Goal: Information Seeking & Learning: Learn about a topic

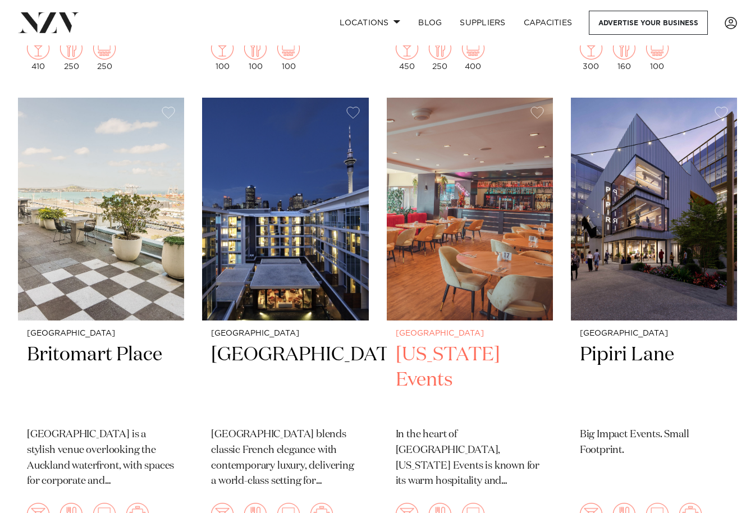
scroll to position [898, 0]
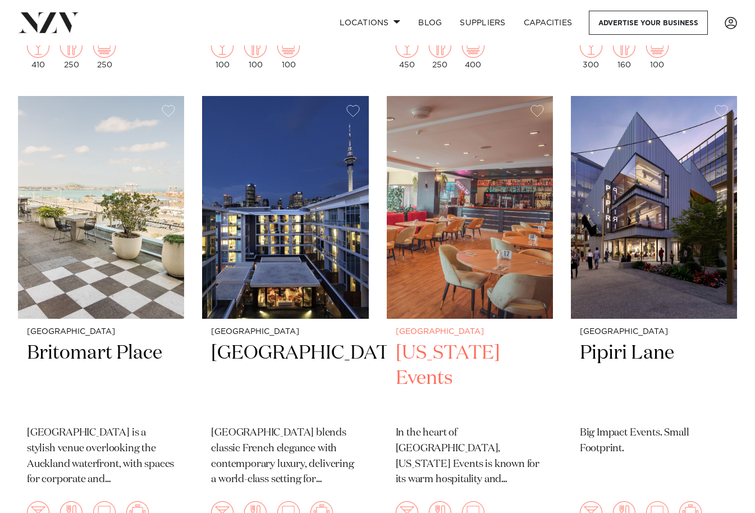
click at [465, 193] on img at bounding box center [470, 207] width 166 height 223
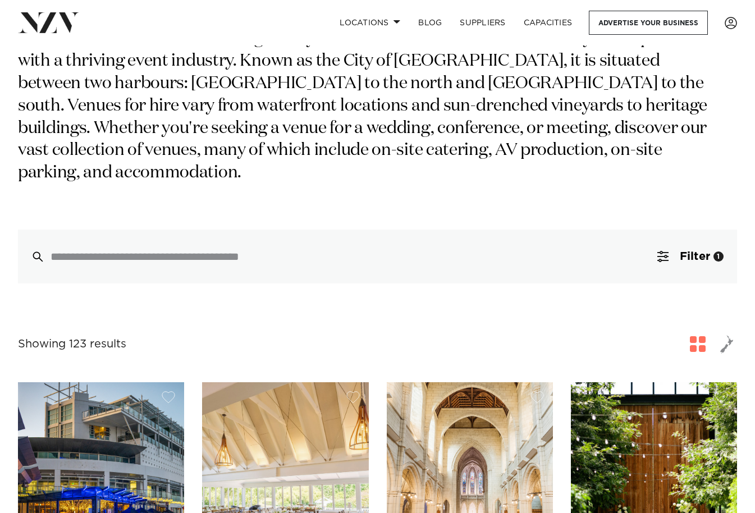
scroll to position [112, 0]
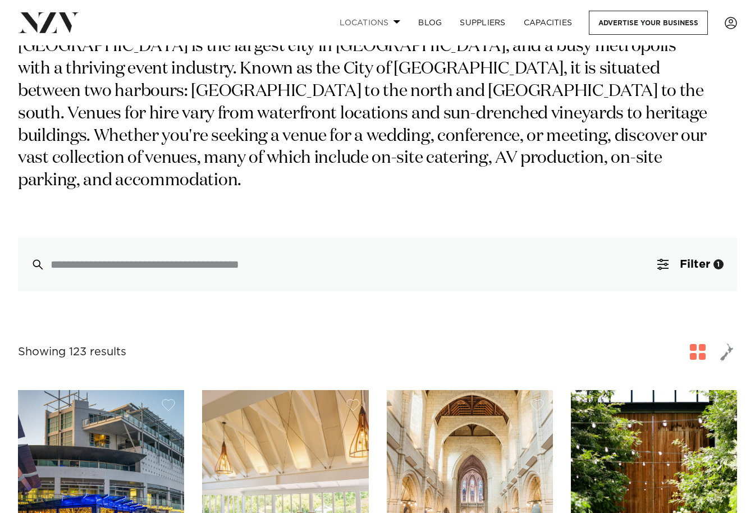
click at [394, 21] on span at bounding box center [396, 22] width 7 height 4
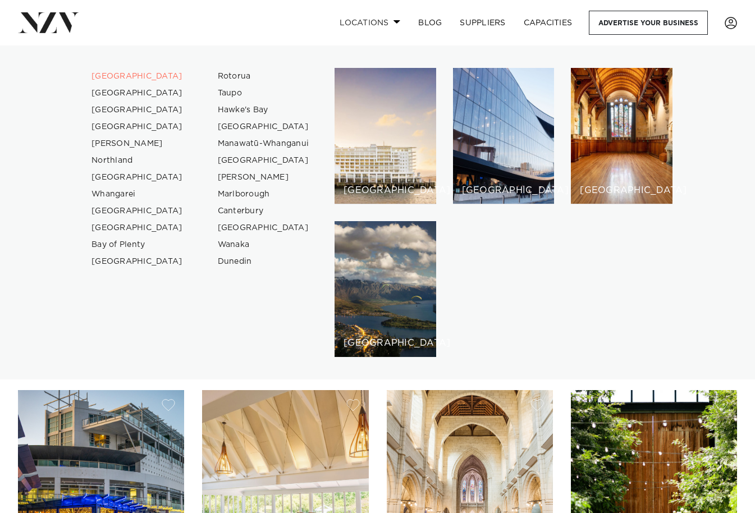
click at [393, 22] on span at bounding box center [396, 22] width 7 height 4
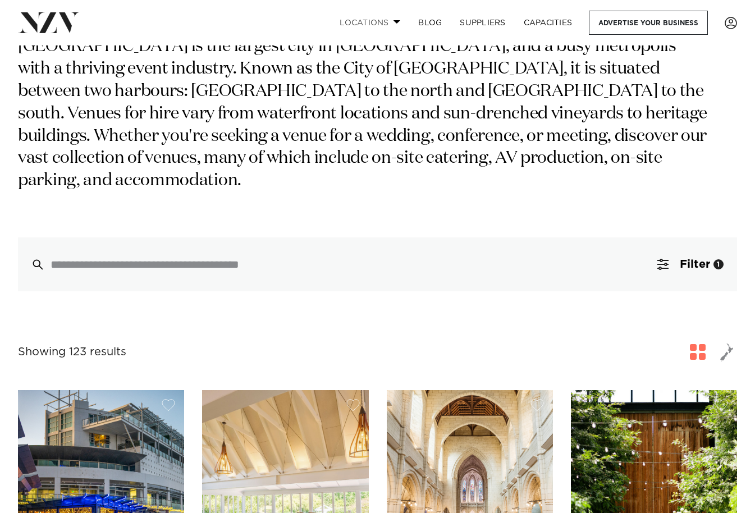
click at [393, 22] on span at bounding box center [396, 22] width 7 height 4
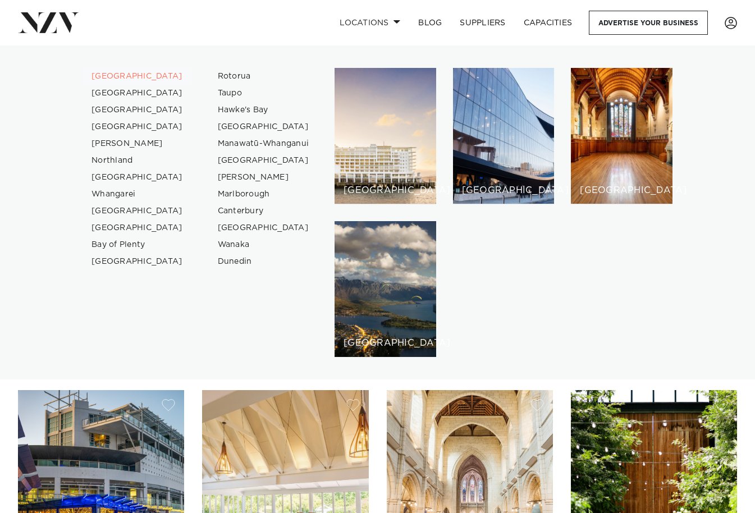
click at [117, 76] on link "[GEOGRAPHIC_DATA]" at bounding box center [137, 76] width 109 height 17
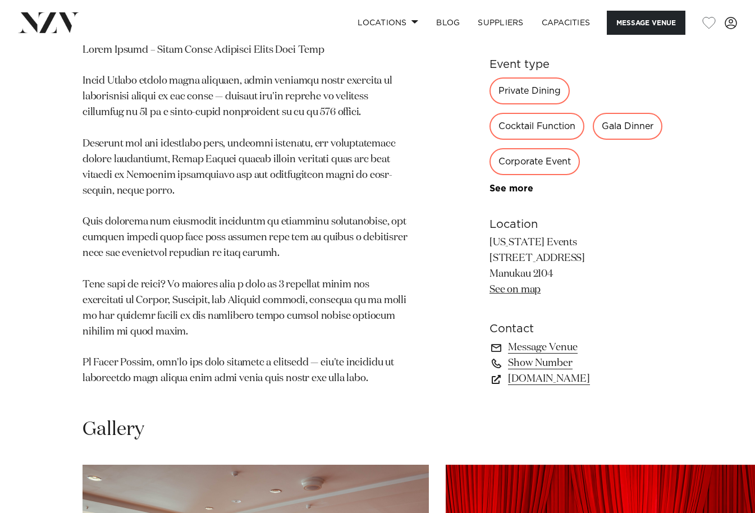
scroll to position [730, 0]
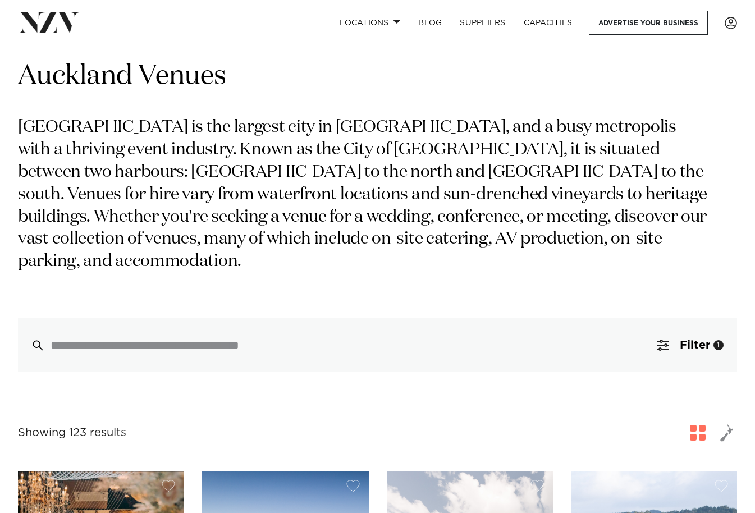
scroll to position [56, 0]
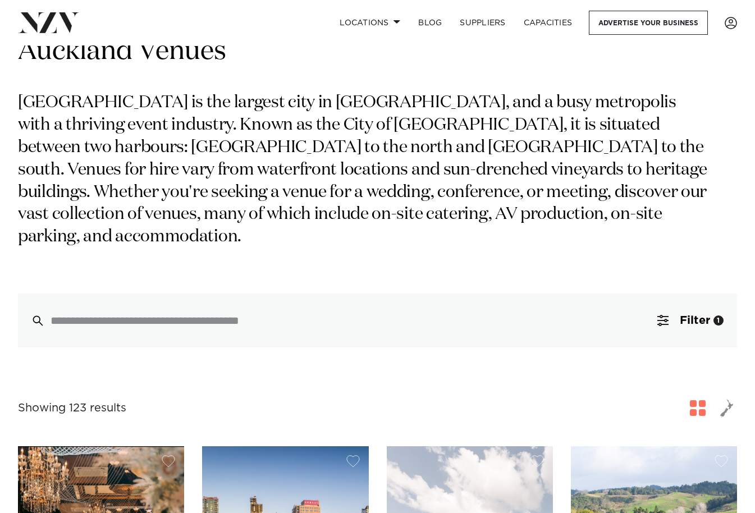
click at [726, 399] on span "button" at bounding box center [726, 408] width 13 height 19
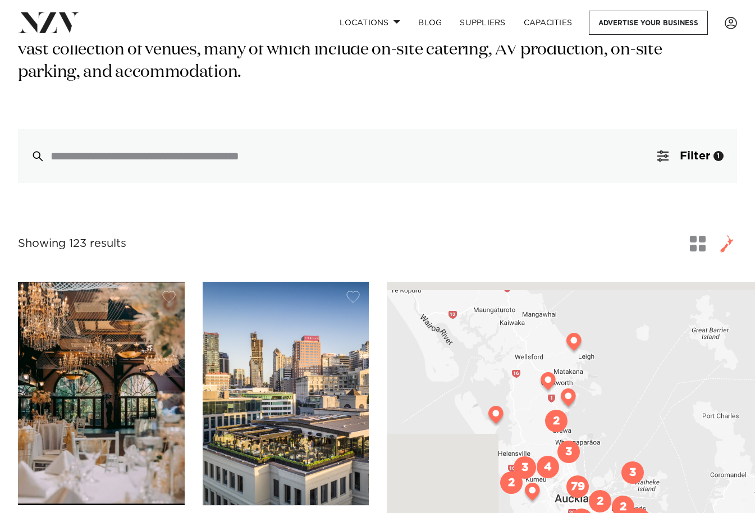
scroll to position [225, 0]
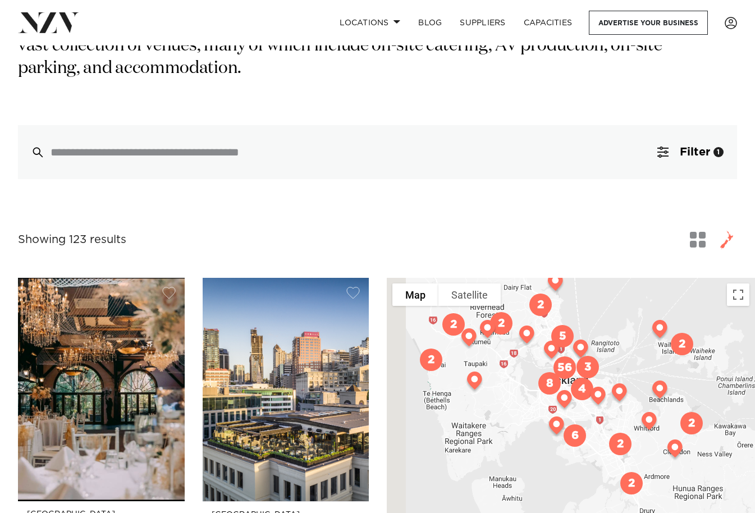
drag, startPoint x: 569, startPoint y: 403, endPoint x: 729, endPoint y: 387, distance: 160.8
click at [729, 387] on div at bounding box center [571, 478] width 368 height 400
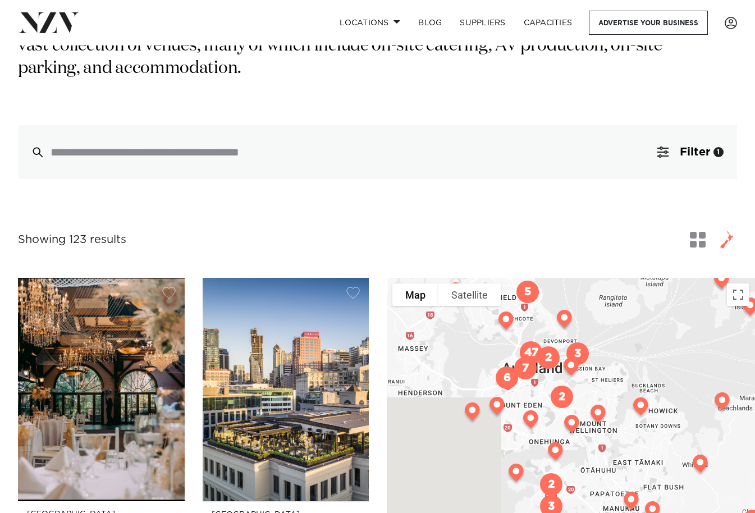
drag, startPoint x: 639, startPoint y: 349, endPoint x: 711, endPoint y: 360, distance: 73.3
click at [711, 360] on div at bounding box center [571, 478] width 368 height 400
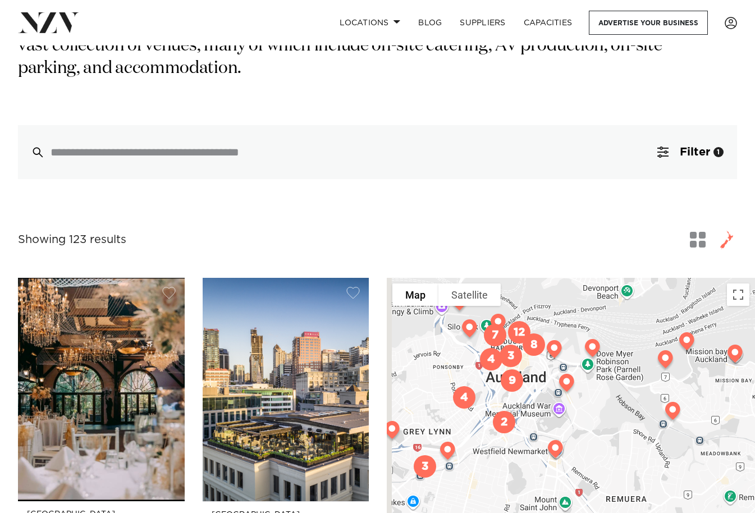
drag, startPoint x: 440, startPoint y: 353, endPoint x: 898, endPoint y: 391, distance: 460.2
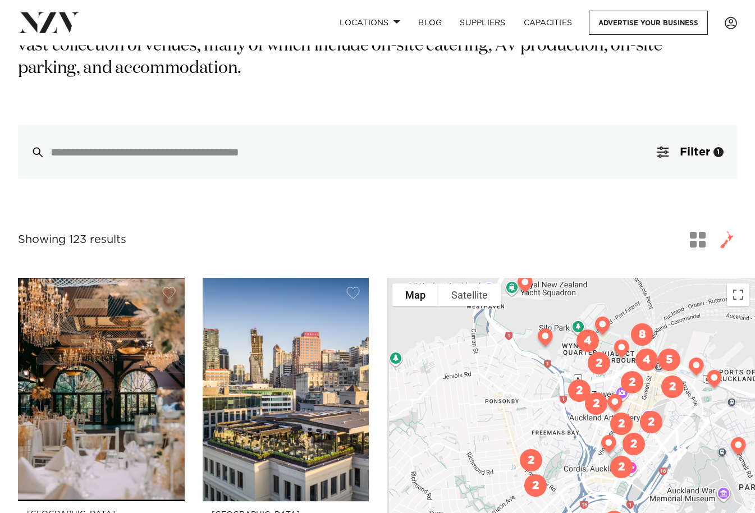
drag, startPoint x: 562, startPoint y: 370, endPoint x: 762, endPoint y: 460, distance: 219.1
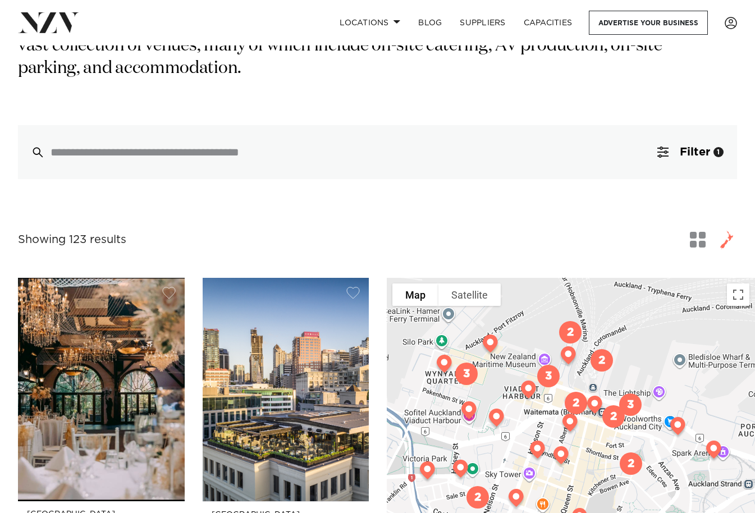
drag, startPoint x: 606, startPoint y: 327, endPoint x: 605, endPoint y: 447, distance: 119.6
click at [605, 447] on div at bounding box center [571, 478] width 368 height 400
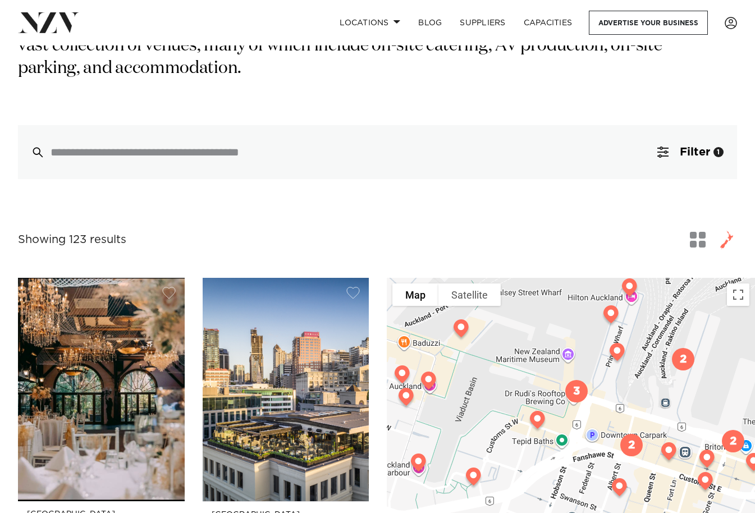
drag, startPoint x: 583, startPoint y: 415, endPoint x: 658, endPoint y: 486, distance: 102.9
click at [658, 487] on div at bounding box center [571, 478] width 368 height 400
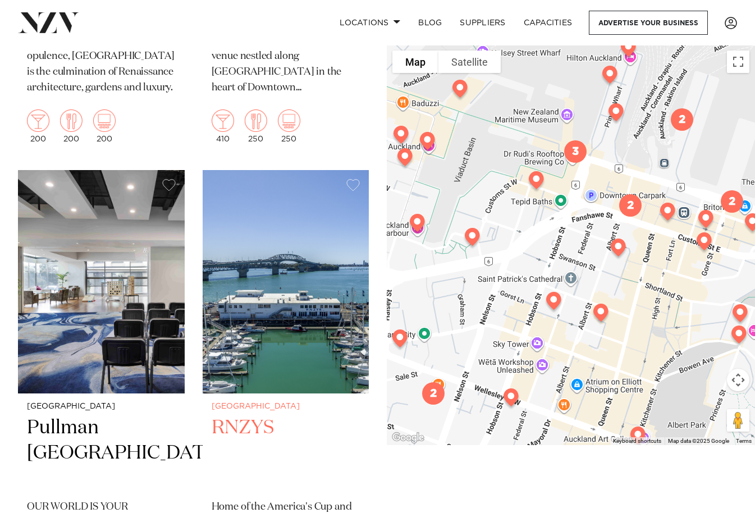
scroll to position [1740, 0]
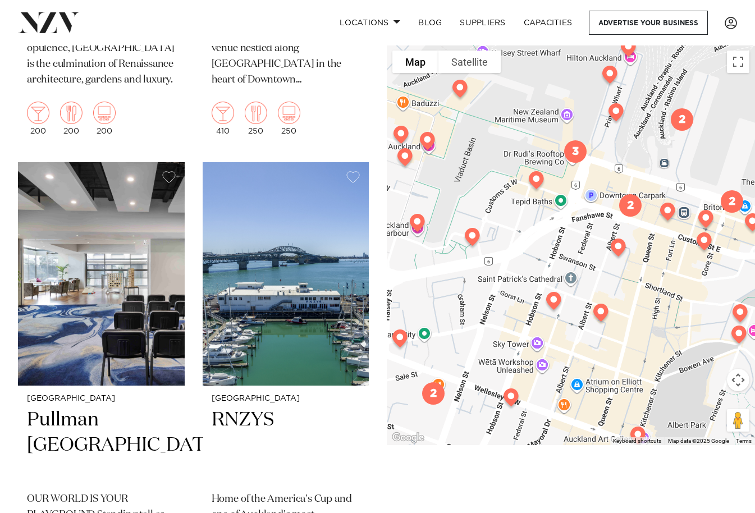
click at [537, 175] on img at bounding box center [536, 181] width 29 height 31
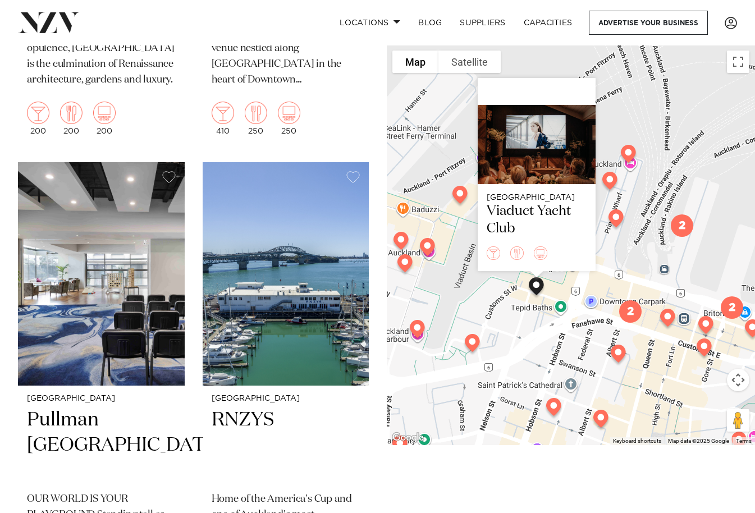
click at [683, 225] on img "2" at bounding box center [681, 224] width 31 height 31
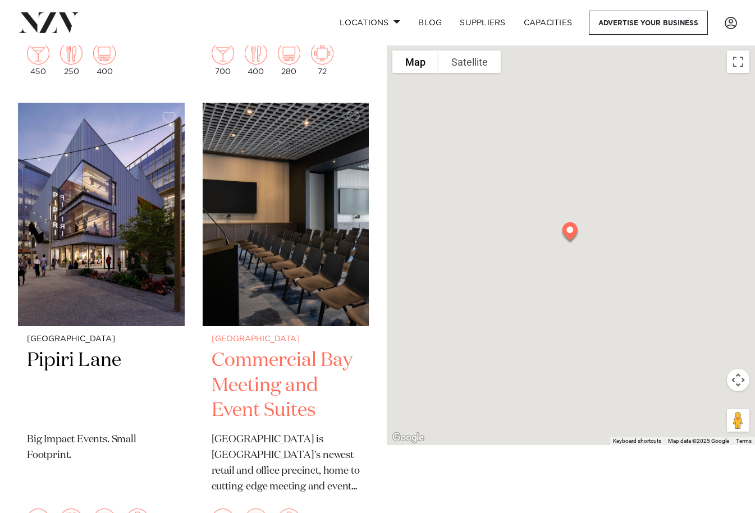
scroll to position [5613, 0]
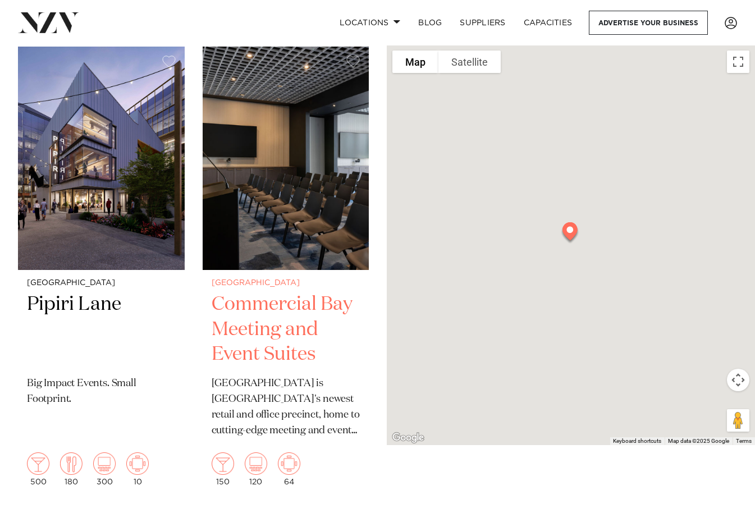
click at [303, 292] on h2 "Commercial Bay Meeting and Event Suites" at bounding box center [286, 330] width 149 height 76
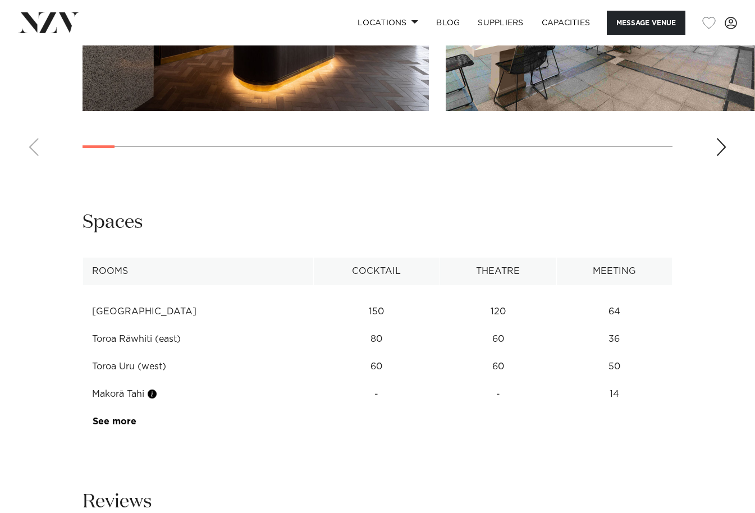
scroll to position [1740, 0]
click at [116, 298] on td "Toroa Room" at bounding box center [198, 312] width 231 height 28
click at [124, 417] on link "See more" at bounding box center [137, 421] width 88 height 9
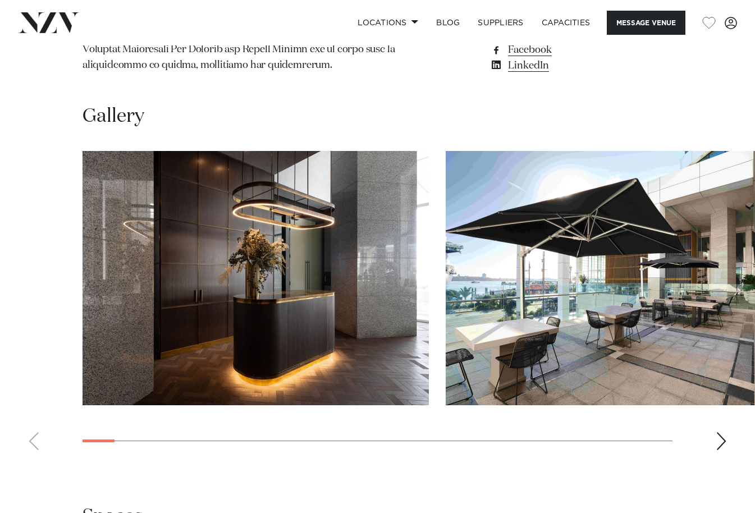
scroll to position [1403, 0]
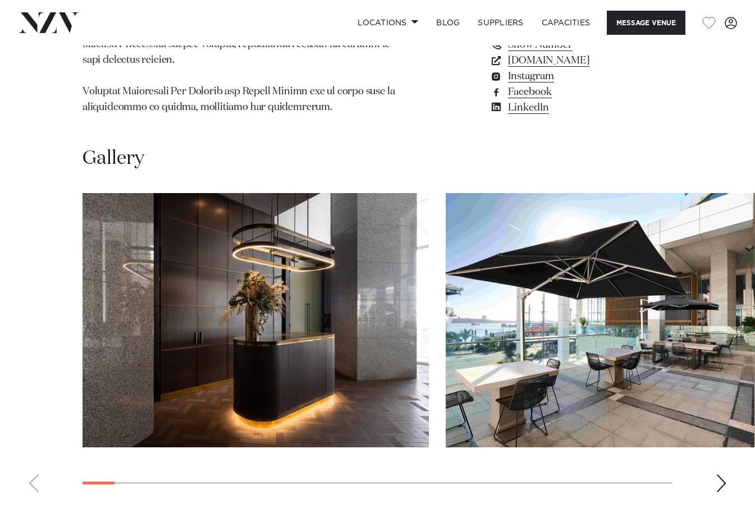
click at [721, 474] on div "Next slide" at bounding box center [721, 483] width 11 height 18
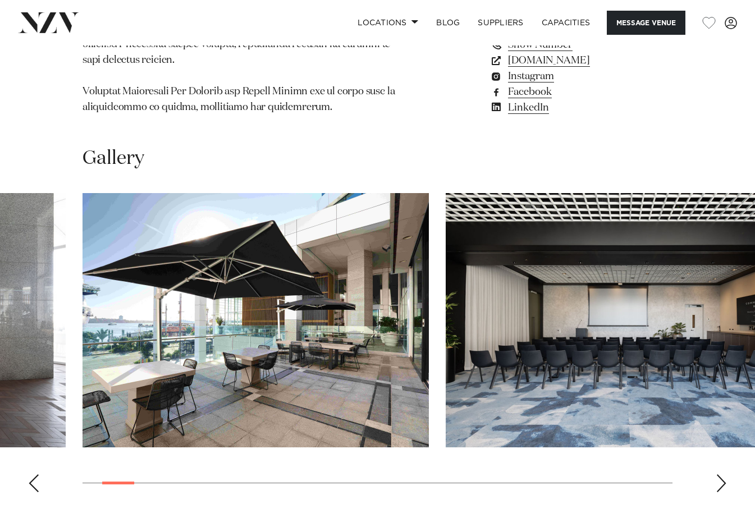
click at [721, 474] on div "Next slide" at bounding box center [721, 483] width 11 height 18
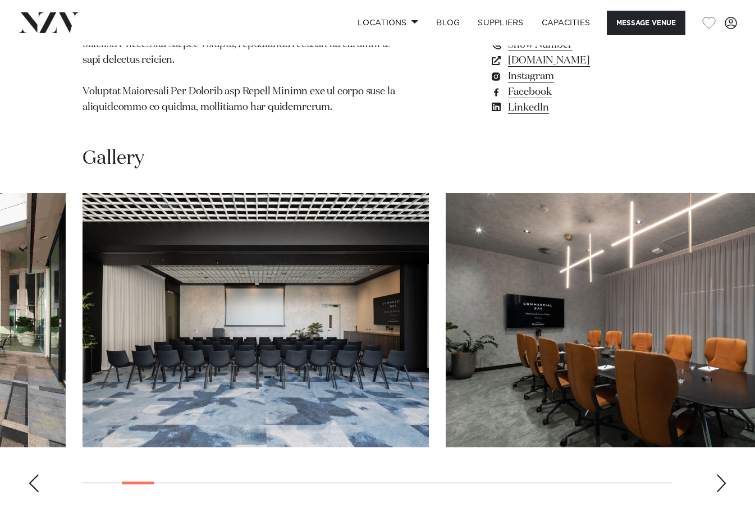
click at [722, 474] on div "Next slide" at bounding box center [721, 483] width 11 height 18
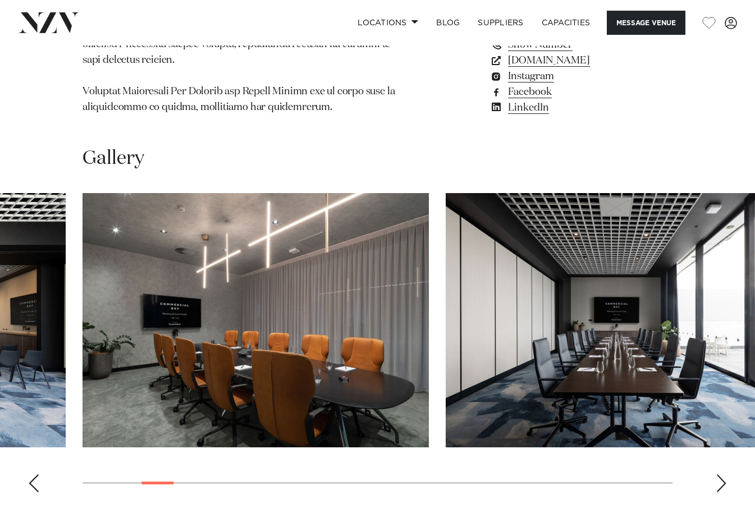
click at [721, 474] on div "Next slide" at bounding box center [721, 483] width 11 height 18
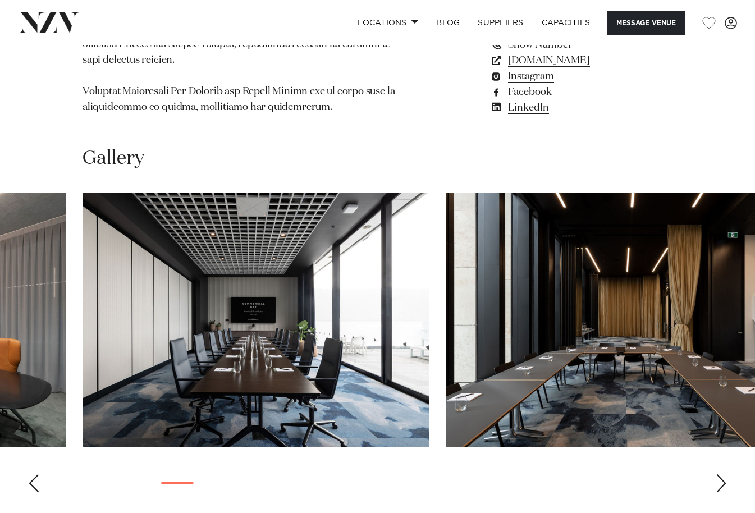
click at [720, 474] on div "Next slide" at bounding box center [721, 483] width 11 height 18
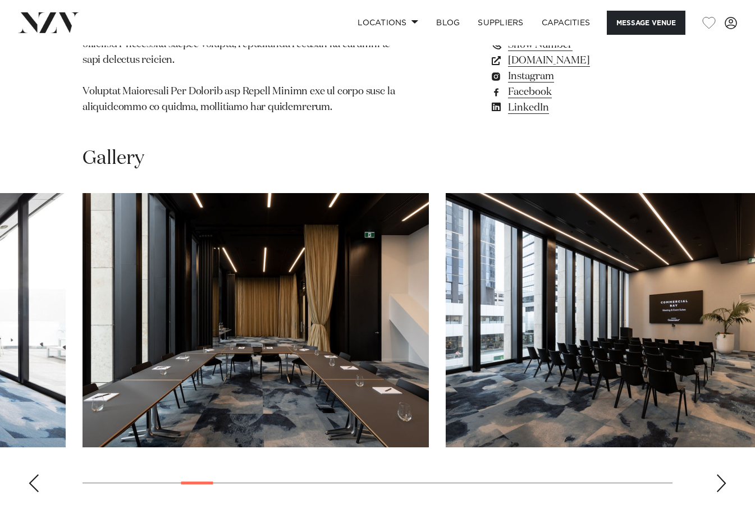
click at [720, 474] on div "Next slide" at bounding box center [721, 483] width 11 height 18
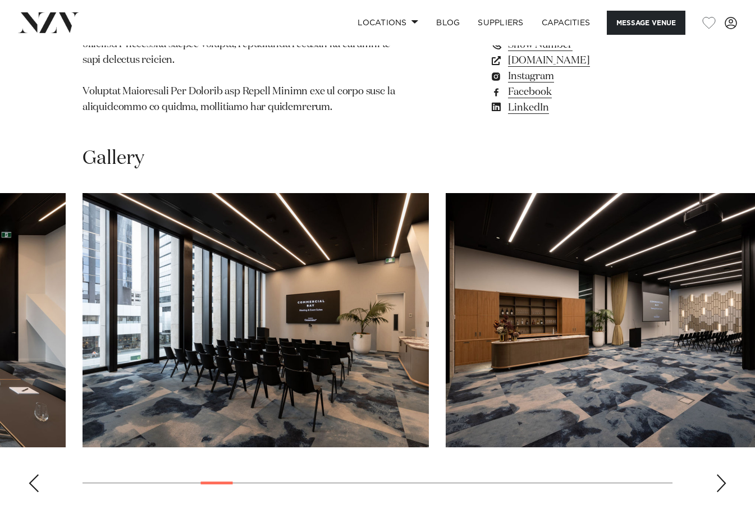
click at [719, 474] on div "Next slide" at bounding box center [721, 483] width 11 height 18
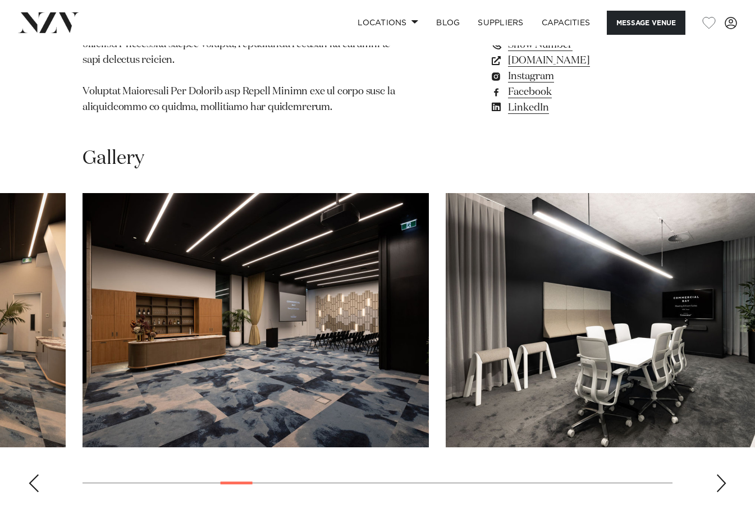
click at [717, 474] on div "Next slide" at bounding box center [721, 483] width 11 height 18
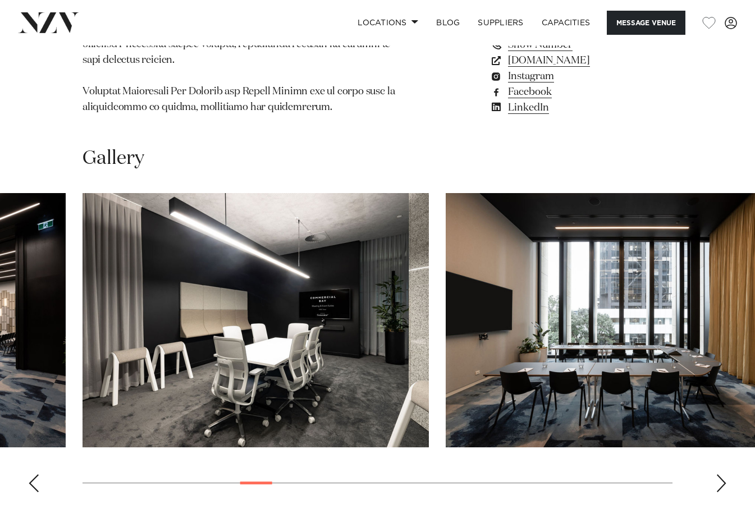
click at [717, 474] on div "Next slide" at bounding box center [721, 483] width 11 height 18
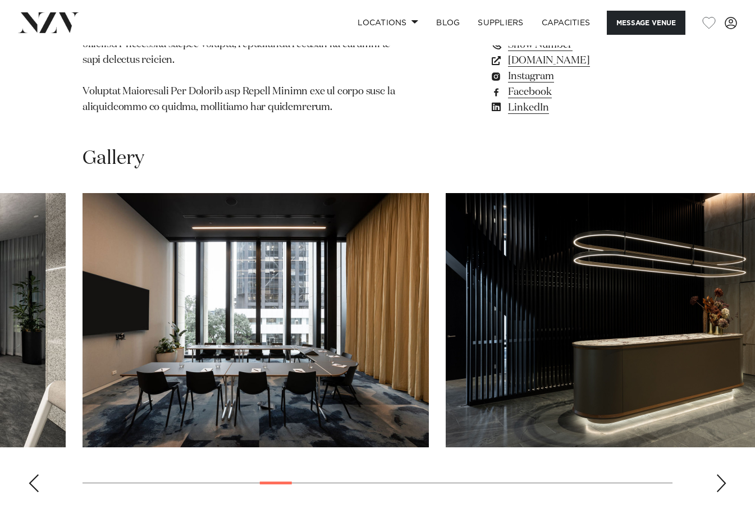
click at [716, 474] on div "Next slide" at bounding box center [721, 483] width 11 height 18
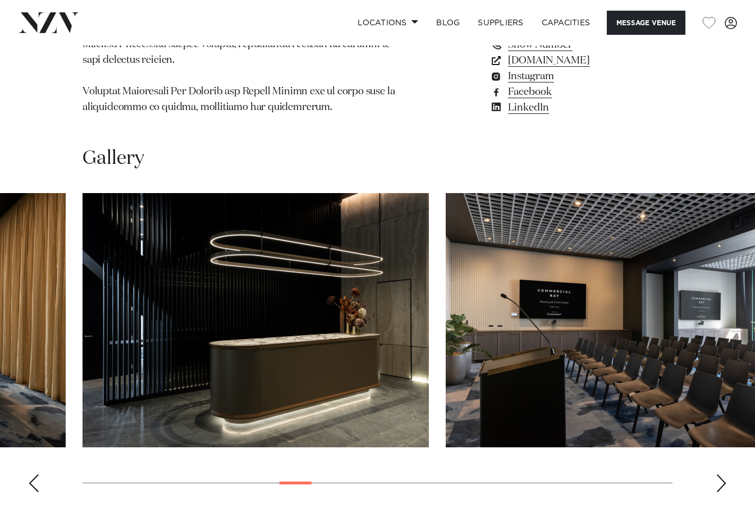
click at [716, 474] on div "Next slide" at bounding box center [721, 483] width 11 height 18
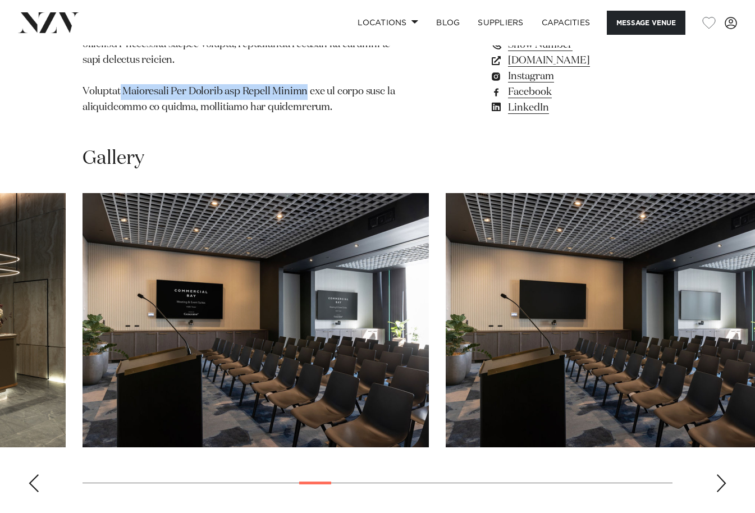
drag, startPoint x: 122, startPoint y: 65, endPoint x: 312, endPoint y: 68, distance: 189.2
copy p "Commercial Bay Meeting and Events Suite"
click at [258, 146] on div "Gallery" at bounding box center [378, 158] width 590 height 25
click at [723, 474] on div "Next slide" at bounding box center [721, 483] width 11 height 18
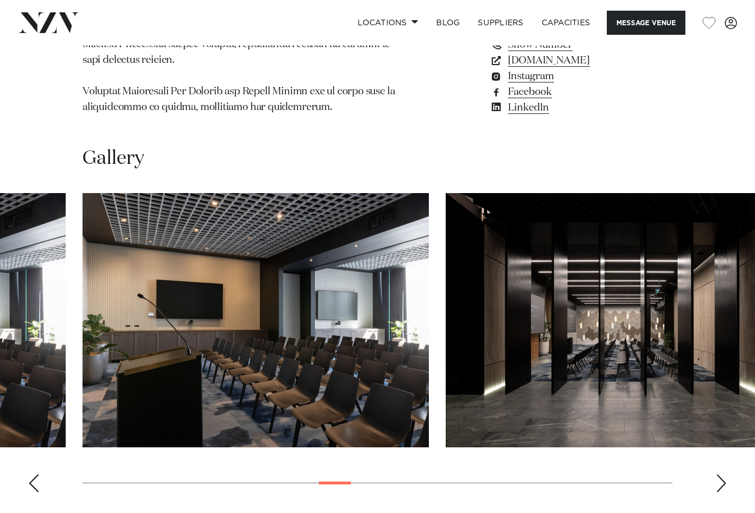
click at [723, 474] on div "Next slide" at bounding box center [721, 483] width 11 height 18
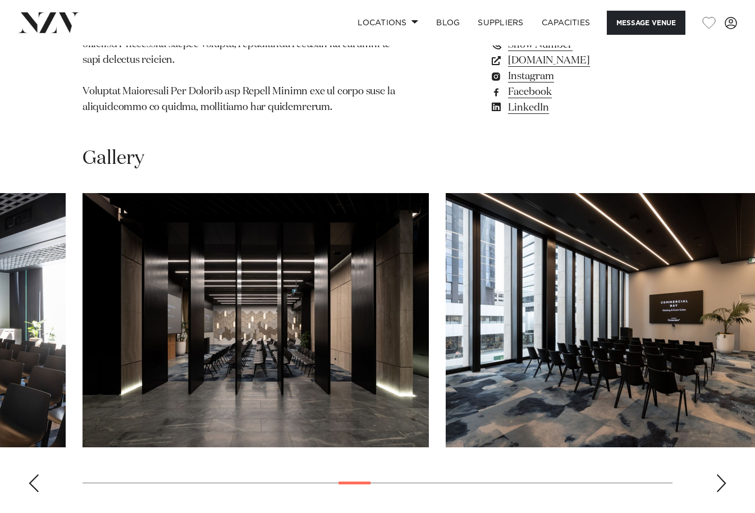
click at [721, 474] on div "Next slide" at bounding box center [721, 483] width 11 height 18
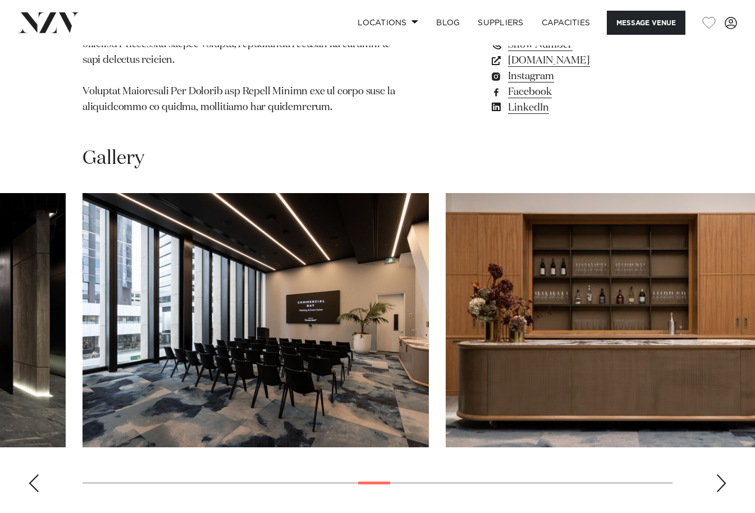
click at [721, 474] on div "Next slide" at bounding box center [721, 483] width 11 height 18
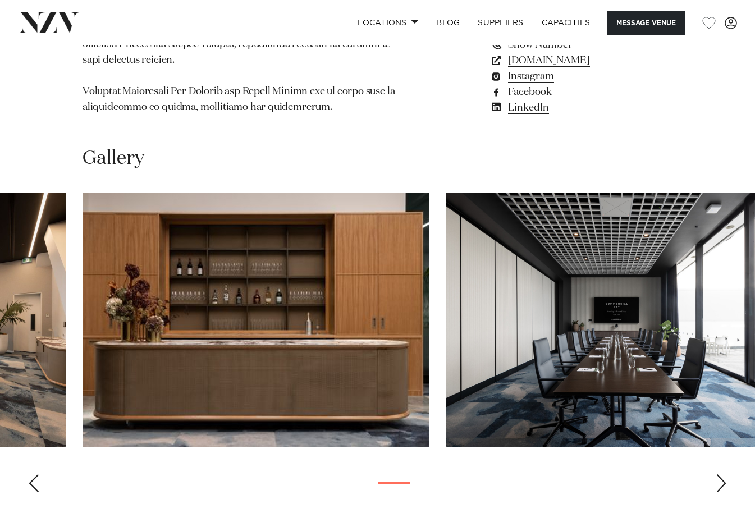
click at [721, 474] on div "Next slide" at bounding box center [721, 483] width 11 height 18
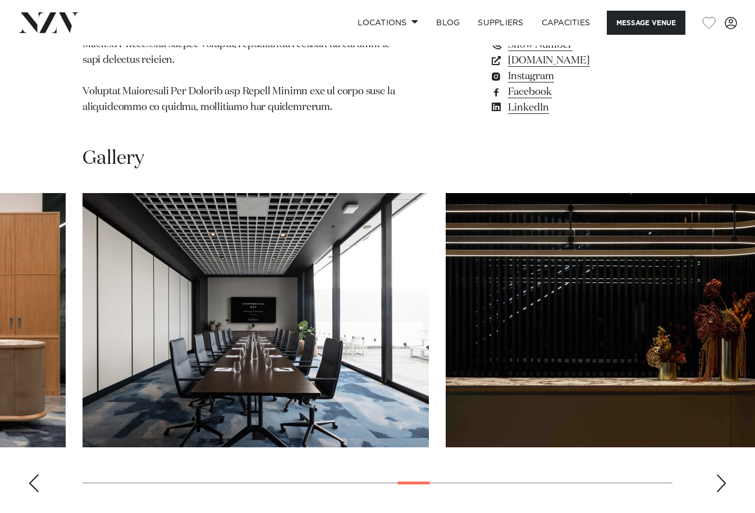
click at [719, 474] on div "Next slide" at bounding box center [721, 483] width 11 height 18
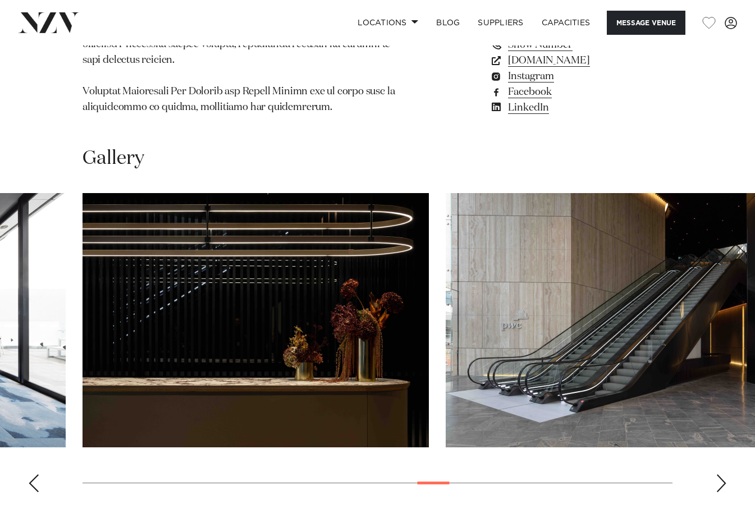
click at [37, 474] on div "Previous slide" at bounding box center [33, 483] width 11 height 18
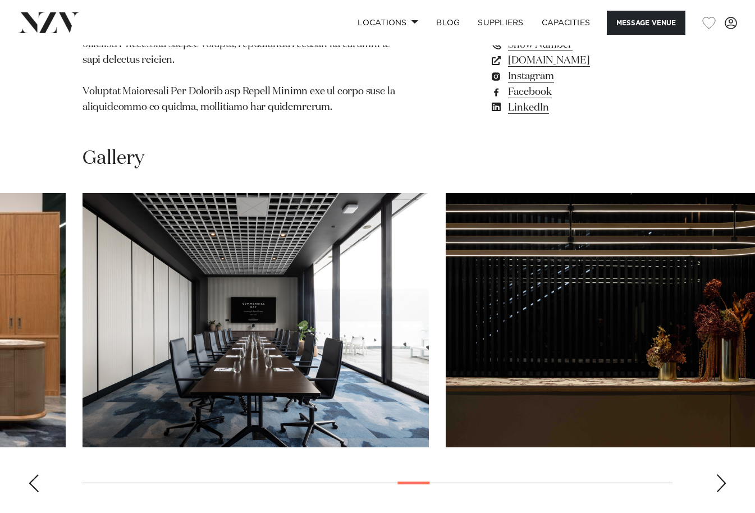
click at [35, 474] on div "Previous slide" at bounding box center [33, 483] width 11 height 18
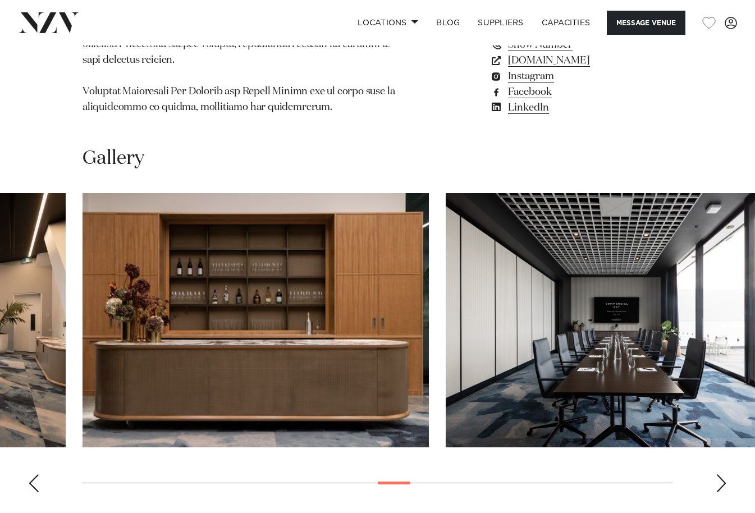
click at [34, 474] on div "Previous slide" at bounding box center [33, 483] width 11 height 18
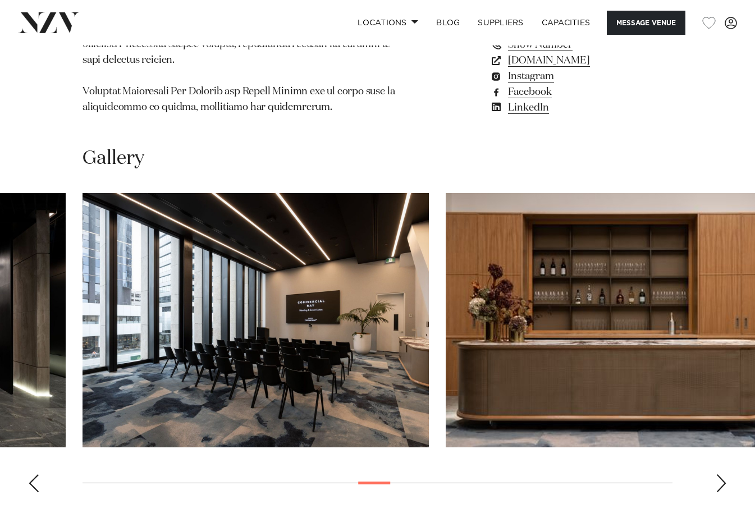
click at [34, 474] on div "Previous slide" at bounding box center [33, 483] width 11 height 18
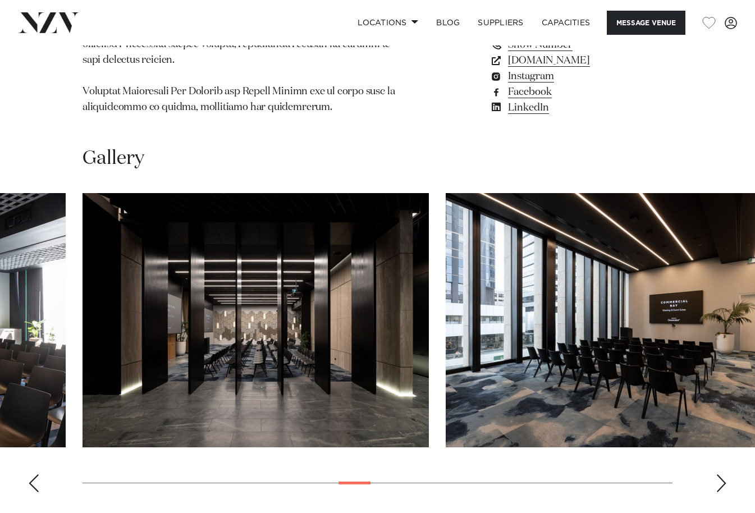
click at [42, 458] on swiper-container at bounding box center [377, 347] width 755 height 308
click at [33, 474] on div "Previous slide" at bounding box center [33, 483] width 11 height 18
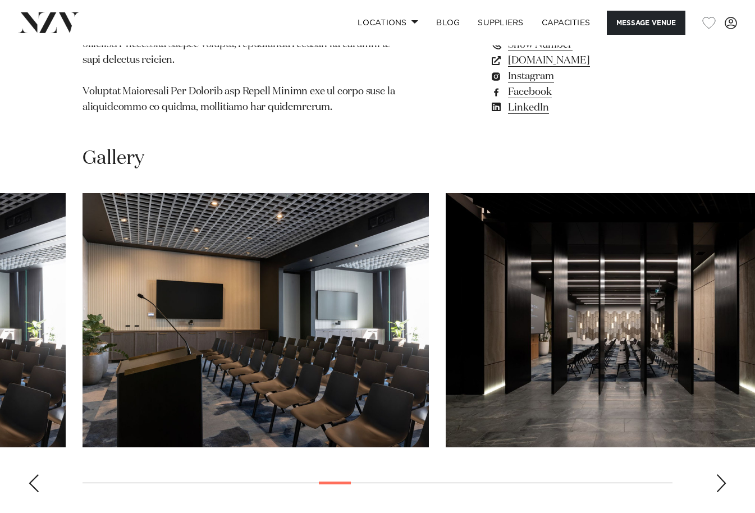
click at [36, 457] on swiper-container at bounding box center [377, 347] width 755 height 308
click at [36, 474] on div "Previous slide" at bounding box center [33, 483] width 11 height 18
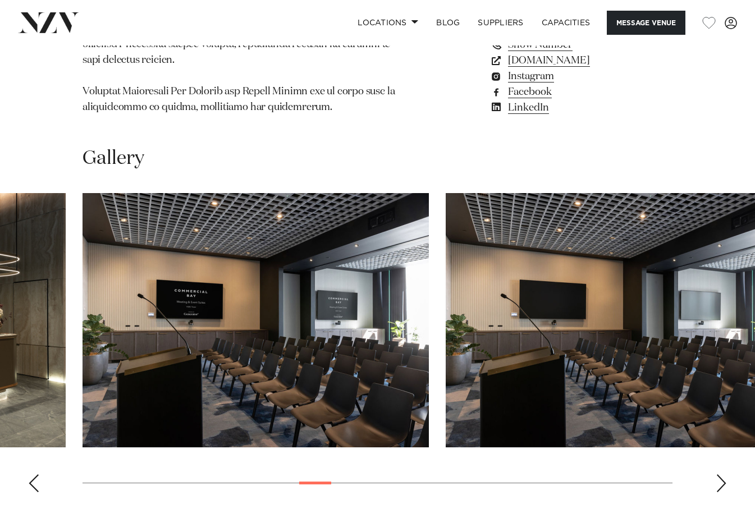
click at [36, 474] on div "Previous slide" at bounding box center [33, 483] width 11 height 18
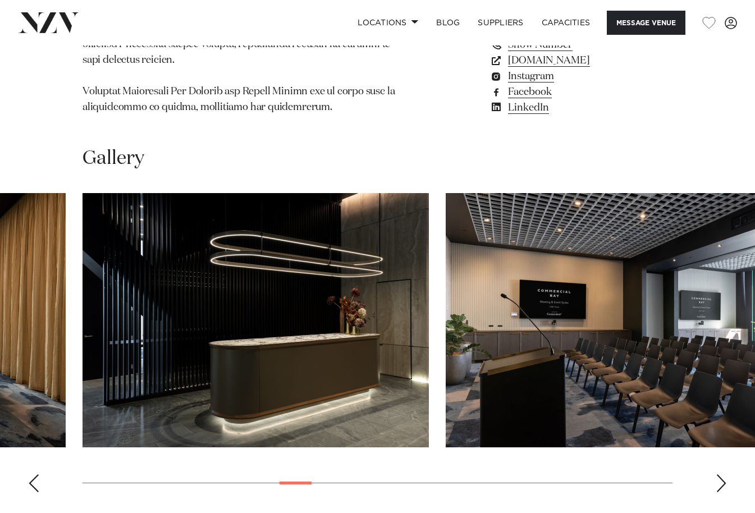
click at [37, 474] on div "Previous slide" at bounding box center [33, 483] width 11 height 18
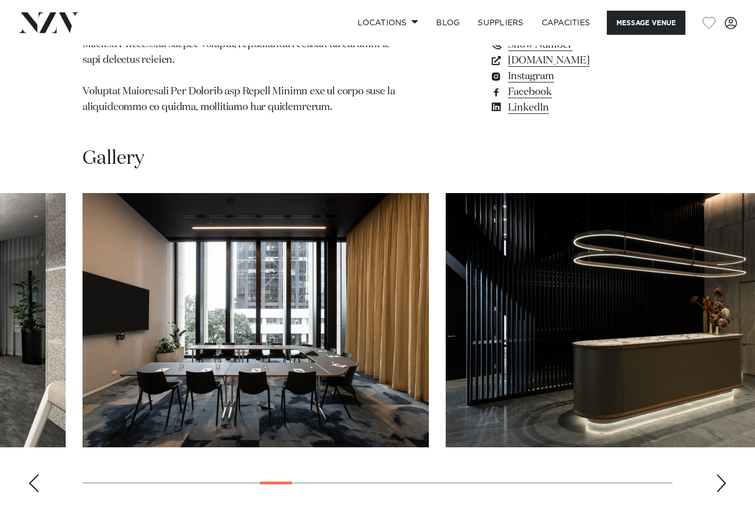
click at [36, 474] on div "Previous slide" at bounding box center [33, 483] width 11 height 18
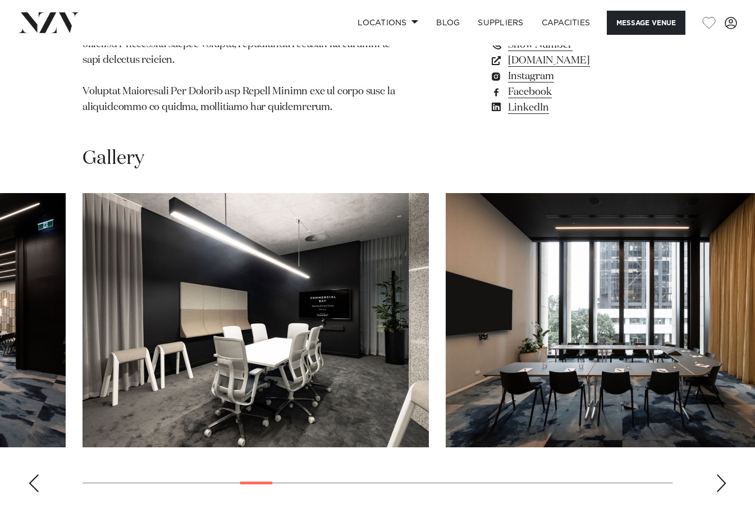
click at [36, 474] on div "Previous slide" at bounding box center [33, 483] width 11 height 18
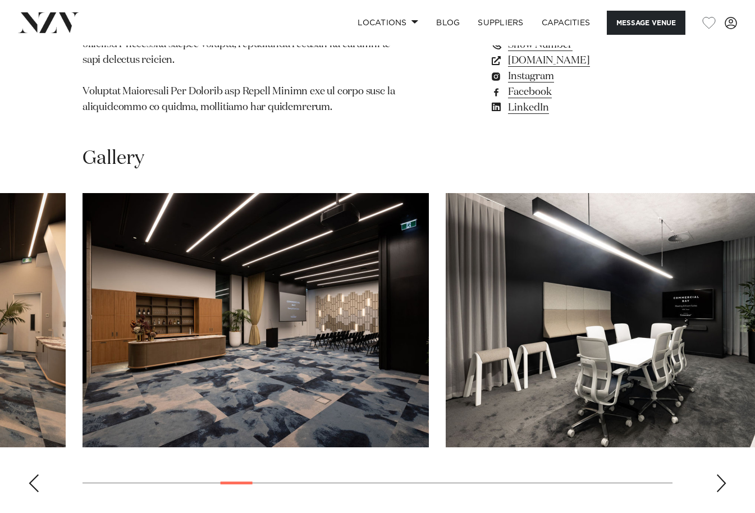
click at [36, 474] on div "Previous slide" at bounding box center [33, 483] width 11 height 18
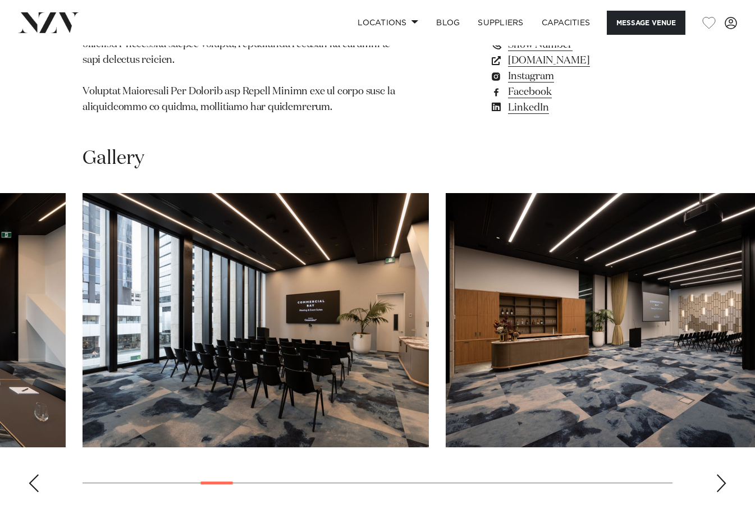
click at [724, 474] on div "Next slide" at bounding box center [721, 483] width 11 height 18
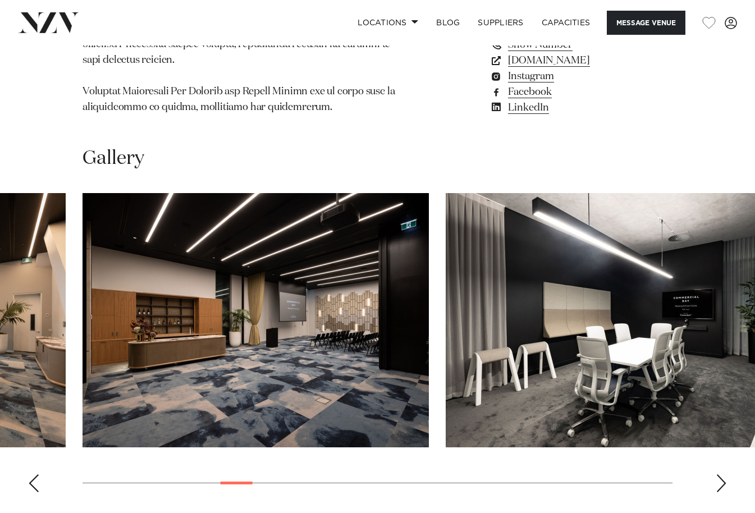
click at [276, 119] on div "Auckland Commercial Bay Meeting and Event Suites Message Venue Auckland Commerc…" at bounding box center [377, 342] width 755 height 3401
click at [413, 19] on link "Locations" at bounding box center [388, 23] width 79 height 24
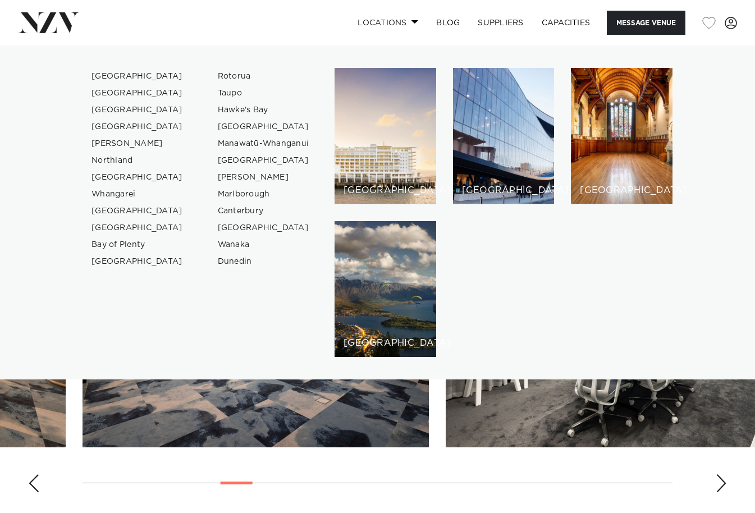
click at [411, 21] on span at bounding box center [414, 22] width 7 height 4
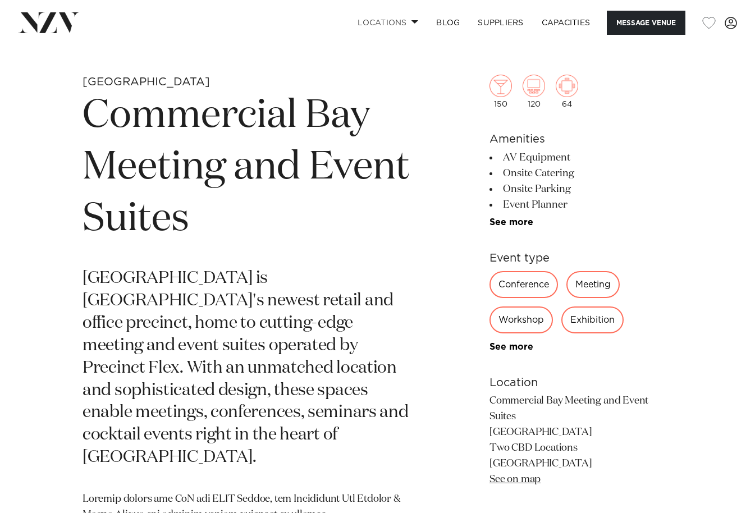
scroll to position [393, 0]
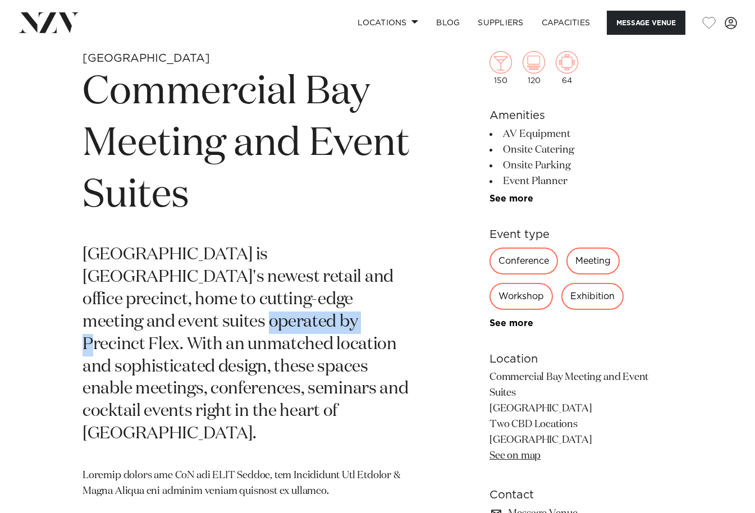
drag, startPoint x: 83, startPoint y: 322, endPoint x: 177, endPoint y: 321, distance: 93.8
click at [177, 321] on p "[GEOGRAPHIC_DATA] is [GEOGRAPHIC_DATA]'s newest retail and office precinct, hom…" at bounding box center [246, 345] width 327 height 202
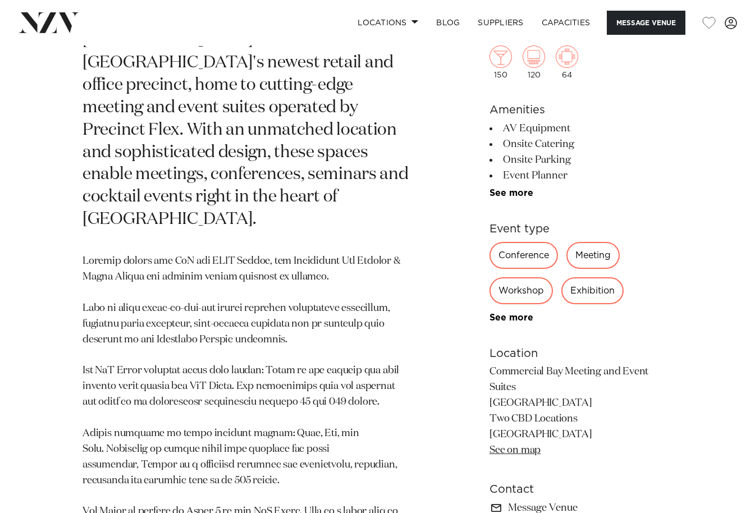
scroll to position [617, 0]
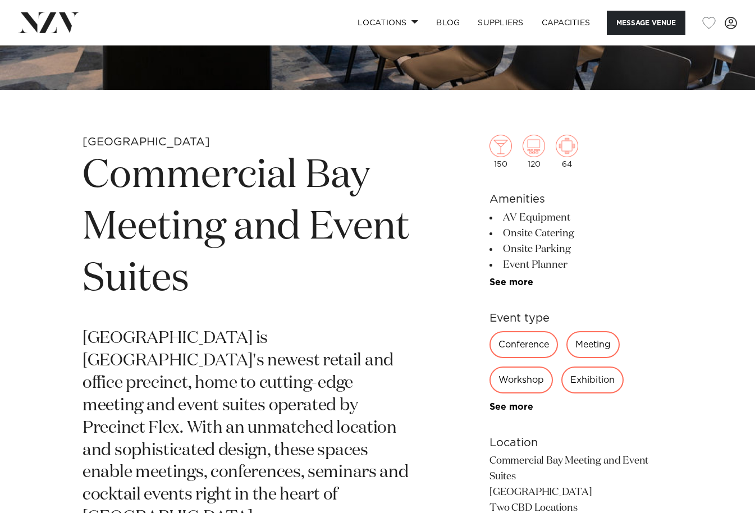
scroll to position [393, 0]
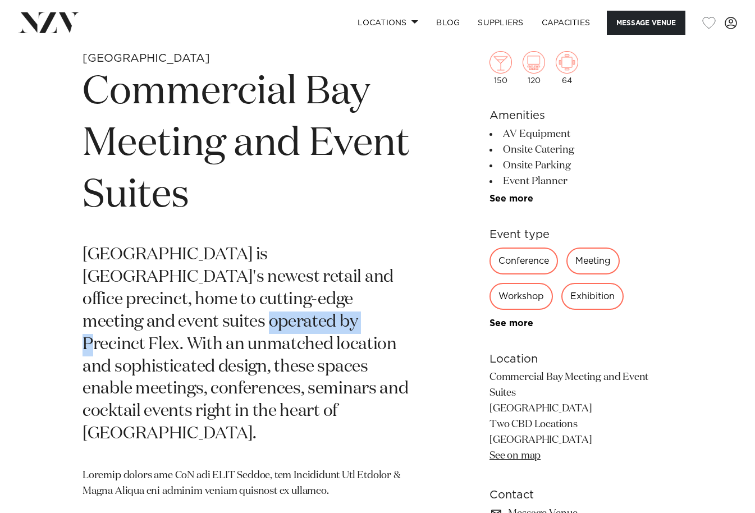
drag, startPoint x: 83, startPoint y: 318, endPoint x: 177, endPoint y: 319, distance: 94.3
click at [177, 319] on p "Commercial Bay is Auckland's newest retail and office precinct, home to cutting…" at bounding box center [246, 345] width 327 height 202
copy p "Precinct Flex"
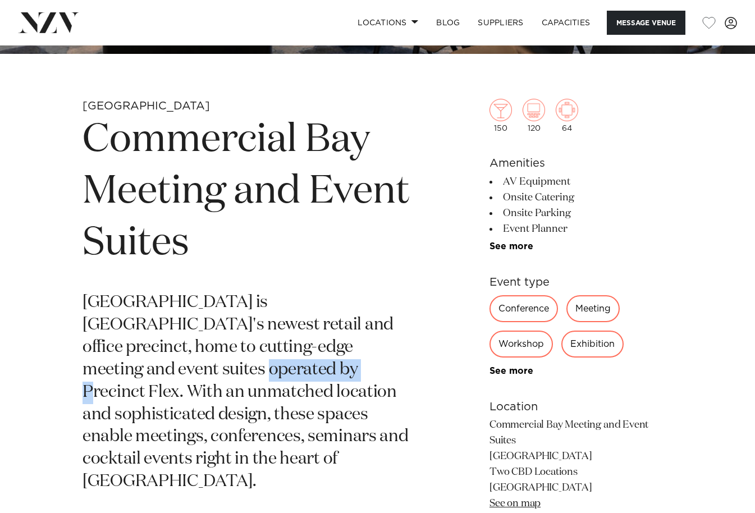
scroll to position [337, 0]
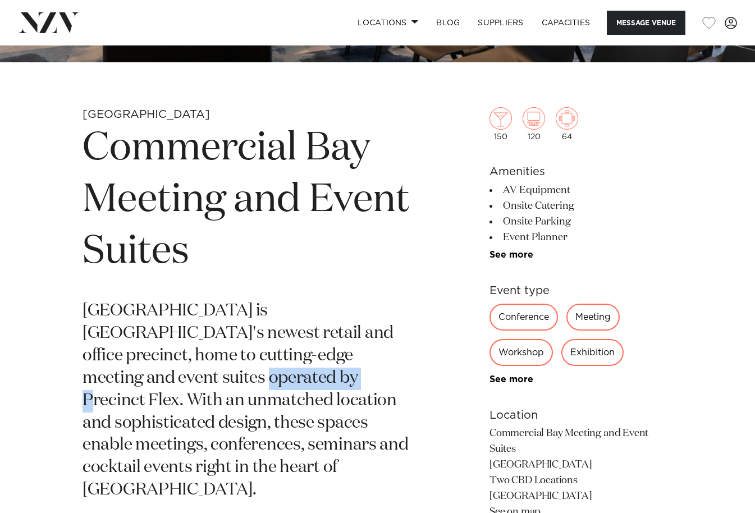
click at [62, 24] on img at bounding box center [48, 22] width 61 height 20
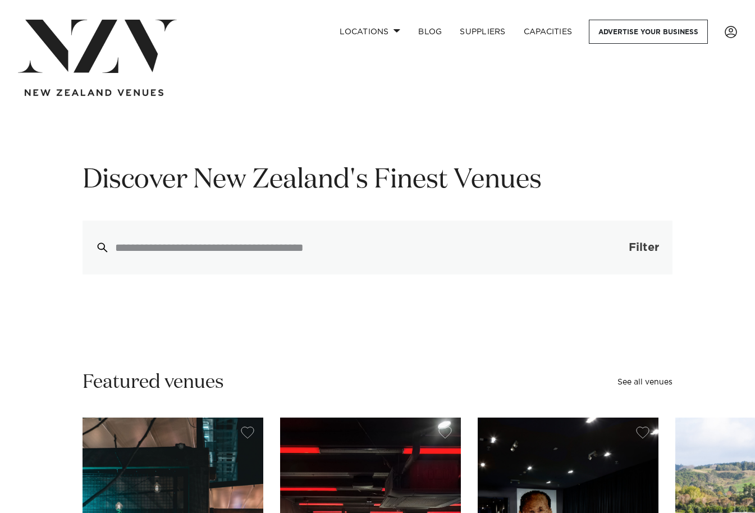
click at [615, 247] on span "button" at bounding box center [611, 247] width 11 height 11
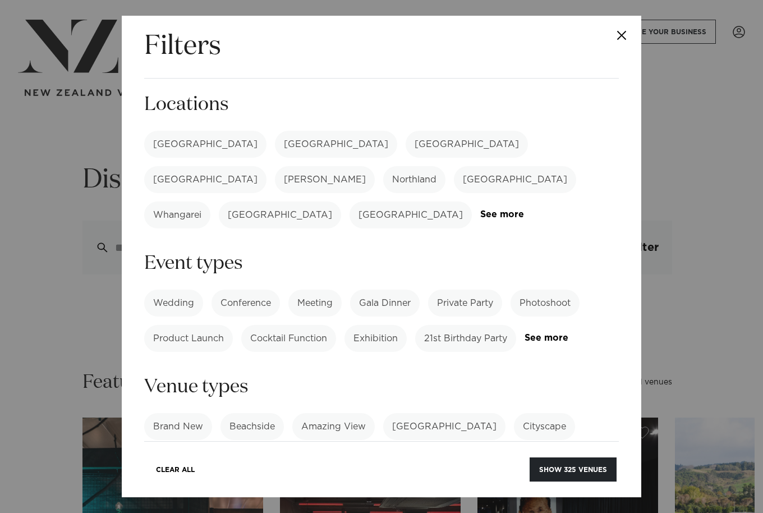
click at [167, 136] on label "[GEOGRAPHIC_DATA]" at bounding box center [205, 144] width 122 height 27
click at [255, 290] on label "Conference" at bounding box center [246, 303] width 68 height 27
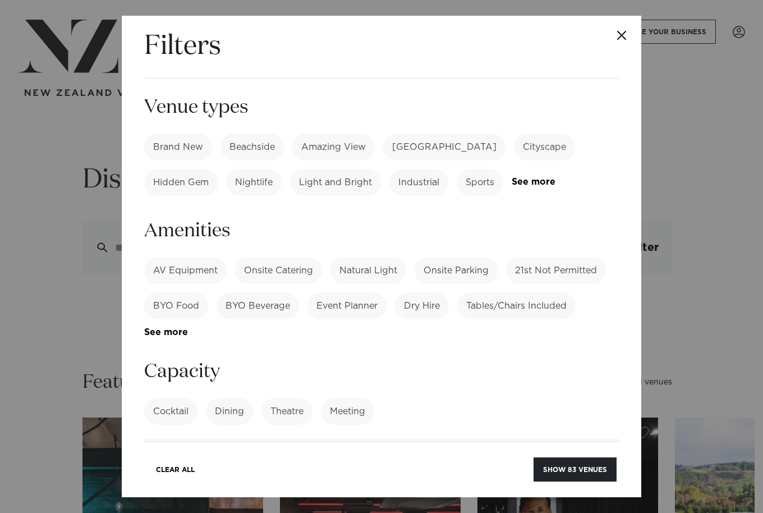
scroll to position [281, 0]
click at [194, 256] on label "AV Equipment" at bounding box center [185, 269] width 83 height 27
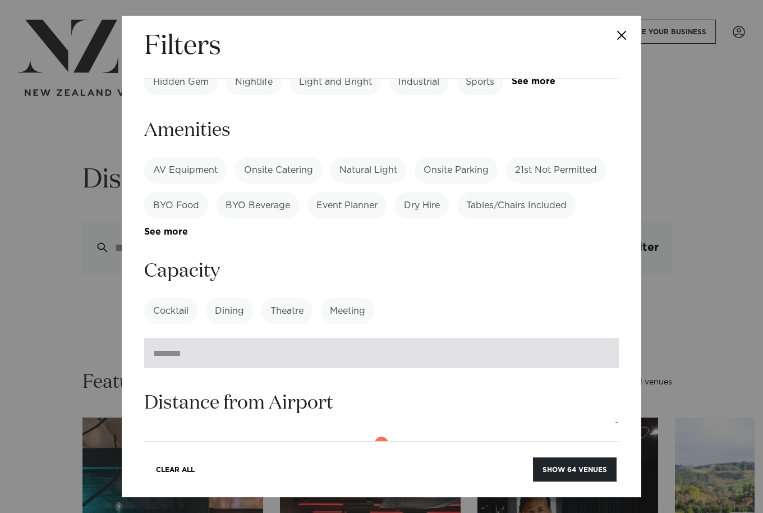
scroll to position [393, 0]
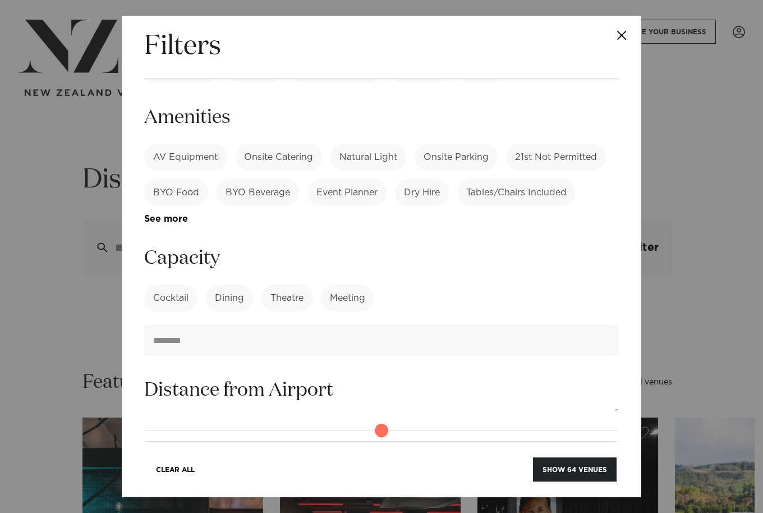
click at [286, 285] on label "Theatre" at bounding box center [287, 298] width 51 height 27
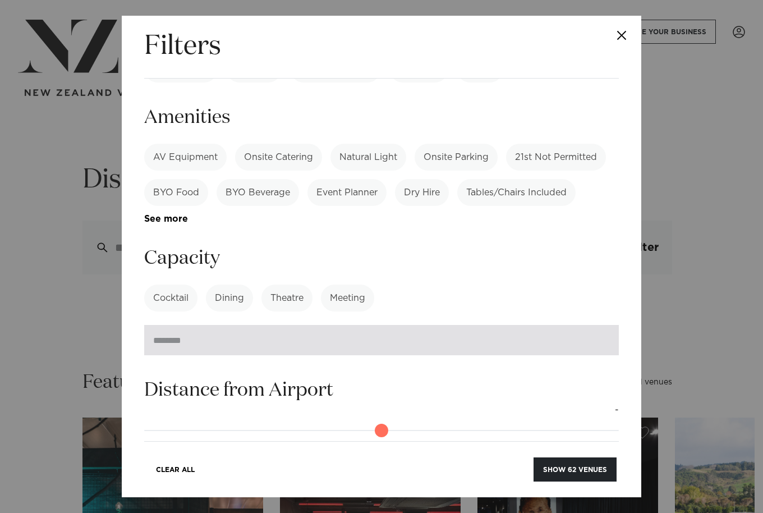
click at [266, 325] on input "number" at bounding box center [381, 340] width 475 height 30
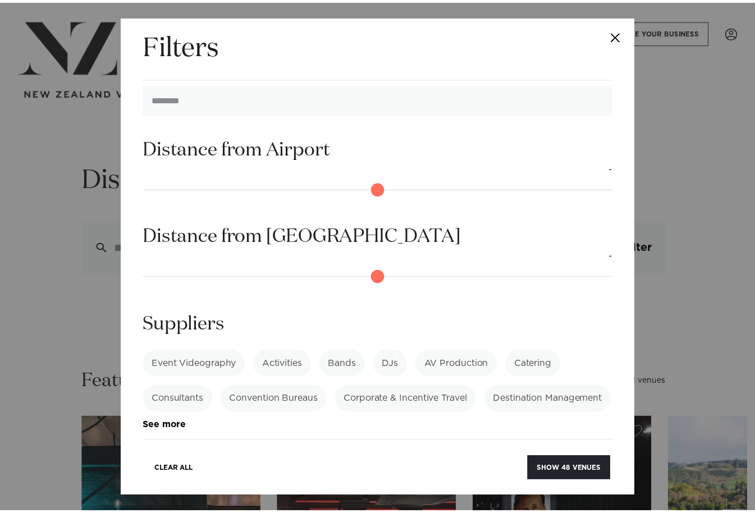
scroll to position [648, 0]
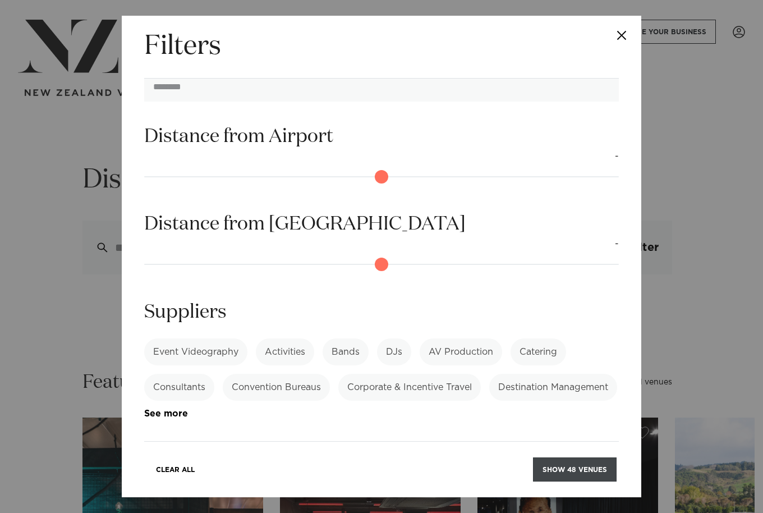
type input "***"
click at [555, 466] on button "Show 48 venues" at bounding box center [575, 469] width 84 height 24
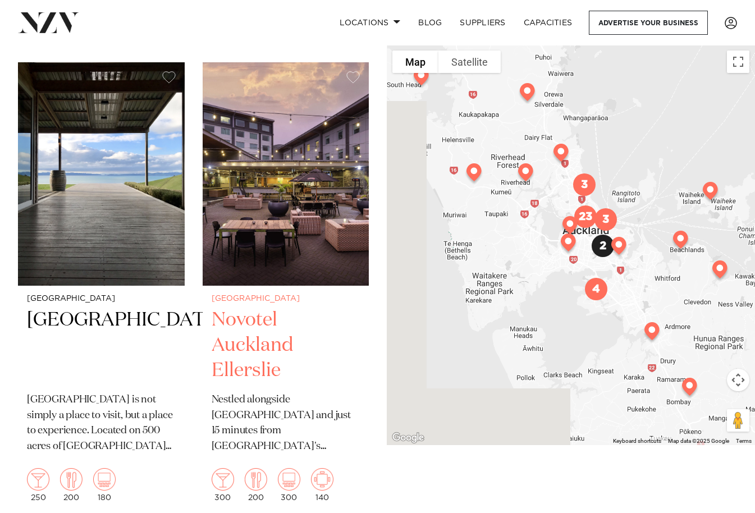
scroll to position [3536, 0]
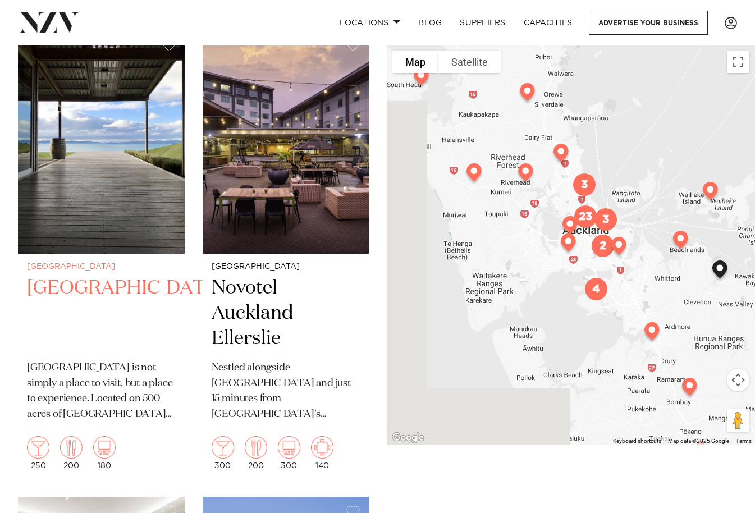
click at [90, 292] on h2 "[GEOGRAPHIC_DATA]" at bounding box center [101, 314] width 149 height 76
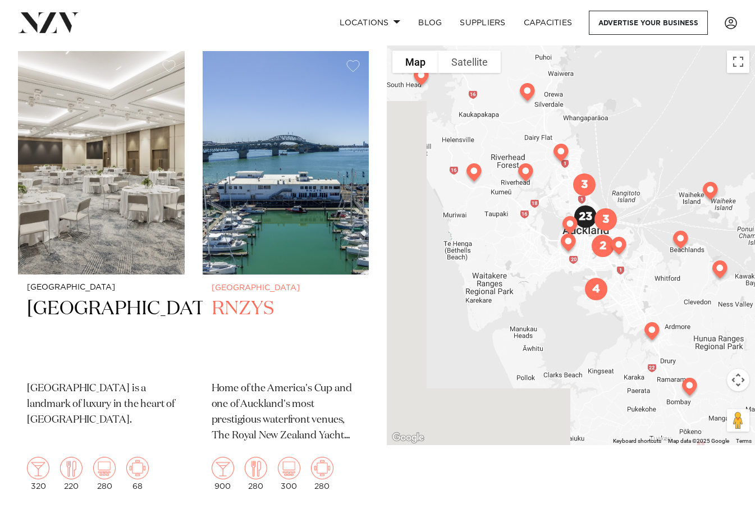
scroll to position [3986, 0]
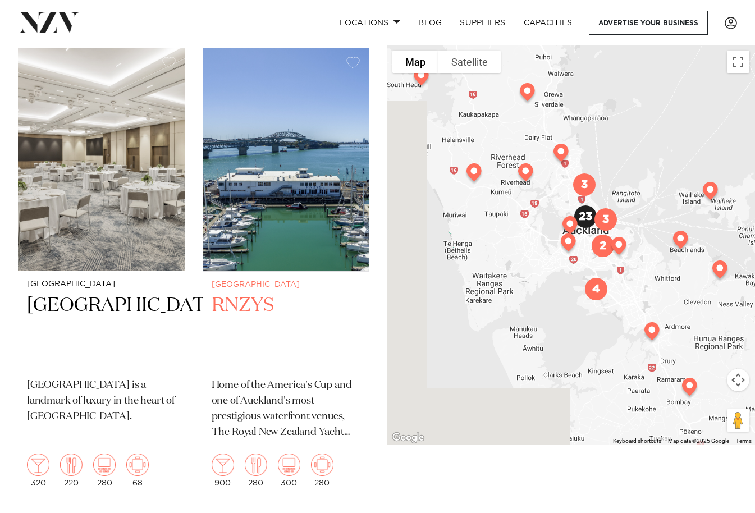
click at [250, 303] on h2 "RNZYS" at bounding box center [286, 331] width 149 height 76
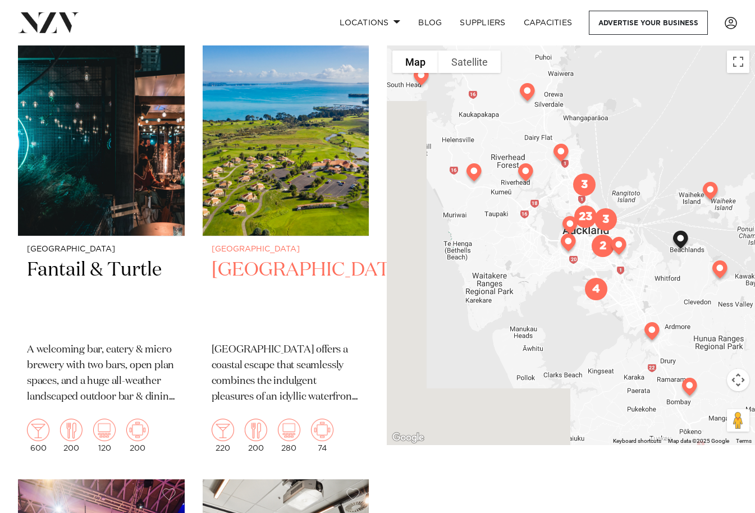
scroll to position [4491, 0]
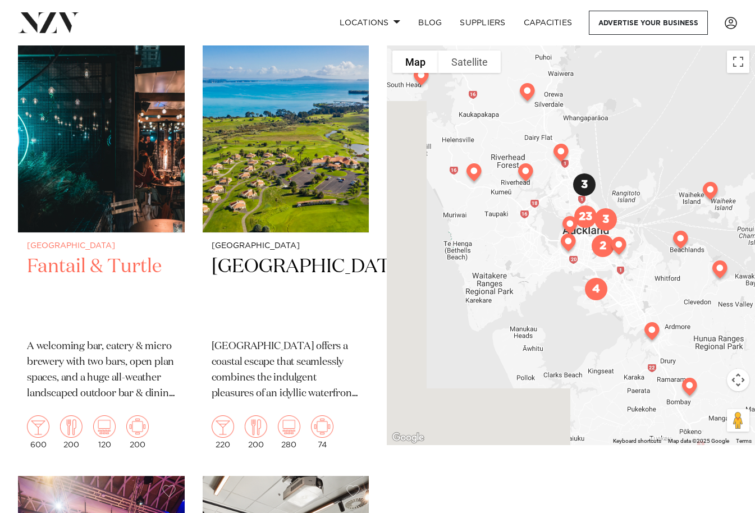
click at [98, 261] on h2 "Fantail & Turtle" at bounding box center [101, 292] width 149 height 76
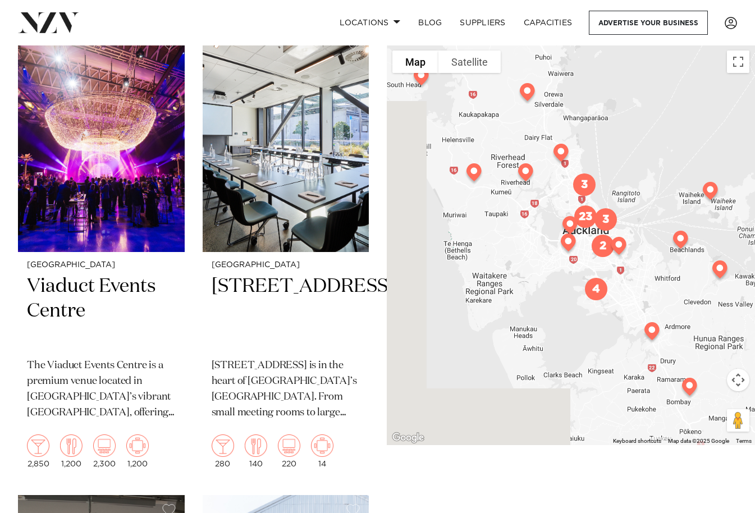
scroll to position [4940, 0]
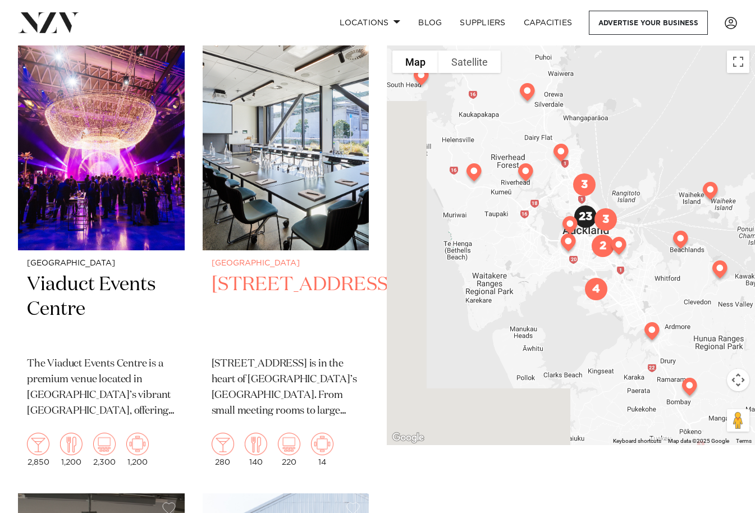
click at [315, 283] on h2 "12 Madden Street" at bounding box center [286, 310] width 149 height 76
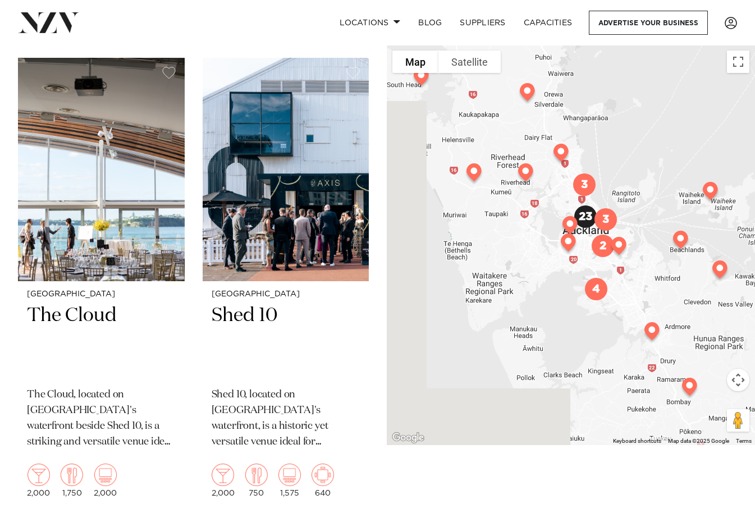
scroll to position [5389, 0]
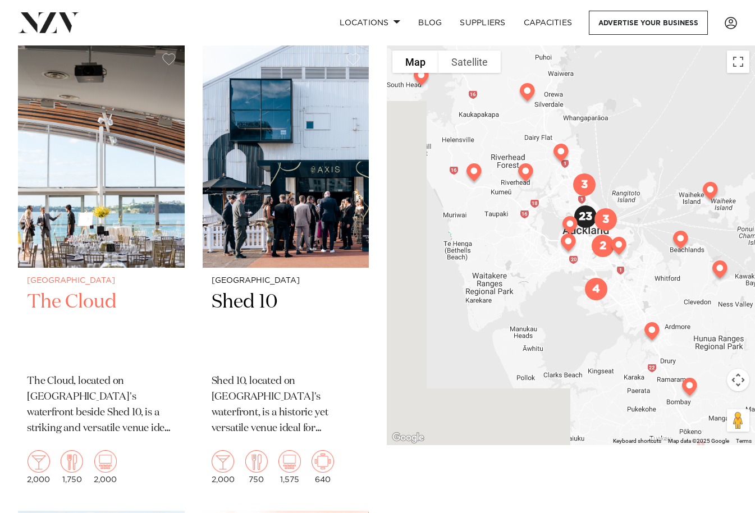
click at [98, 301] on h2 "The Cloud" at bounding box center [101, 328] width 149 height 76
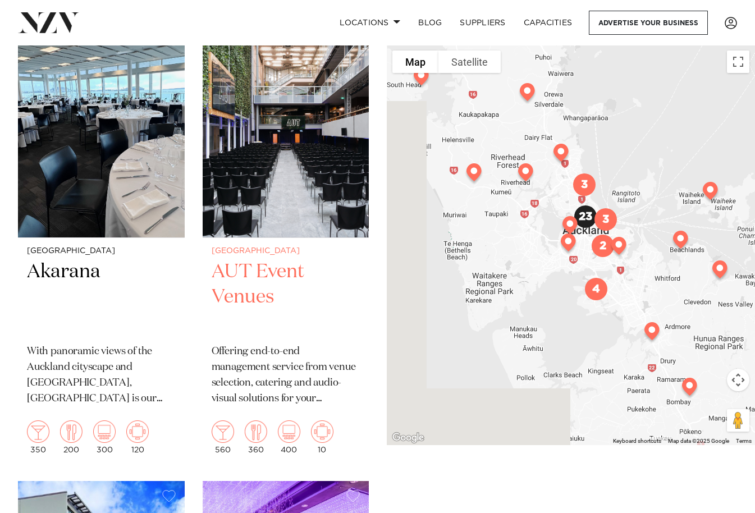
scroll to position [7297, 0]
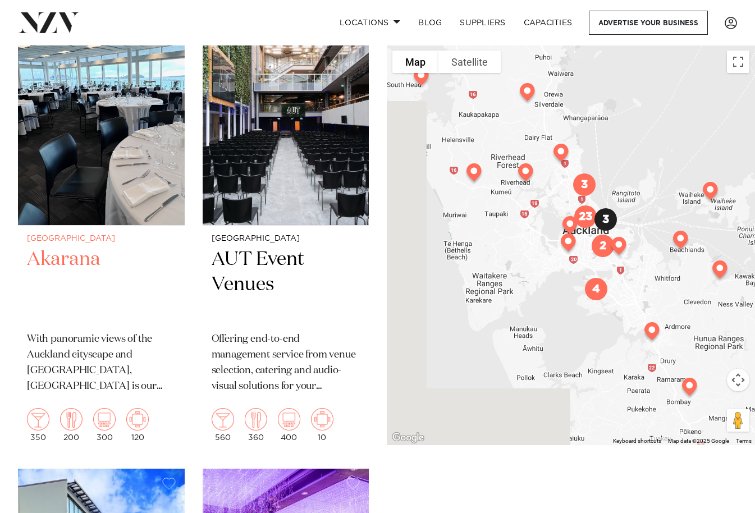
click at [103, 364] on p "With panoramic views of the Auckland cityscape and Waitematā Harbour, Akarana i…" at bounding box center [101, 363] width 149 height 63
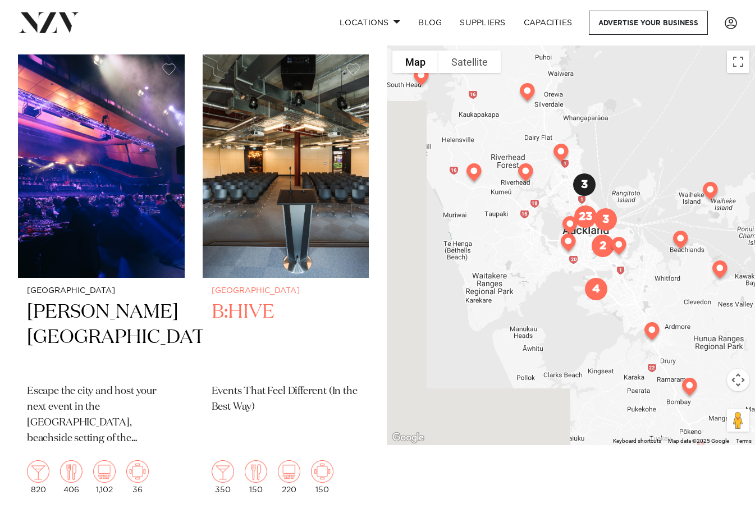
scroll to position [8701, 0]
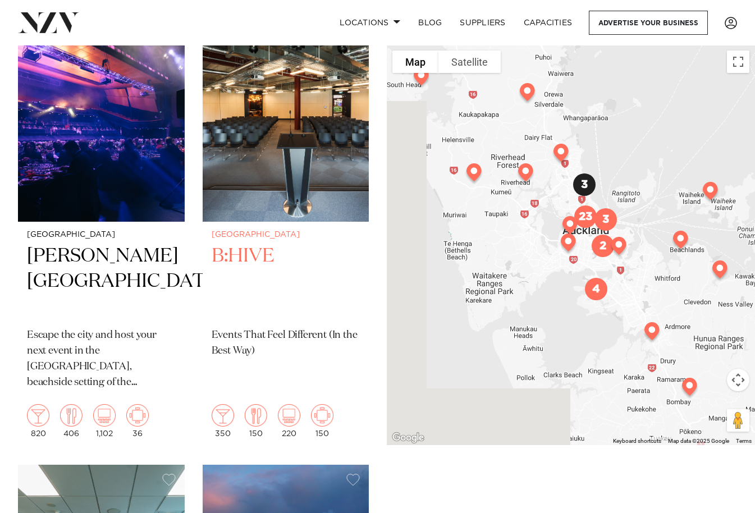
click at [254, 253] on h2 "B:HIVE" at bounding box center [286, 282] width 149 height 76
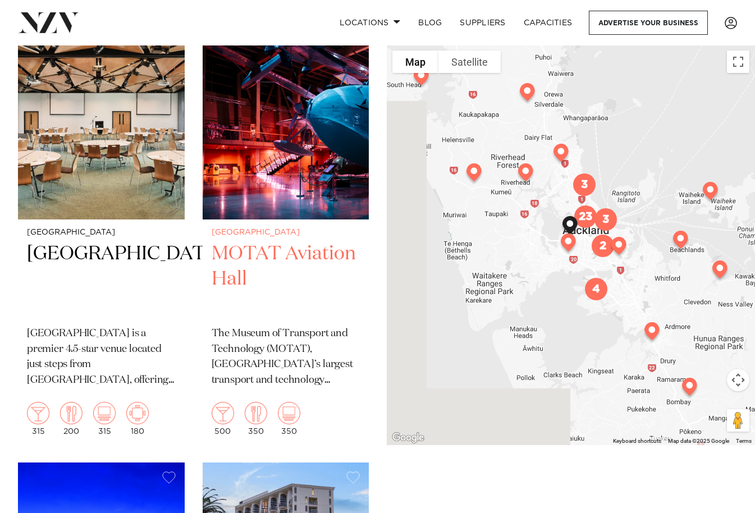
scroll to position [9655, 0]
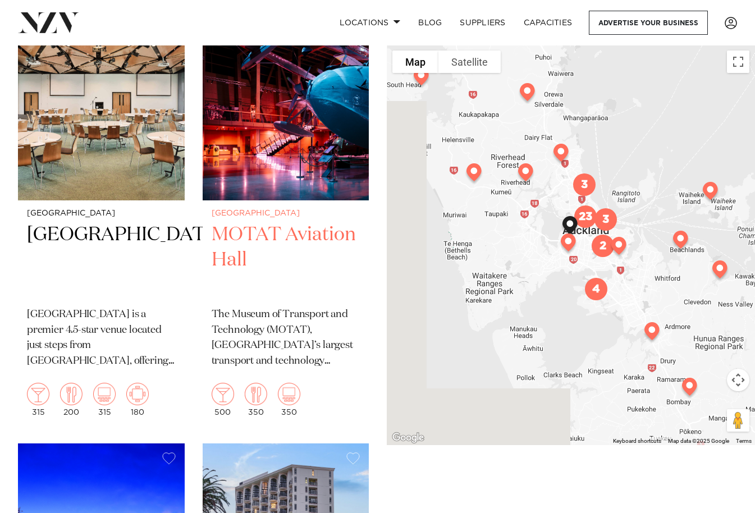
click at [319, 231] on h2 "MOTAT Aviation Hall" at bounding box center [286, 260] width 149 height 76
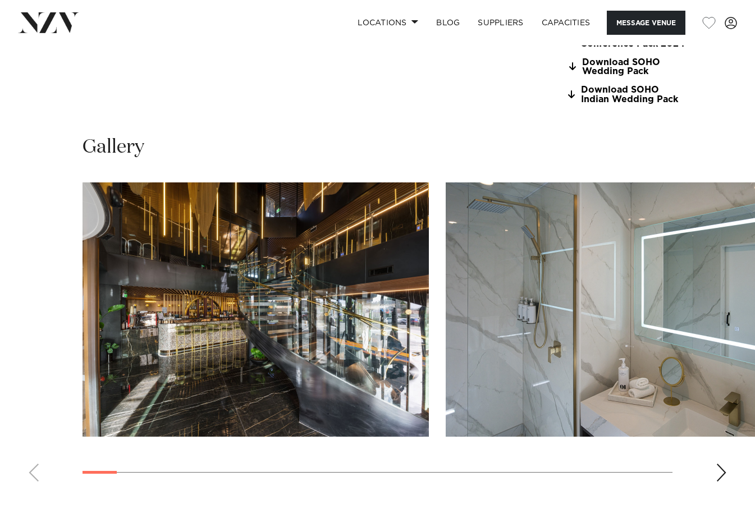
scroll to position [1067, 0]
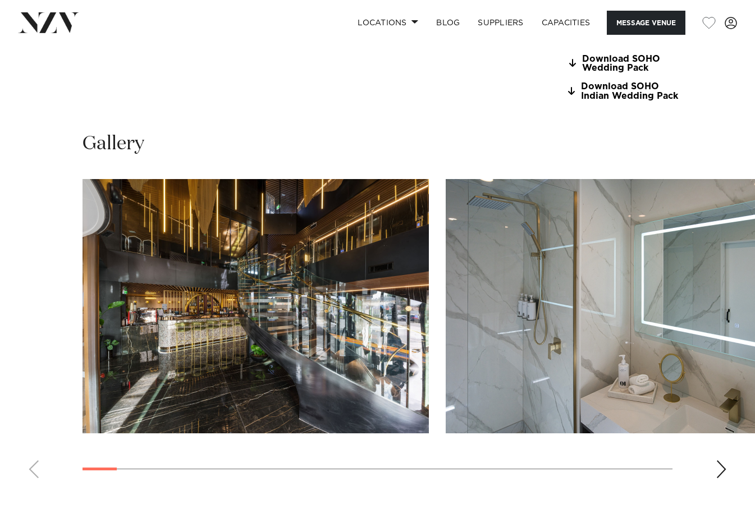
click at [724, 460] on div "Next slide" at bounding box center [721, 469] width 11 height 18
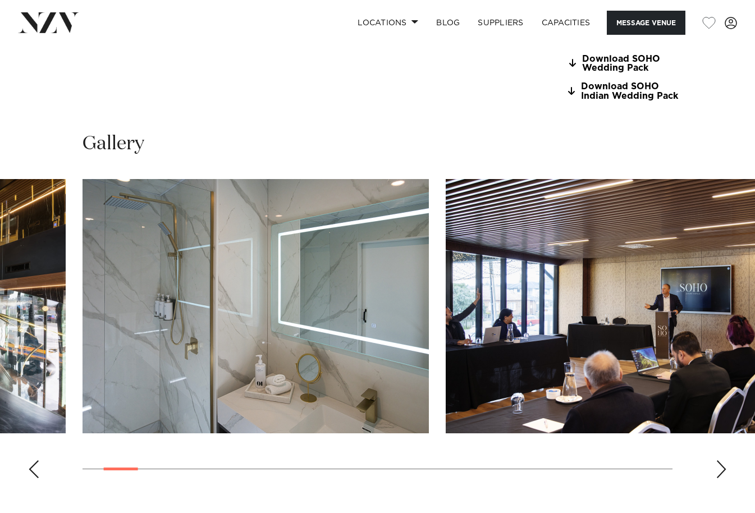
click at [722, 460] on div "Next slide" at bounding box center [721, 469] width 11 height 18
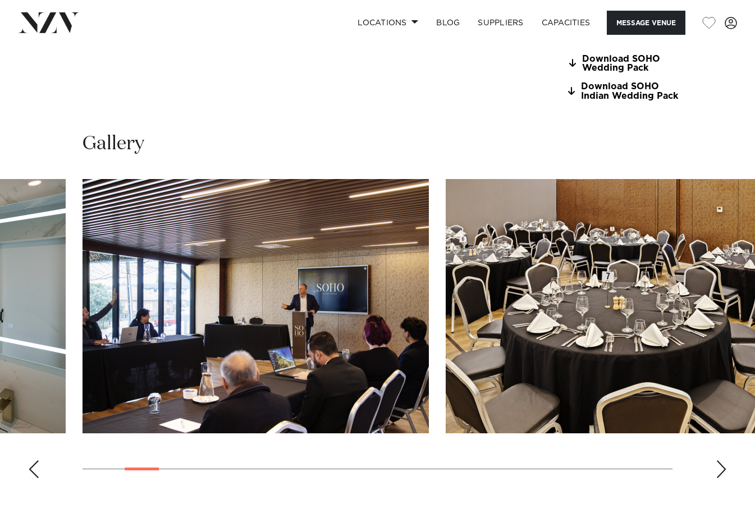
click at [721, 460] on div "Next slide" at bounding box center [721, 469] width 11 height 18
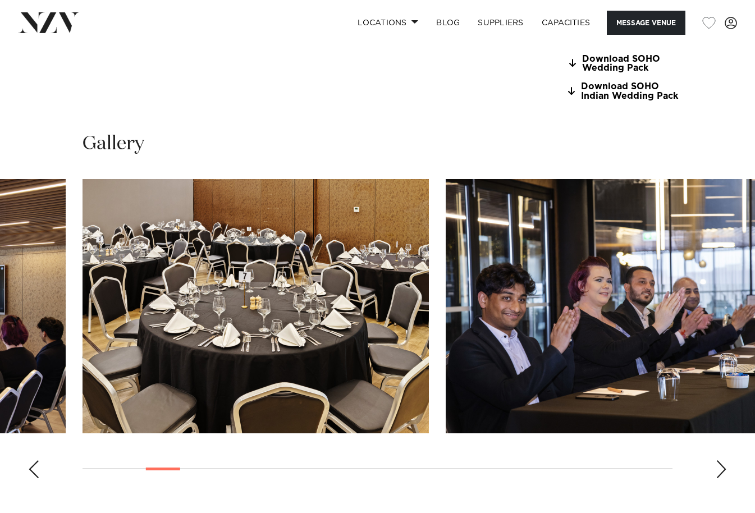
click at [721, 460] on div "Next slide" at bounding box center [721, 469] width 11 height 18
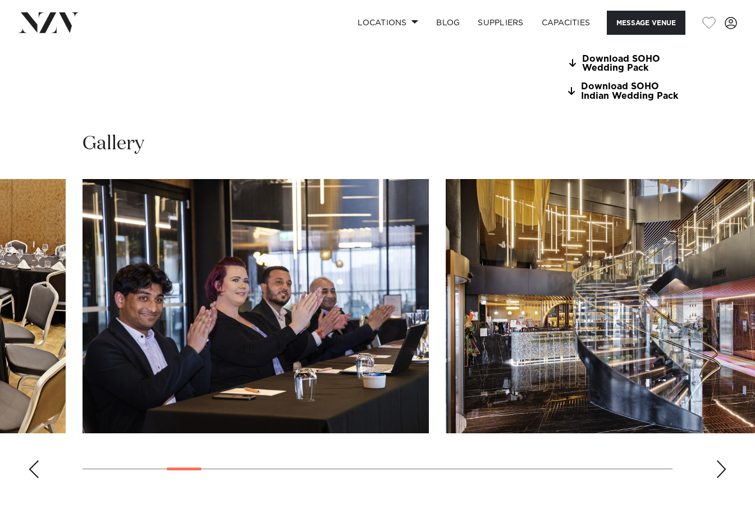
click at [721, 460] on div "Next slide" at bounding box center [721, 469] width 11 height 18
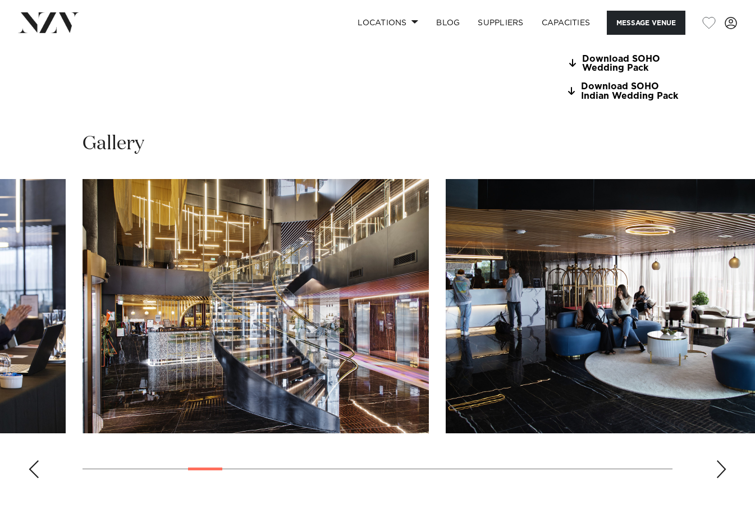
click at [721, 460] on div "Next slide" at bounding box center [721, 469] width 11 height 18
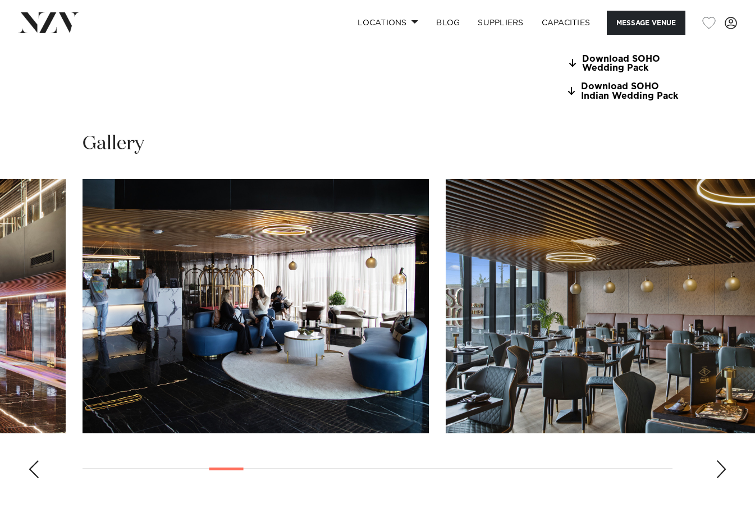
click at [721, 460] on div "Next slide" at bounding box center [721, 469] width 11 height 18
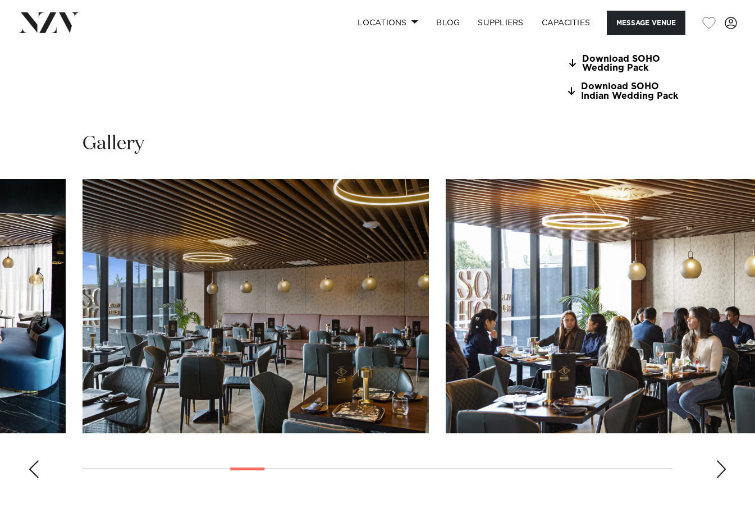
click at [721, 460] on div "Next slide" at bounding box center [721, 469] width 11 height 18
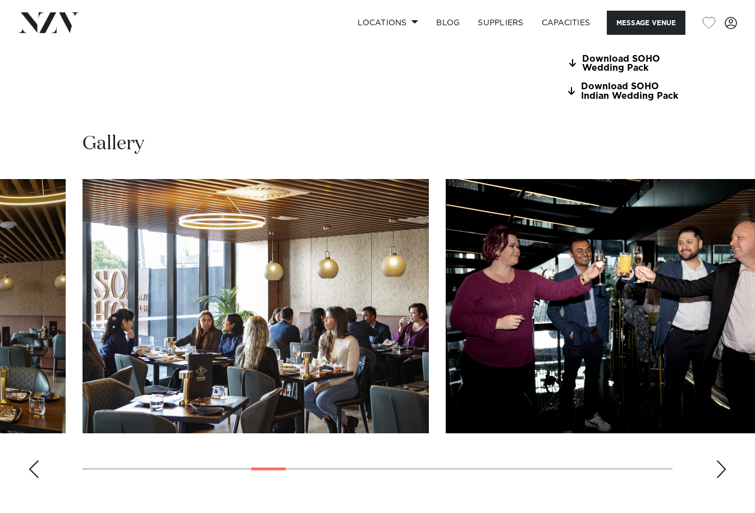
click at [721, 460] on div "Next slide" at bounding box center [721, 469] width 11 height 18
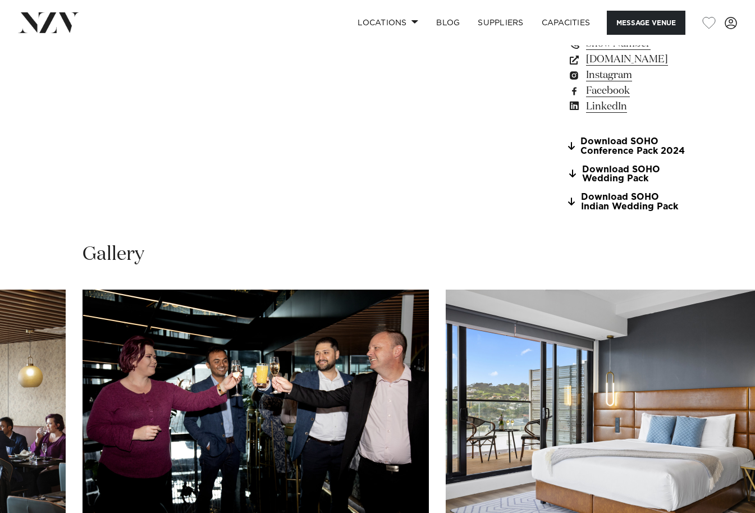
scroll to position [674, 0]
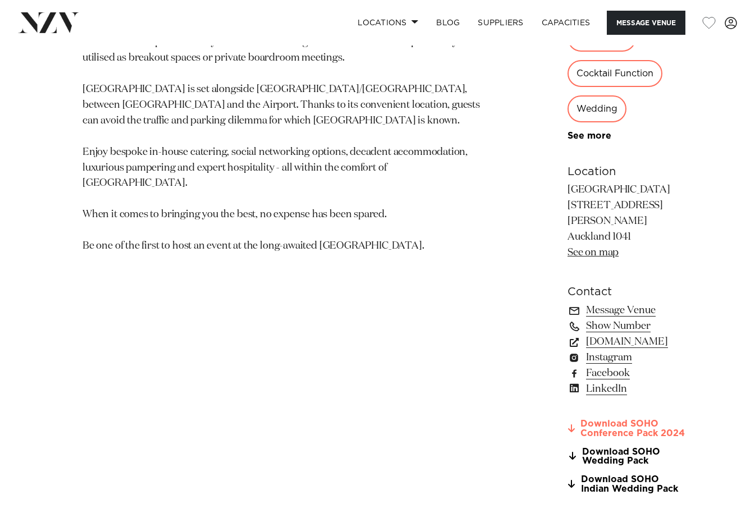
click at [637, 419] on link "Download SOHO Conference Pack 2024" at bounding box center [629, 428] width 122 height 19
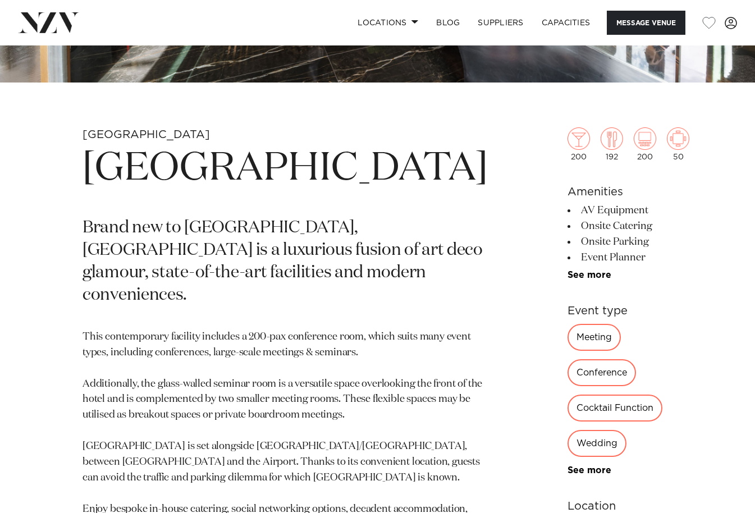
scroll to position [337, 0]
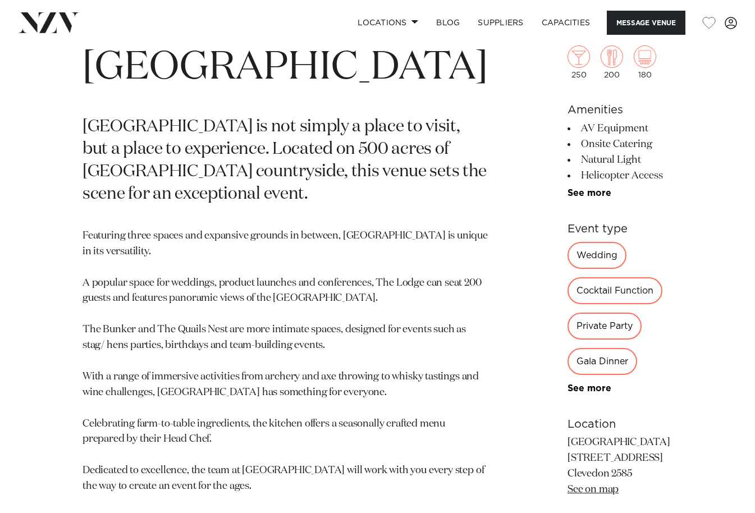
scroll to position [393, 0]
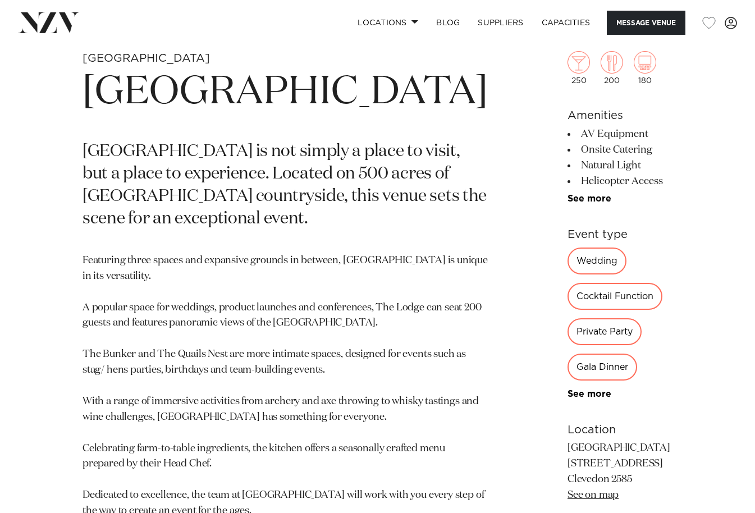
click at [568, 490] on link "See on map" at bounding box center [593, 495] width 51 height 10
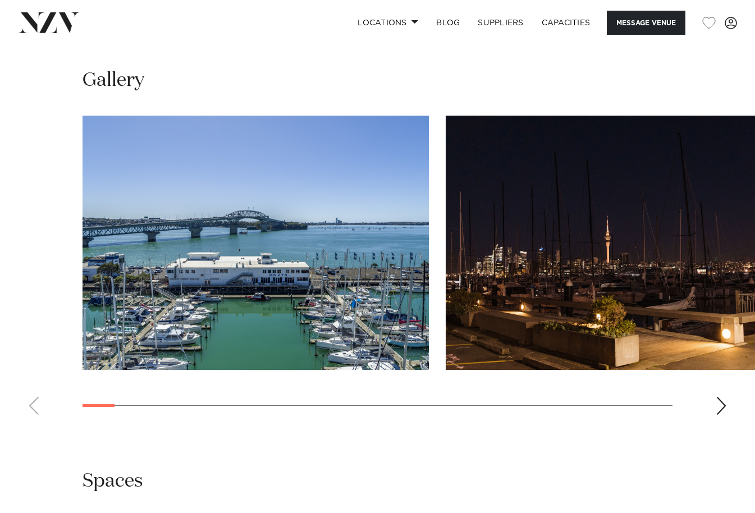
scroll to position [1123, 0]
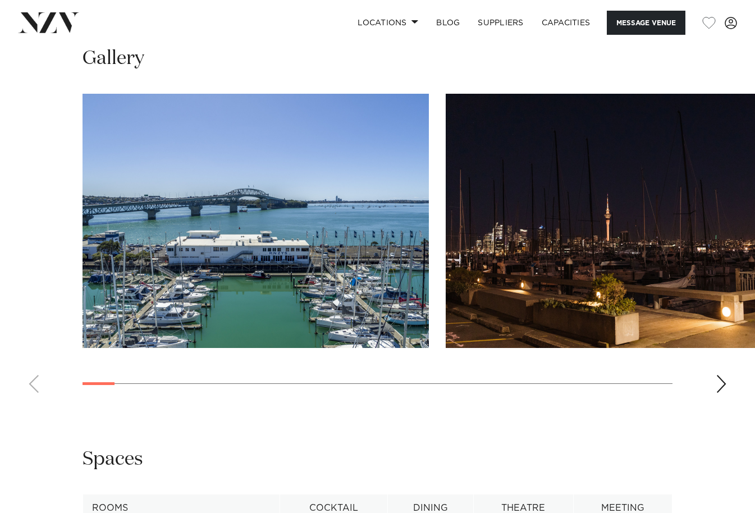
click at [720, 375] on div "Next slide" at bounding box center [721, 384] width 11 height 18
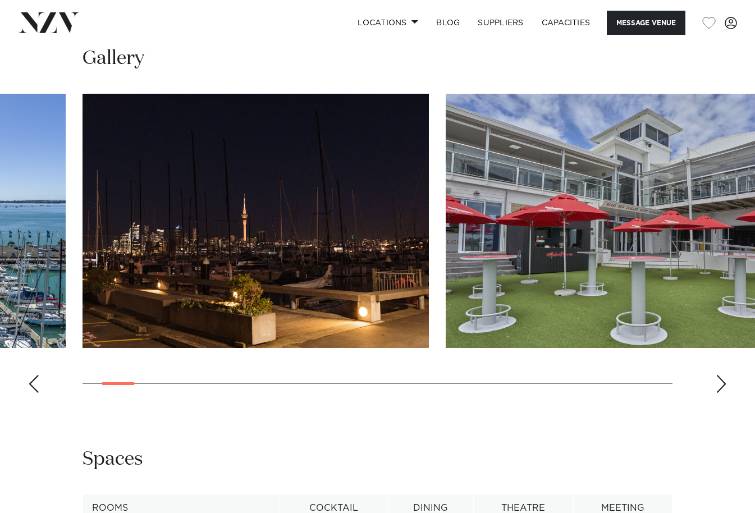
click at [718, 375] on div "Next slide" at bounding box center [721, 384] width 11 height 18
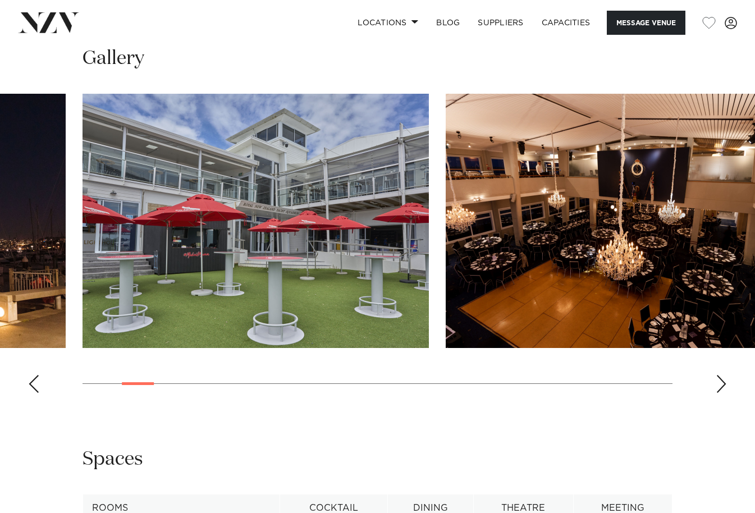
click at [717, 375] on div "Next slide" at bounding box center [721, 384] width 11 height 18
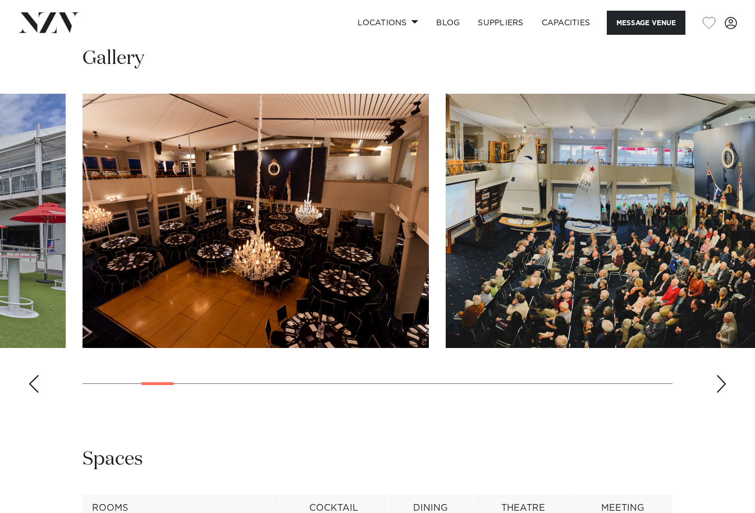
click at [716, 375] on div "Next slide" at bounding box center [721, 384] width 11 height 18
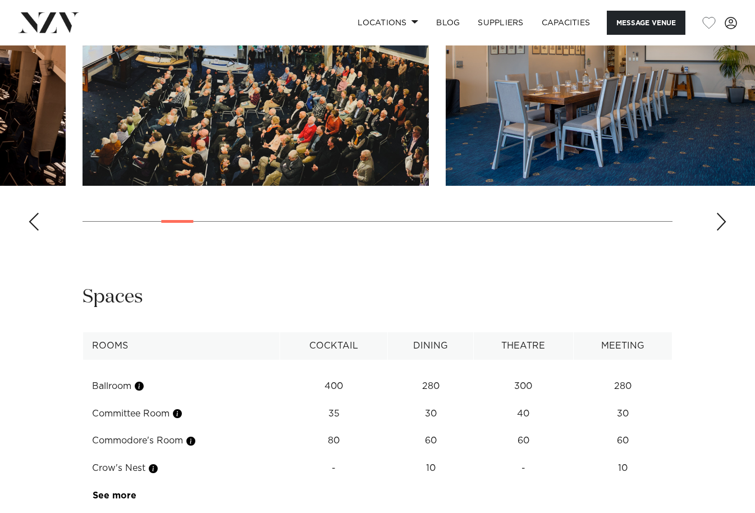
scroll to position [1291, 0]
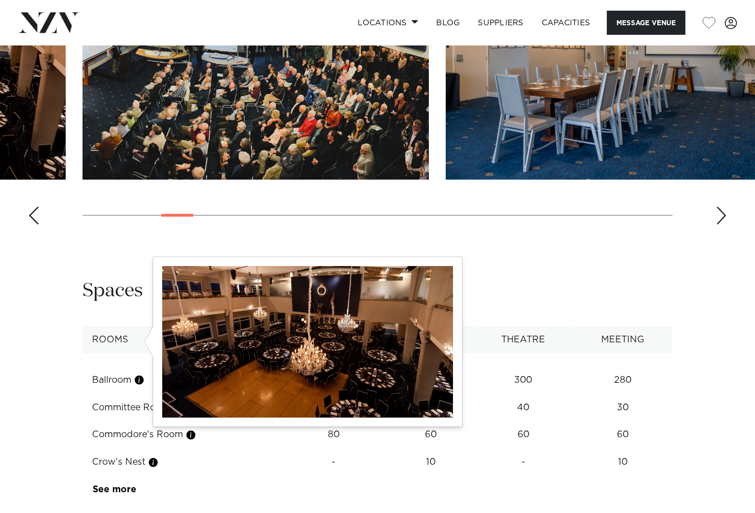
click at [142, 374] on button "button" at bounding box center [139, 379] width 11 height 11
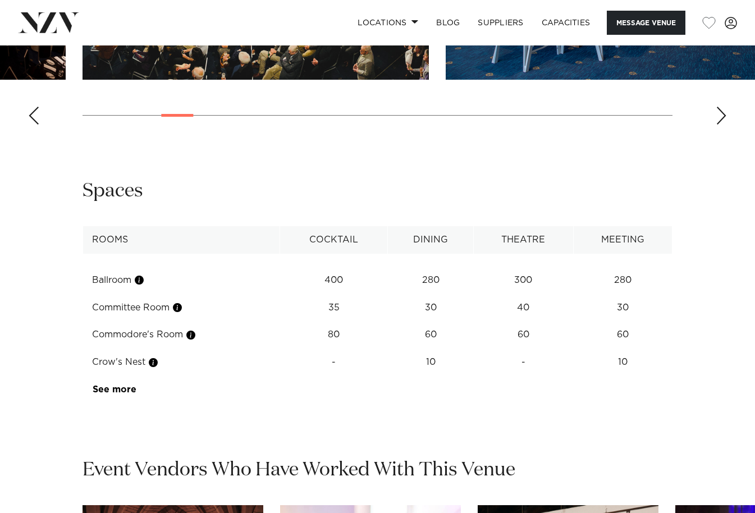
scroll to position [1403, 0]
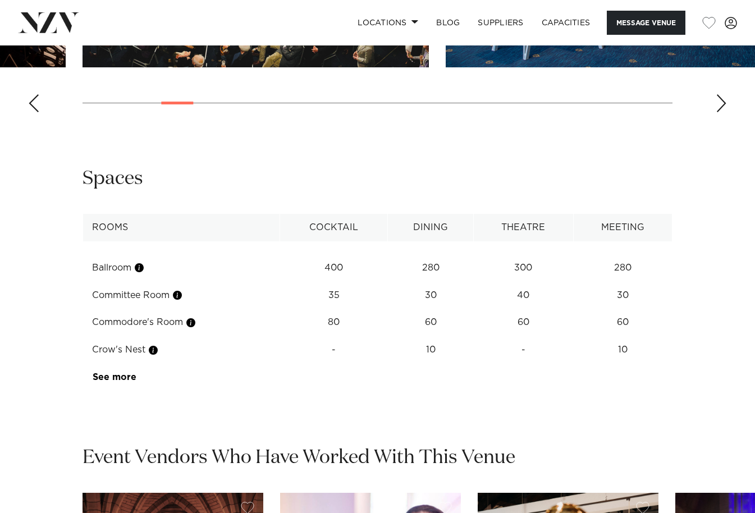
click at [111, 373] on link "See more" at bounding box center [137, 377] width 88 height 9
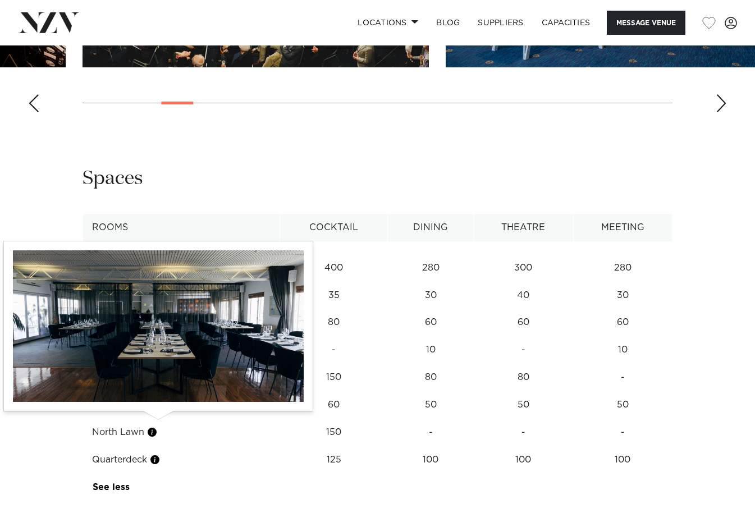
click at [161, 454] on button "button" at bounding box center [154, 459] width 11 height 11
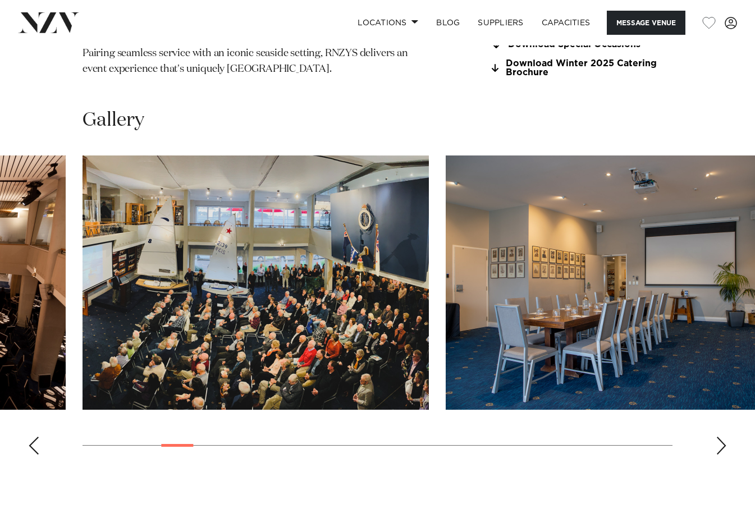
scroll to position [1067, 0]
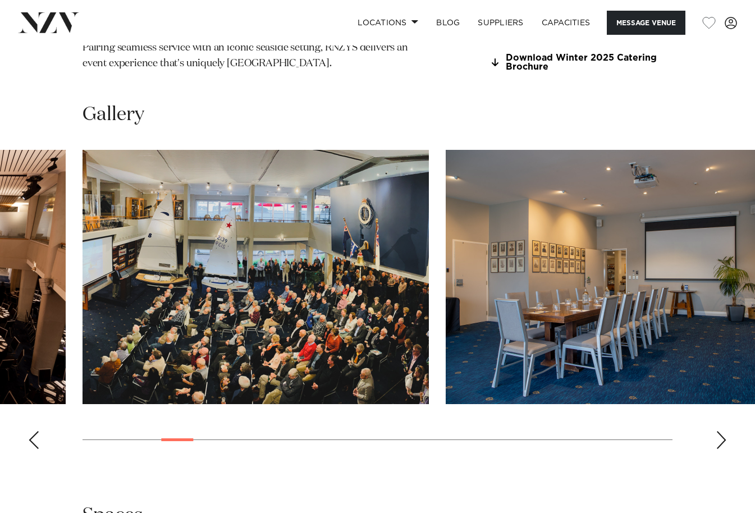
click at [719, 431] on div "Next slide" at bounding box center [721, 440] width 11 height 18
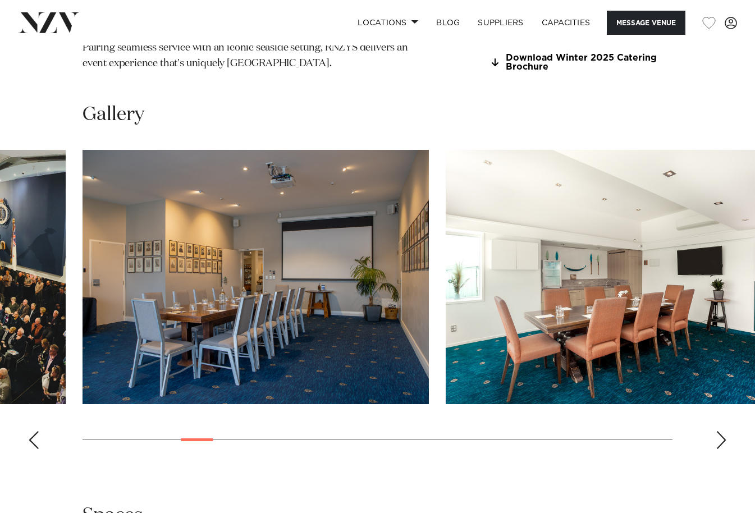
click at [719, 431] on div "Next slide" at bounding box center [721, 440] width 11 height 18
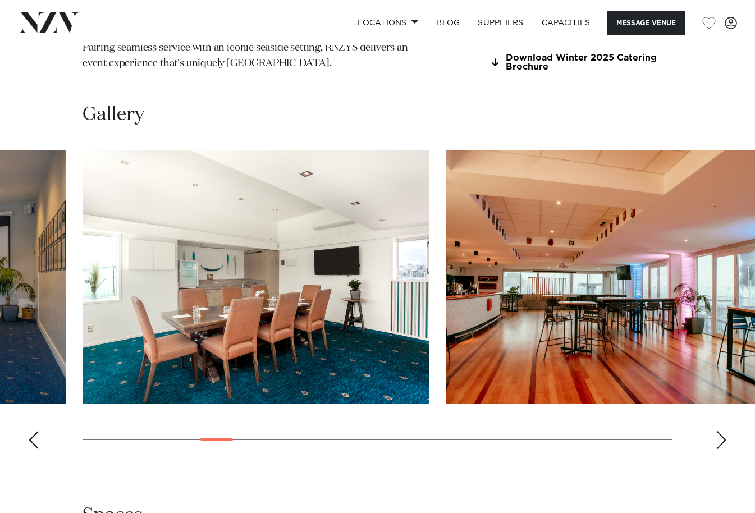
click at [719, 431] on div "Next slide" at bounding box center [721, 440] width 11 height 18
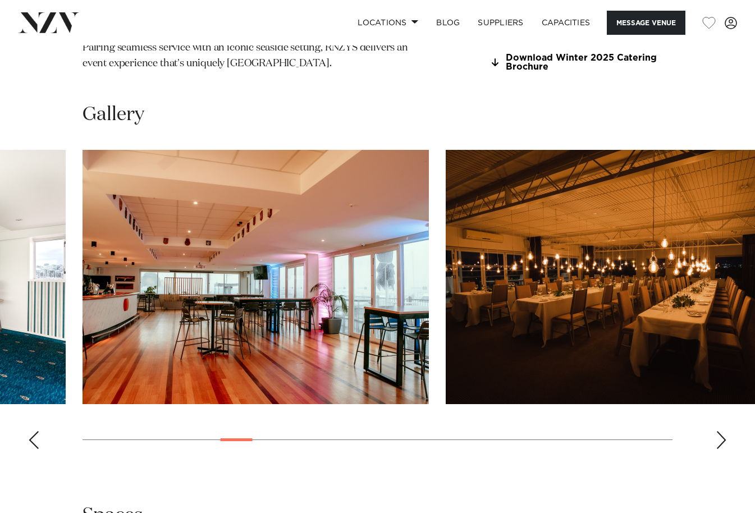
click at [720, 431] on div "Next slide" at bounding box center [721, 440] width 11 height 18
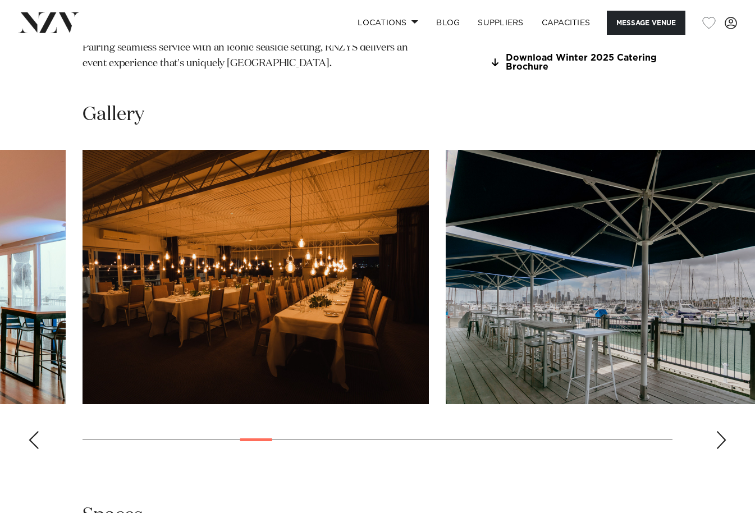
click at [720, 431] on div "Next slide" at bounding box center [721, 440] width 11 height 18
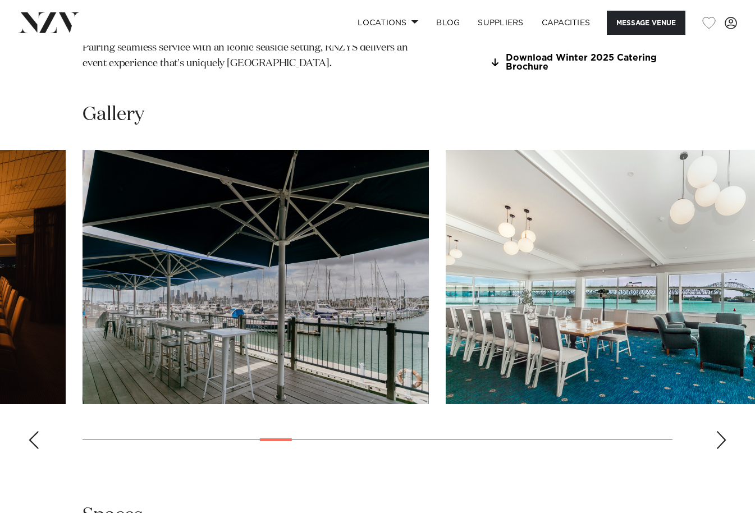
click at [724, 431] on div "Next slide" at bounding box center [721, 440] width 11 height 18
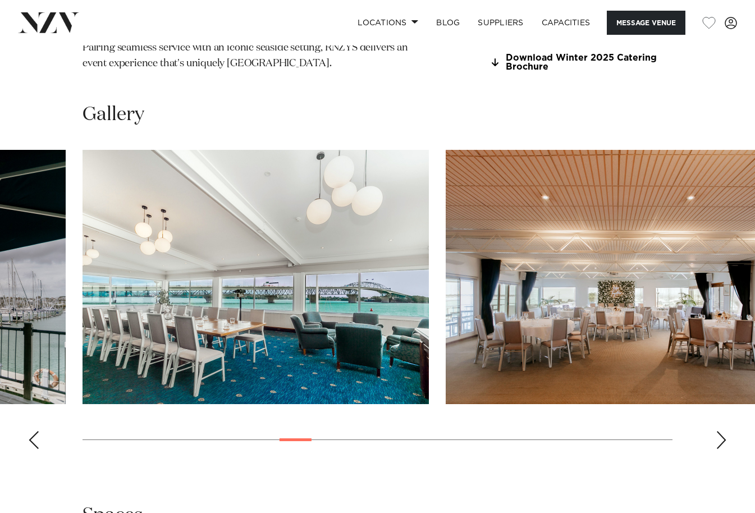
click at [719, 431] on div "Next slide" at bounding box center [721, 440] width 11 height 18
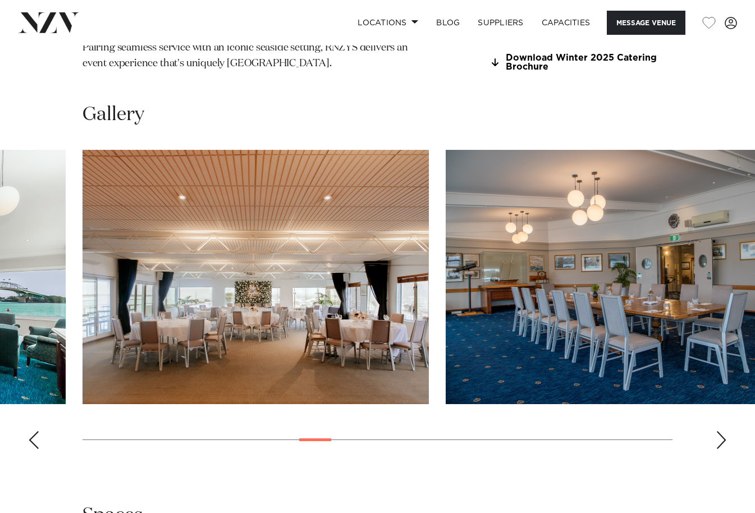
click at [355, 227] on img "12 / 30" at bounding box center [256, 277] width 346 height 254
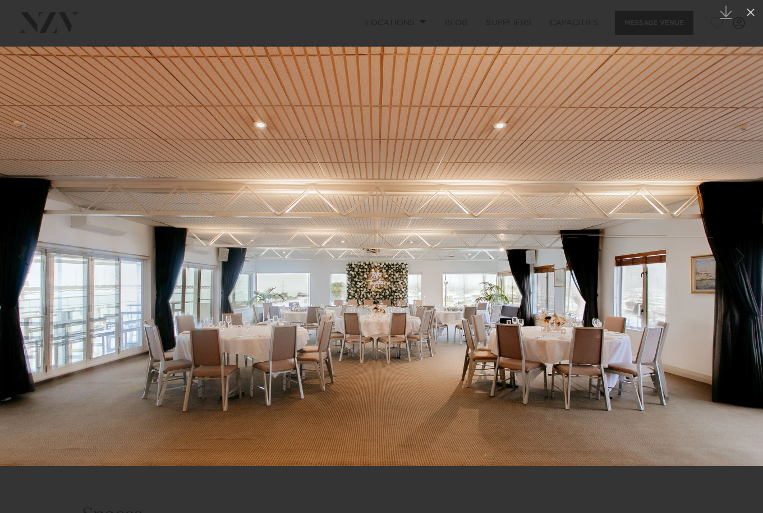
click at [726, 451] on img at bounding box center [381, 256] width 763 height 419
click at [471, 392] on img at bounding box center [381, 256] width 763 height 419
click at [749, 8] on icon at bounding box center [750, 12] width 13 height 13
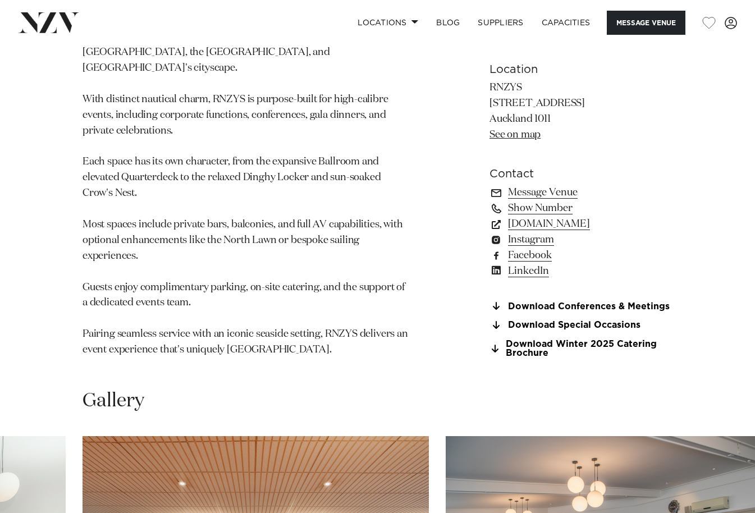
scroll to position [617, 0]
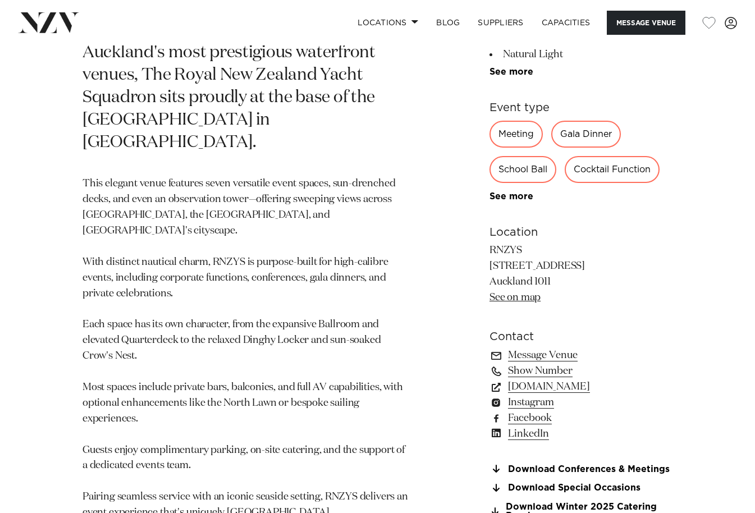
click at [532, 292] on link "See on map" at bounding box center [514, 297] width 51 height 10
click at [644, 464] on link "Download Conferences & Meetings" at bounding box center [580, 469] width 183 height 10
click at [570, 502] on link "Download Winter 2025 Catering Brochure" at bounding box center [580, 511] width 183 height 19
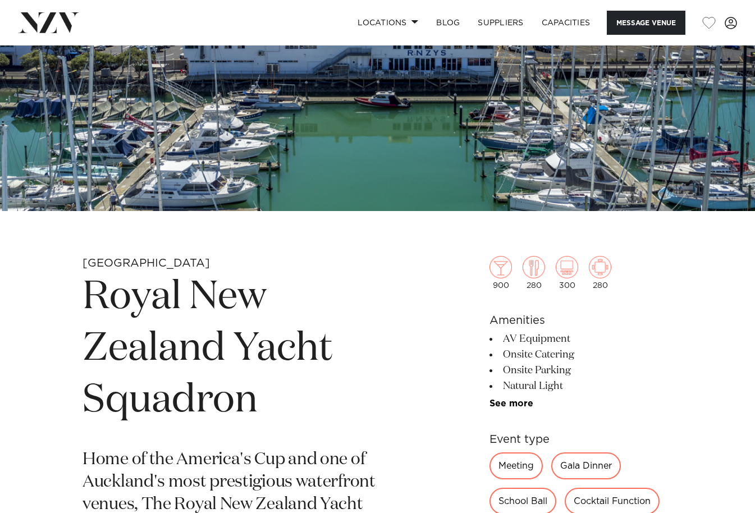
scroll to position [0, 0]
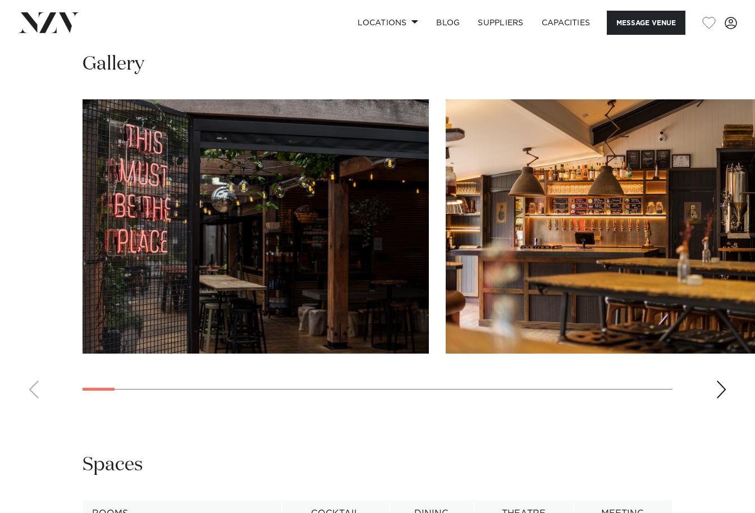
scroll to position [1179, 0]
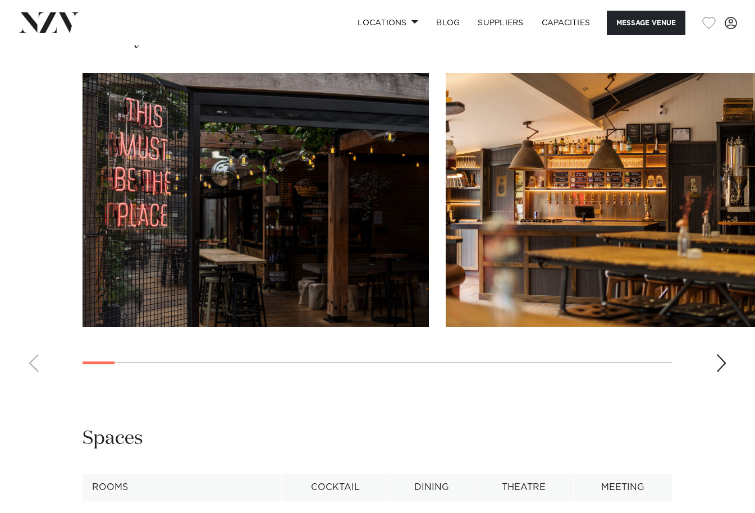
click at [718, 354] on div "Next slide" at bounding box center [721, 363] width 11 height 18
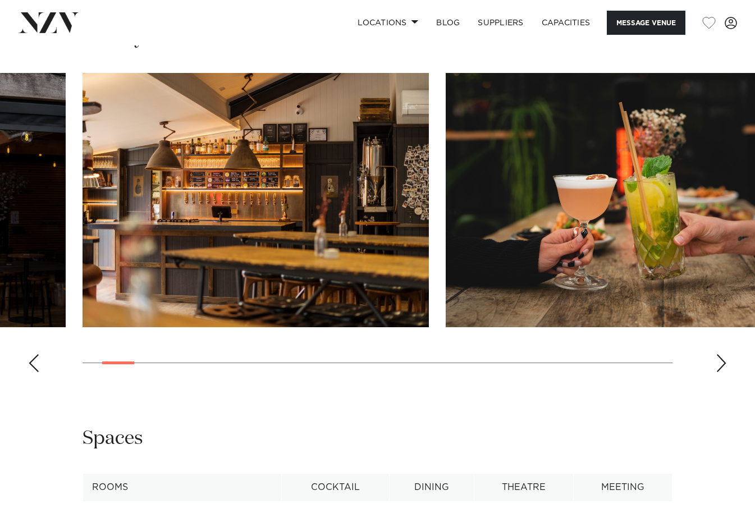
click at [718, 354] on div "Next slide" at bounding box center [721, 363] width 11 height 18
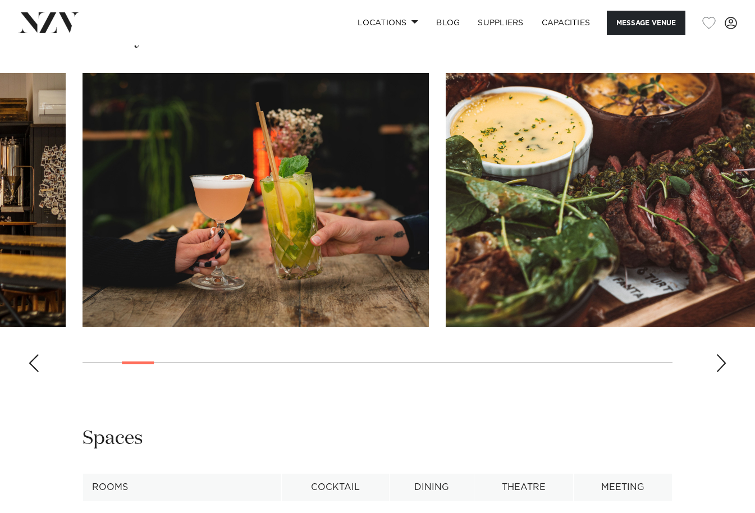
click at [718, 354] on div "Next slide" at bounding box center [721, 363] width 11 height 18
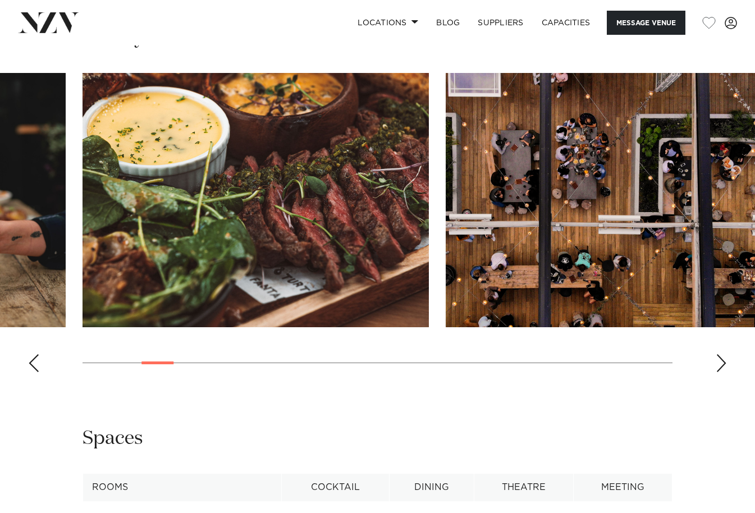
click at [719, 354] on div "Next slide" at bounding box center [721, 363] width 11 height 18
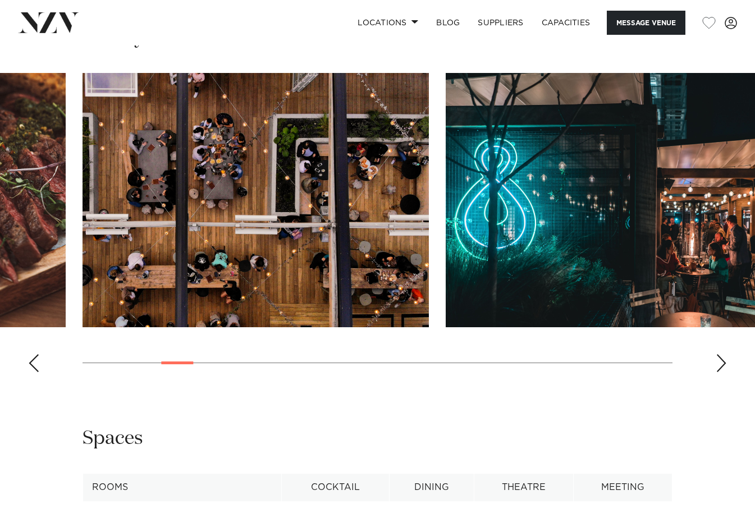
click at [719, 354] on div "Next slide" at bounding box center [721, 363] width 11 height 18
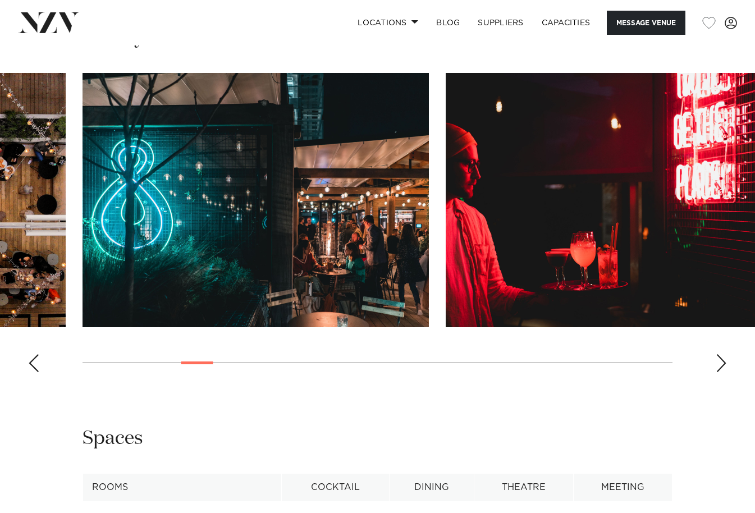
click at [719, 354] on div "Next slide" at bounding box center [721, 363] width 11 height 18
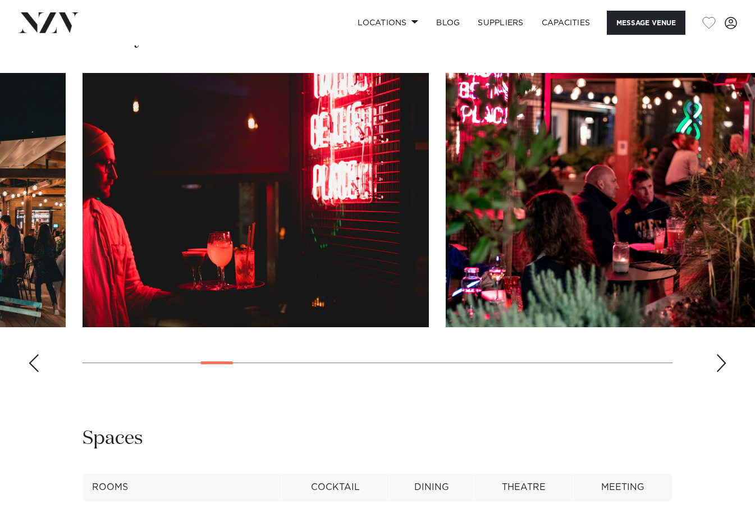
click at [719, 354] on div "Next slide" at bounding box center [721, 363] width 11 height 18
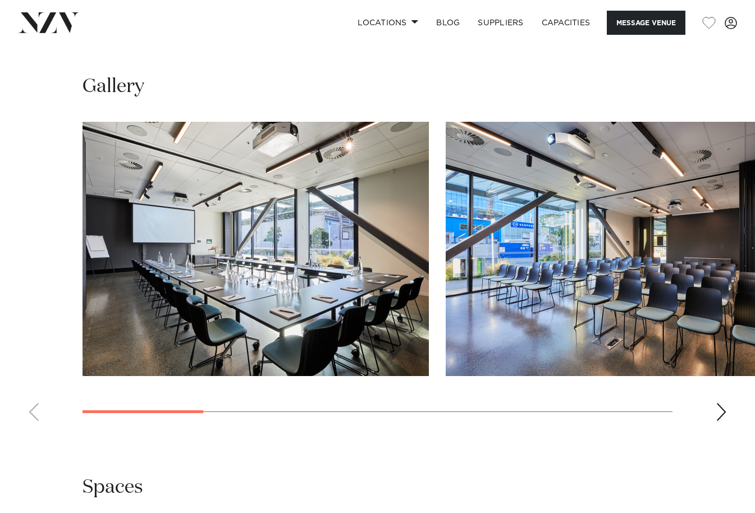
scroll to position [1010, 0]
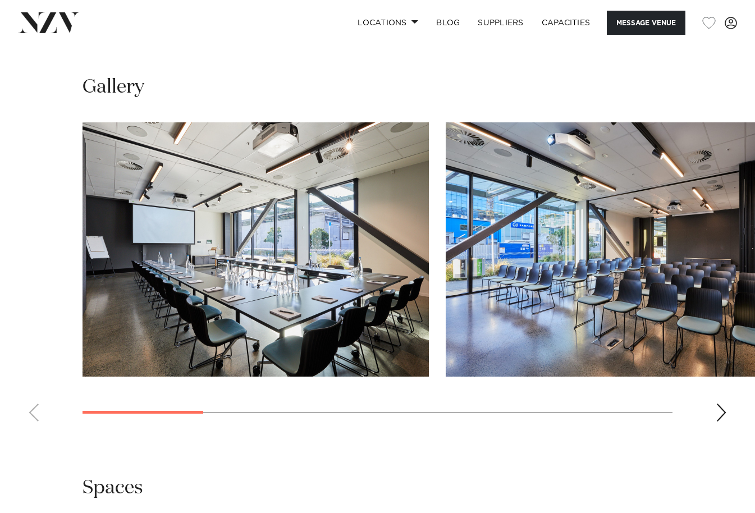
click at [724, 404] on div "Next slide" at bounding box center [721, 413] width 11 height 18
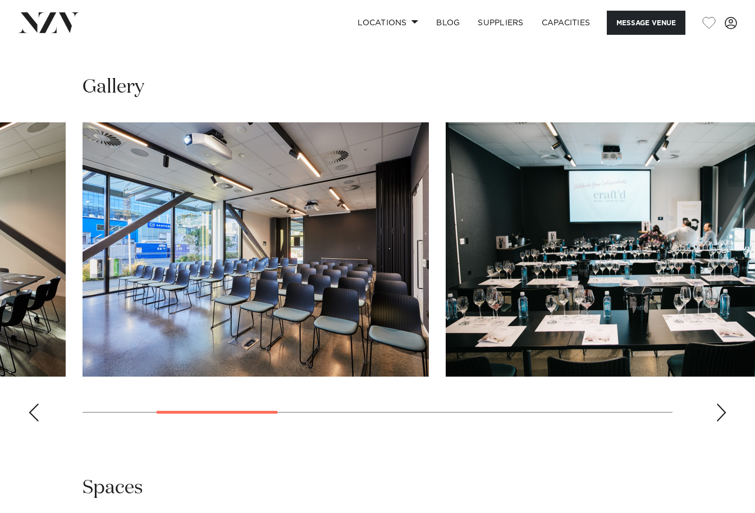
click at [724, 404] on div "Next slide" at bounding box center [721, 413] width 11 height 18
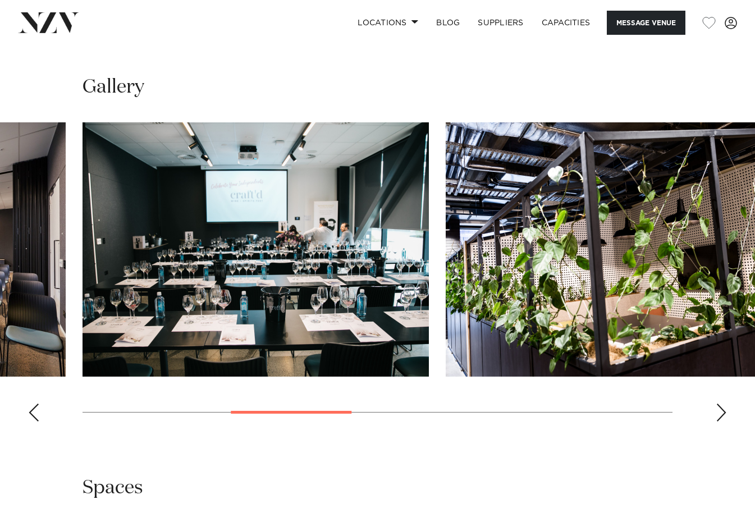
click at [724, 404] on div "Next slide" at bounding box center [721, 413] width 11 height 18
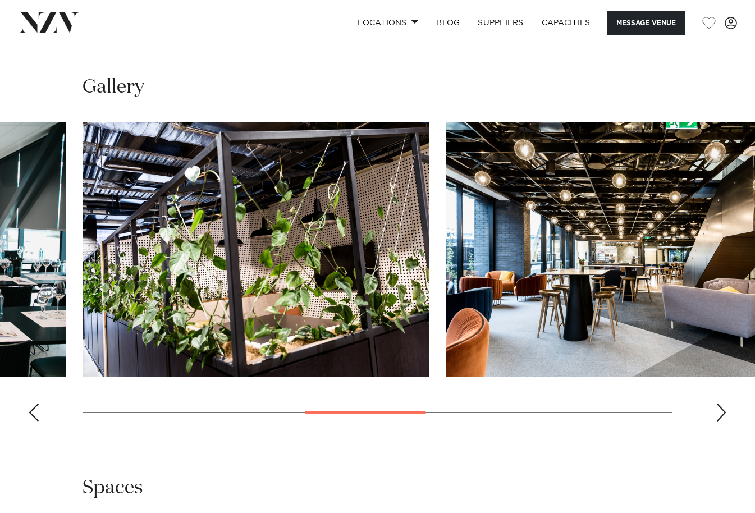
click at [721, 404] on div "Next slide" at bounding box center [721, 413] width 11 height 18
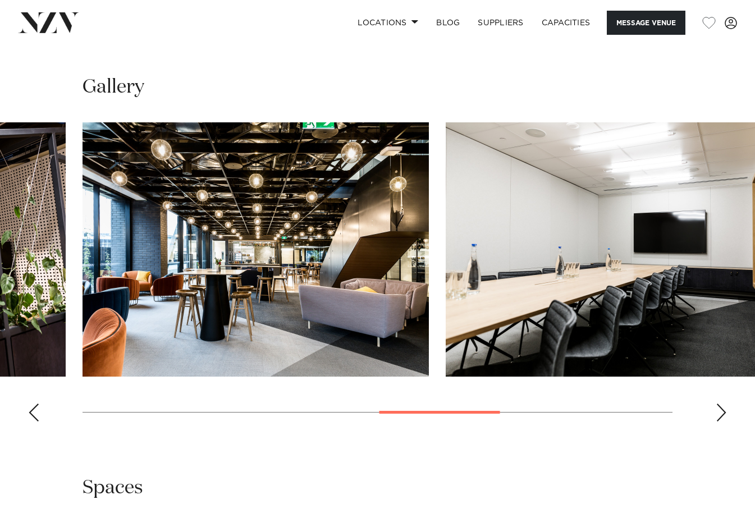
click at [720, 404] on div "Next slide" at bounding box center [721, 413] width 11 height 18
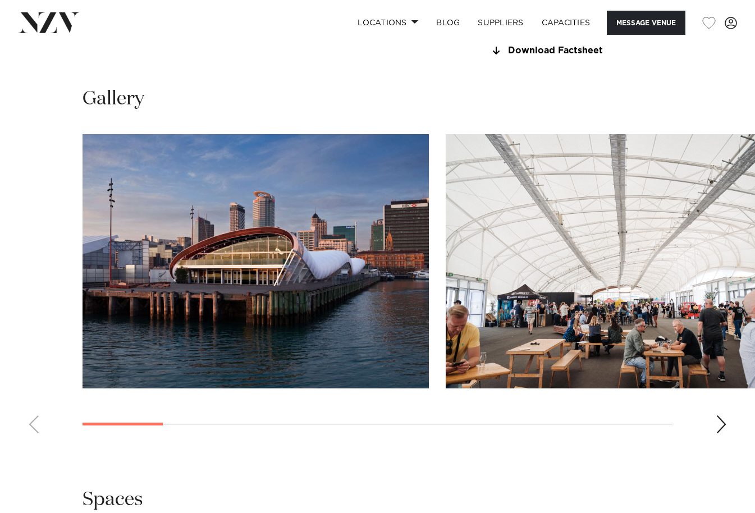
scroll to position [1010, 0]
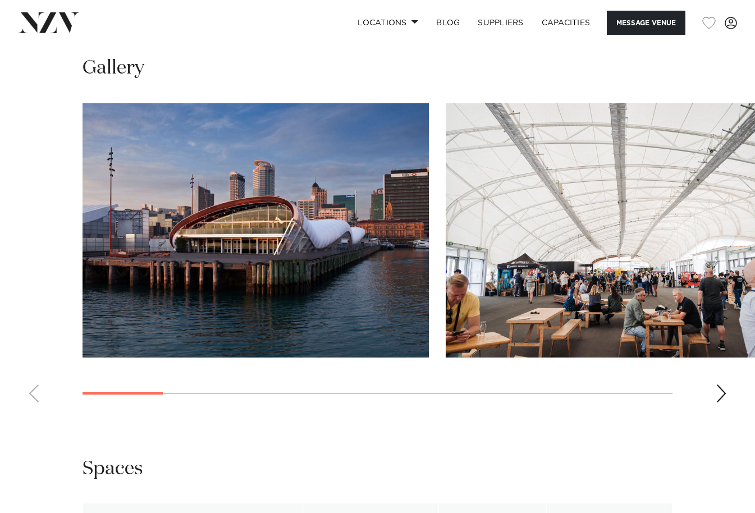
click at [724, 396] on div "Next slide" at bounding box center [721, 394] width 11 height 18
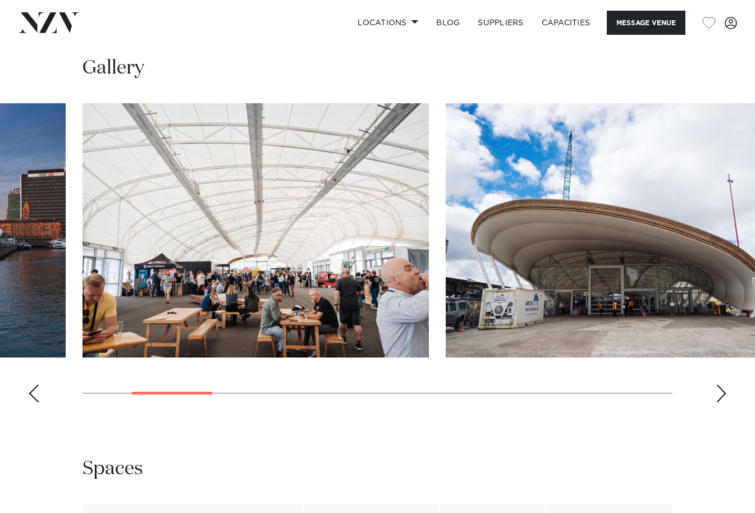
click at [727, 395] on swiper-container at bounding box center [377, 257] width 755 height 308
click at [722, 399] on div "Next slide" at bounding box center [721, 394] width 11 height 18
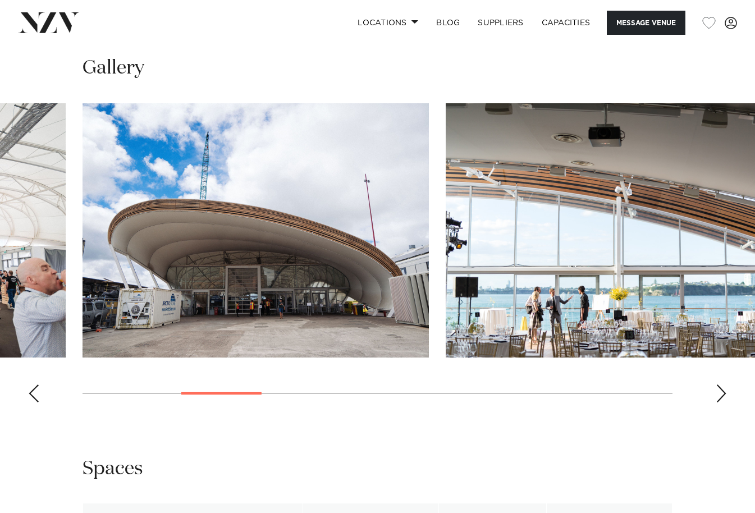
click at [722, 399] on div "Next slide" at bounding box center [721, 394] width 11 height 18
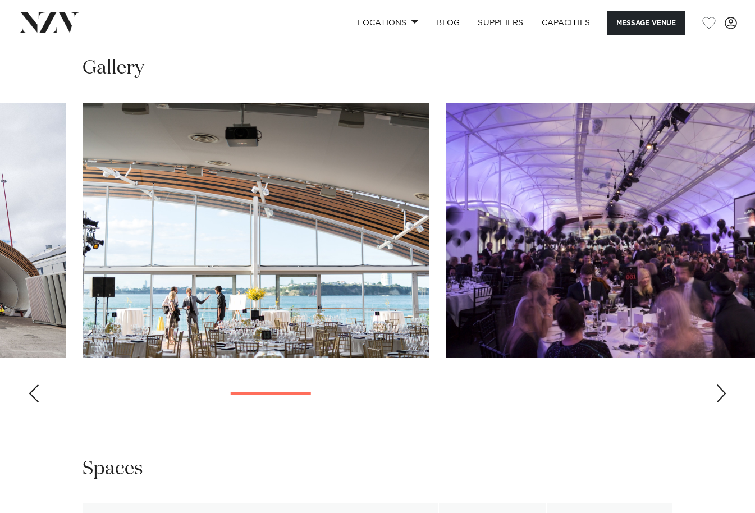
click at [721, 398] on div "Next slide" at bounding box center [721, 394] width 11 height 18
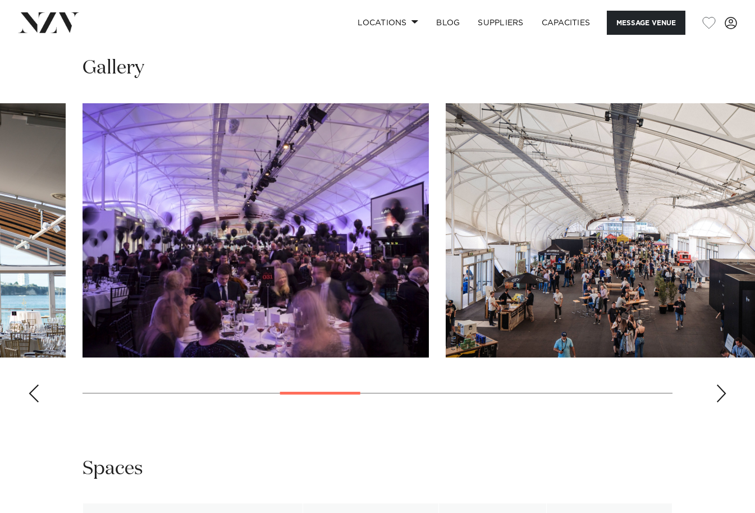
click at [721, 398] on div "Next slide" at bounding box center [721, 394] width 11 height 18
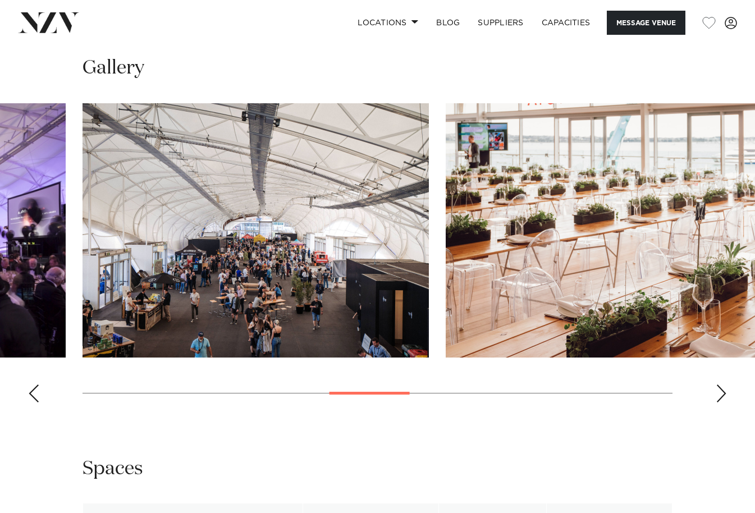
click at [720, 396] on div "Next slide" at bounding box center [721, 394] width 11 height 18
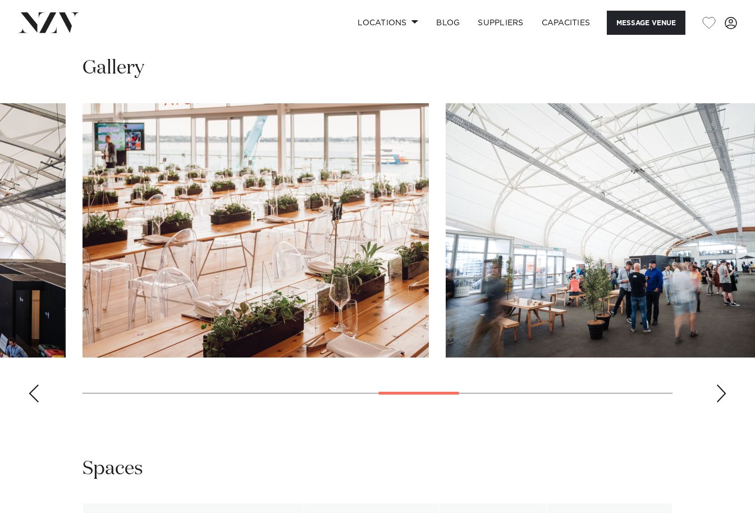
click at [719, 395] on div "Next slide" at bounding box center [721, 394] width 11 height 18
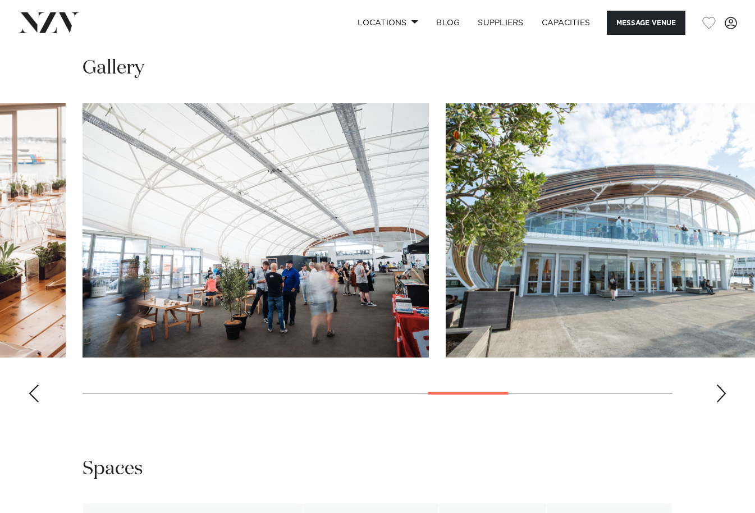
click at [719, 395] on div "Next slide" at bounding box center [721, 394] width 11 height 18
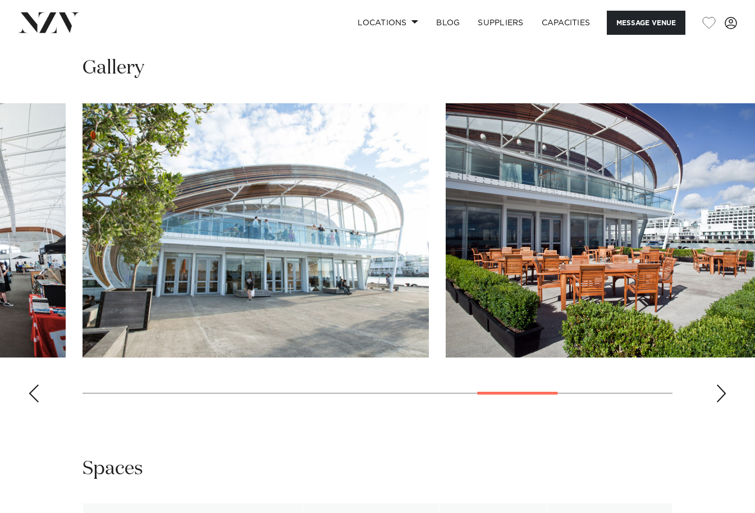
click at [719, 395] on div "Next slide" at bounding box center [721, 394] width 11 height 18
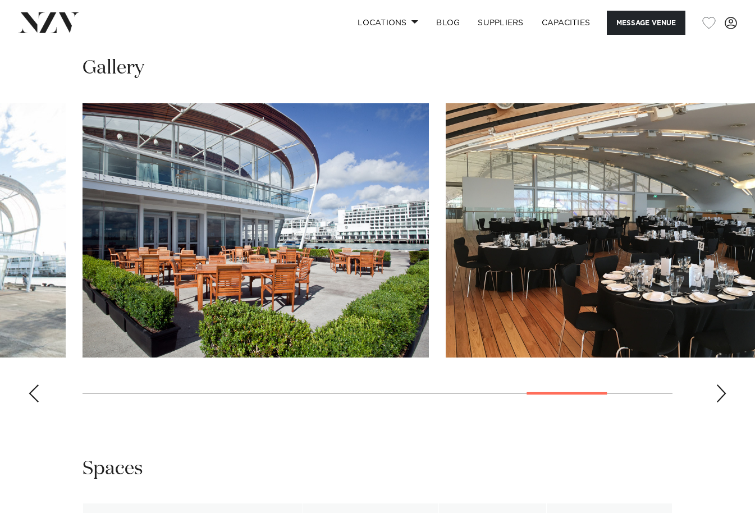
click at [719, 393] on div "Next slide" at bounding box center [721, 394] width 11 height 18
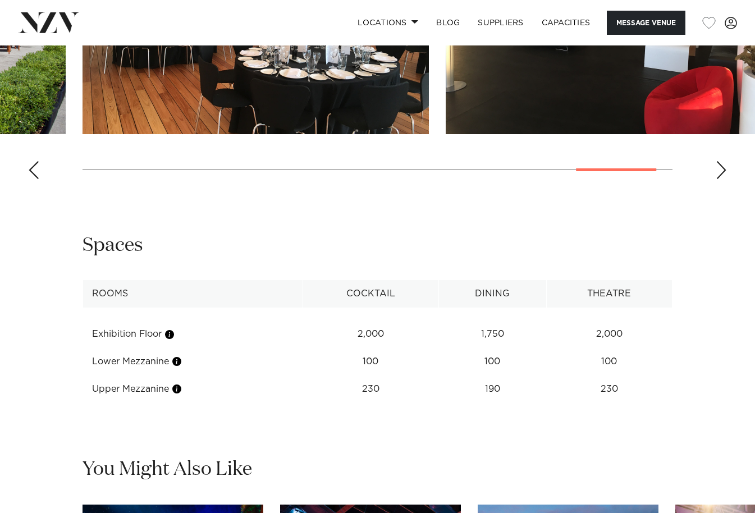
scroll to position [1235, 0]
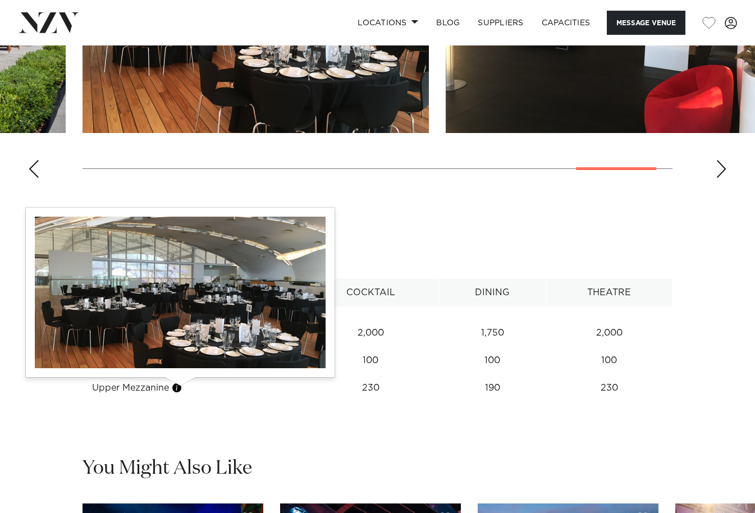
click at [179, 388] on button "button" at bounding box center [176, 387] width 11 height 11
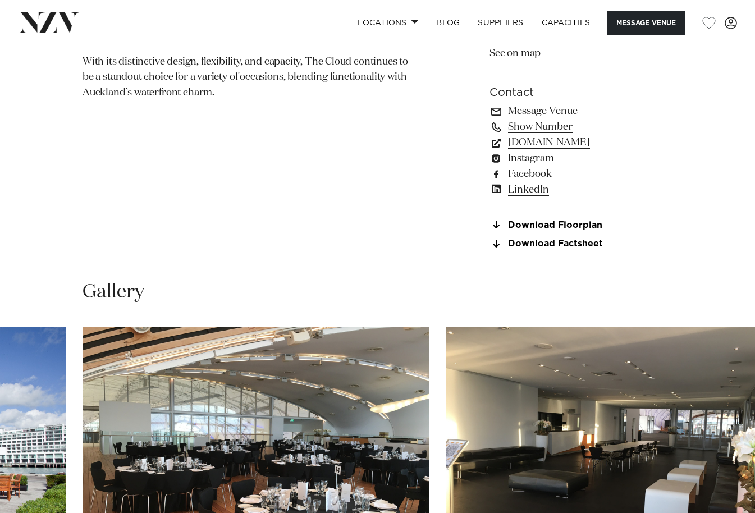
scroll to position [786, 0]
click at [497, 245] on icon at bounding box center [496, 244] width 7 height 9
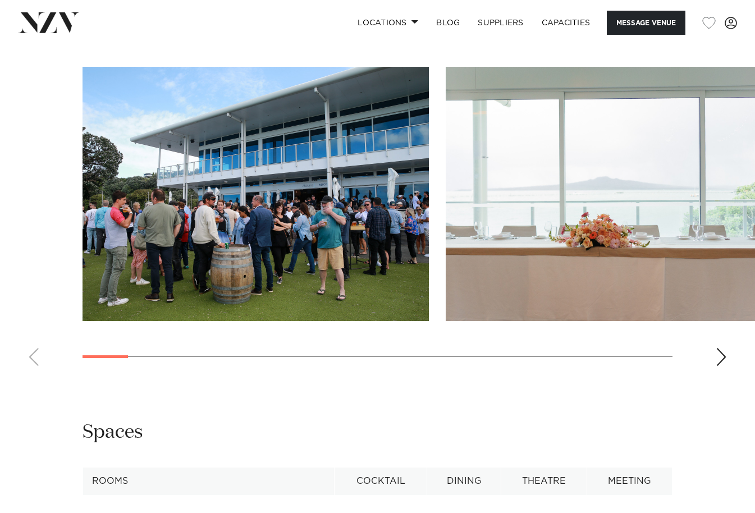
scroll to position [1235, 0]
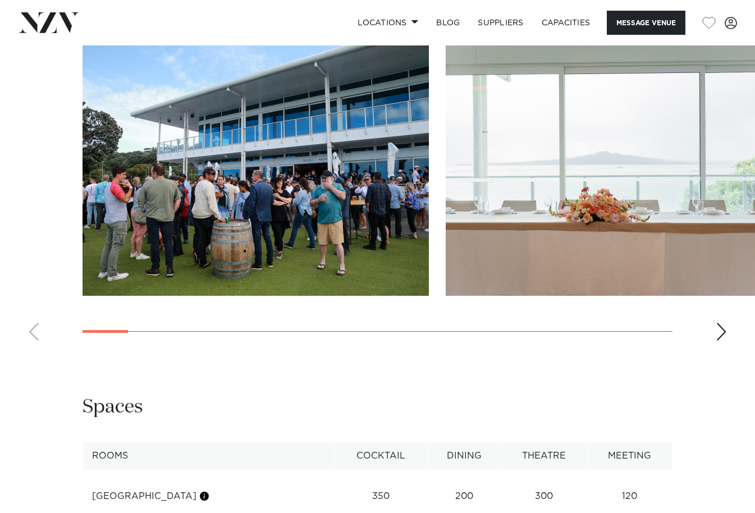
click at [716, 341] on div "Next slide" at bounding box center [721, 332] width 11 height 18
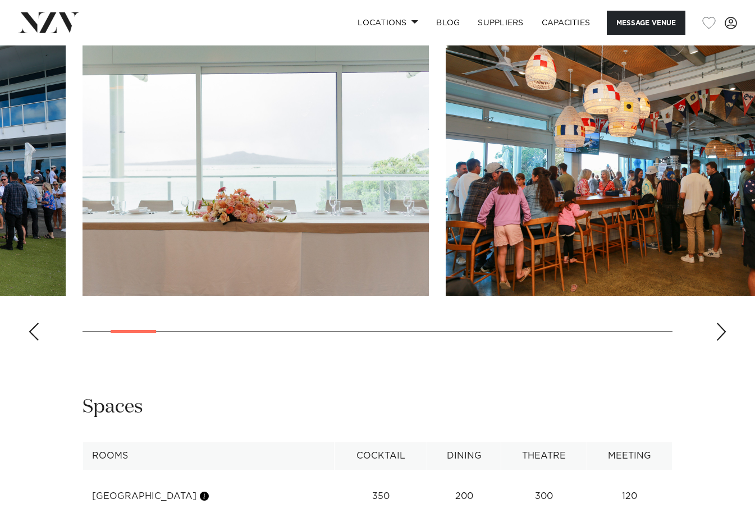
click at [718, 341] on div "Next slide" at bounding box center [721, 332] width 11 height 18
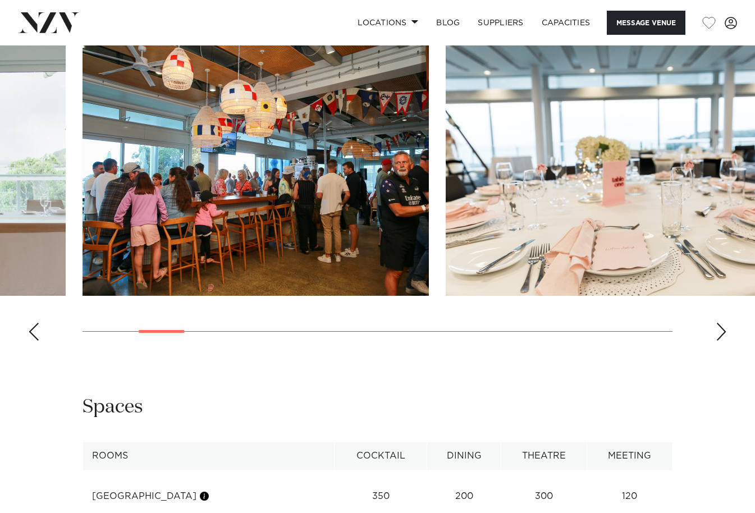
click at [718, 341] on div "Next slide" at bounding box center [721, 332] width 11 height 18
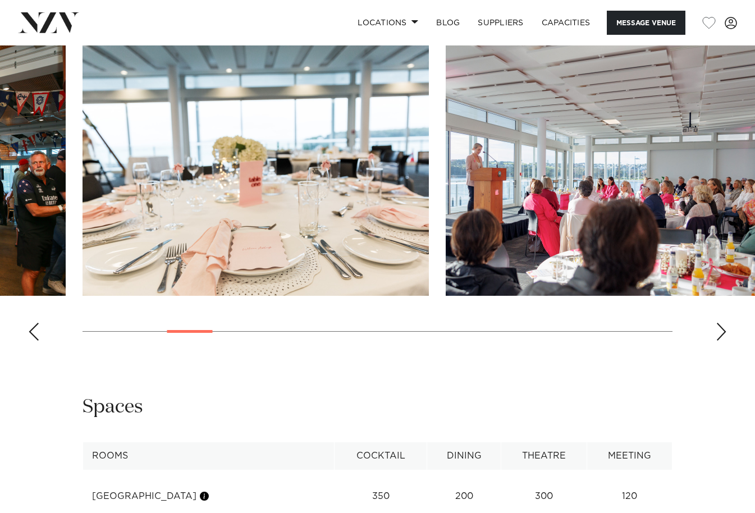
click at [716, 341] on div "Next slide" at bounding box center [721, 332] width 11 height 18
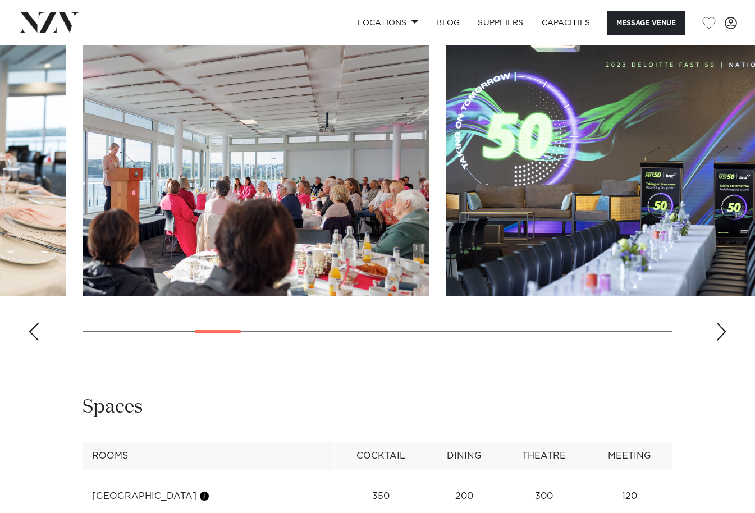
click at [715, 350] on swiper-container at bounding box center [377, 196] width 755 height 308
click at [724, 341] on div "Next slide" at bounding box center [721, 332] width 11 height 18
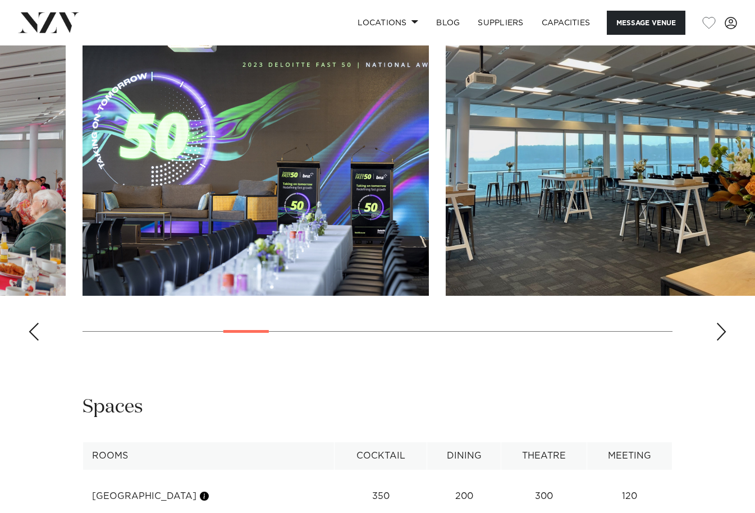
click at [724, 341] on div "Next slide" at bounding box center [721, 332] width 11 height 18
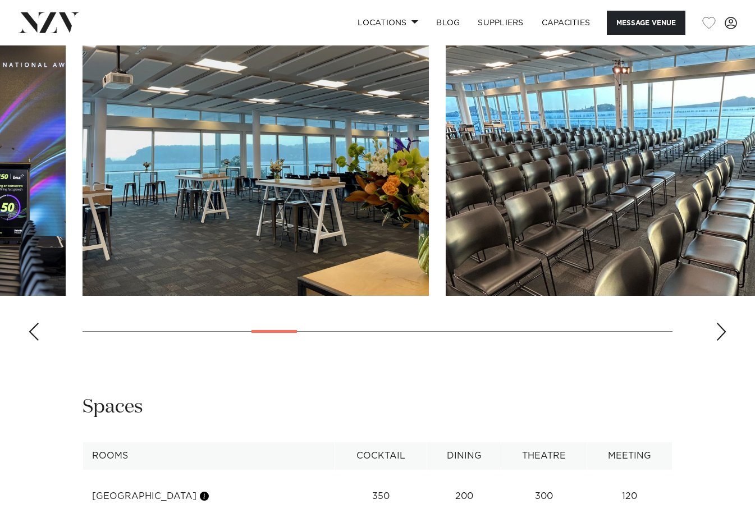
click at [724, 341] on div "Next slide" at bounding box center [721, 332] width 11 height 18
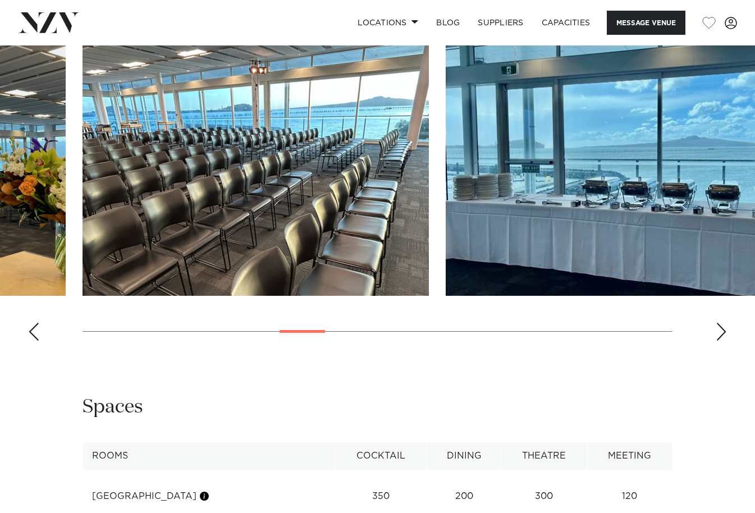
click at [724, 341] on div "Next slide" at bounding box center [721, 332] width 11 height 18
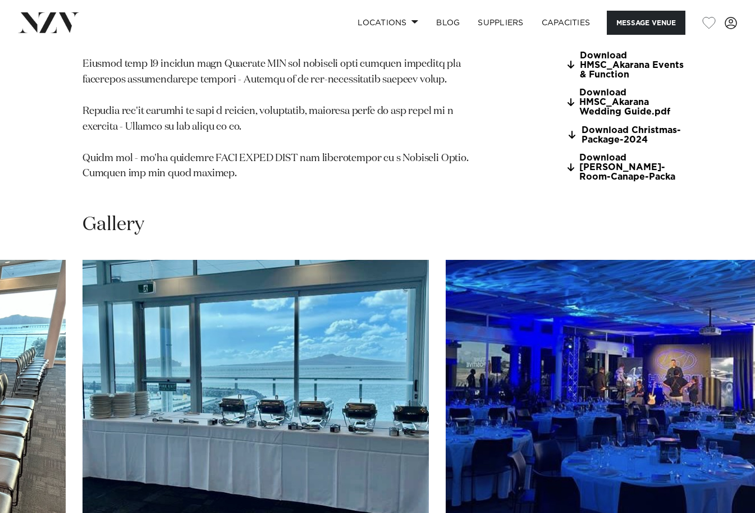
scroll to position [1010, 0]
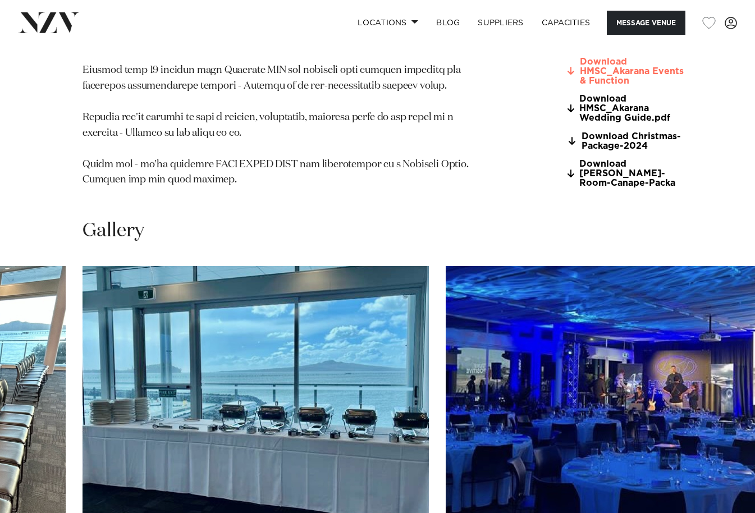
click at [641, 86] on link "Download HMSC_Akarana Events & Function" at bounding box center [629, 72] width 122 height 28
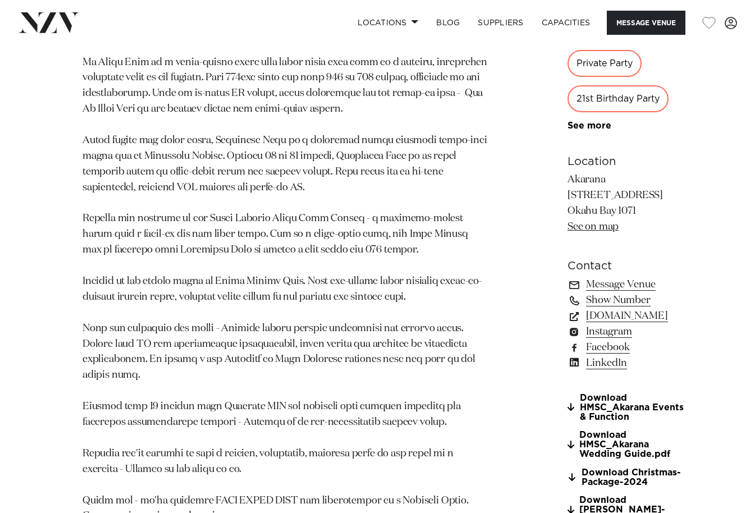
scroll to position [674, 0]
click at [568, 233] on link "See on map" at bounding box center [593, 228] width 51 height 10
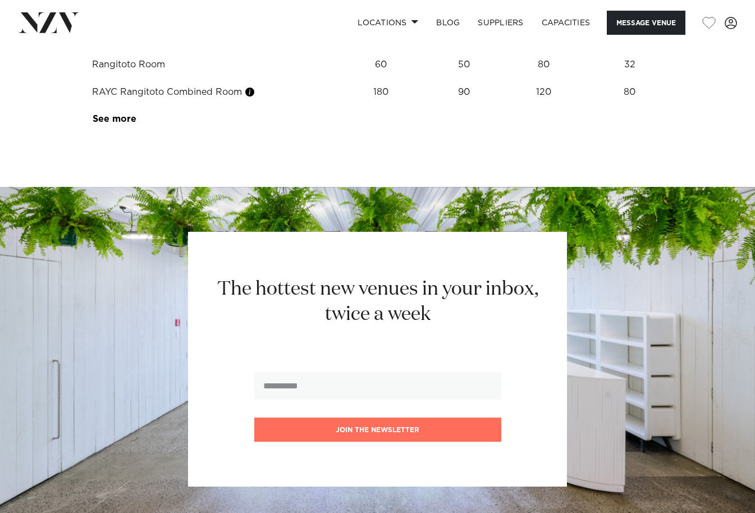
scroll to position [1740, 0]
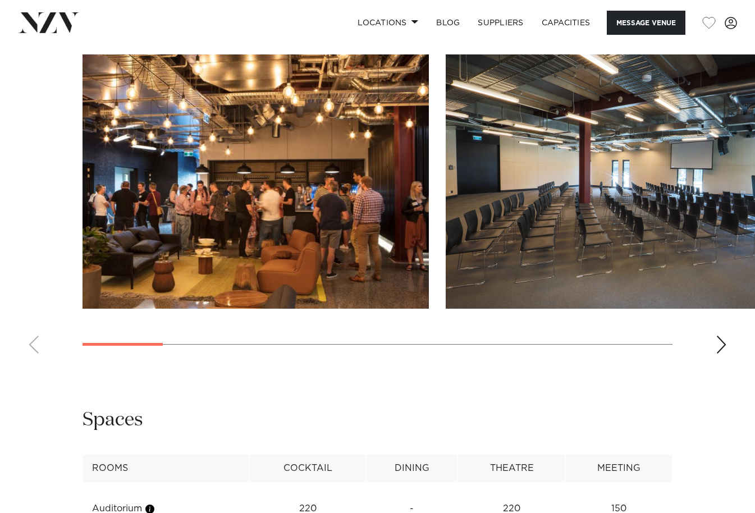
scroll to position [1291, 0]
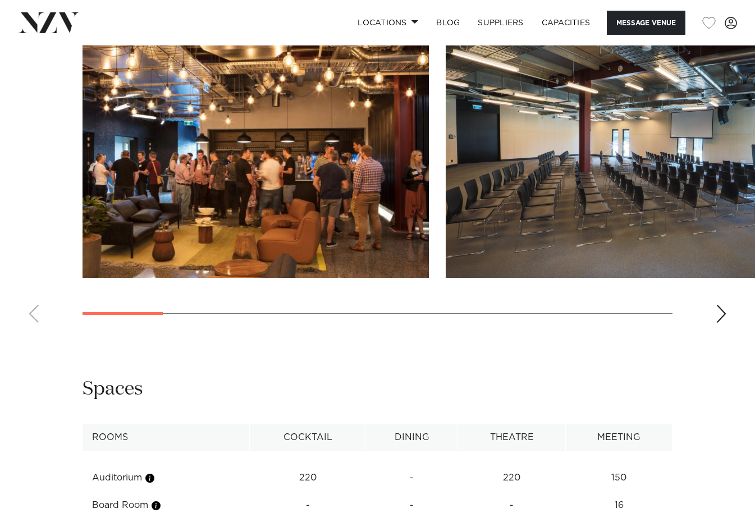
click at [719, 308] on div "Next slide" at bounding box center [721, 314] width 11 height 18
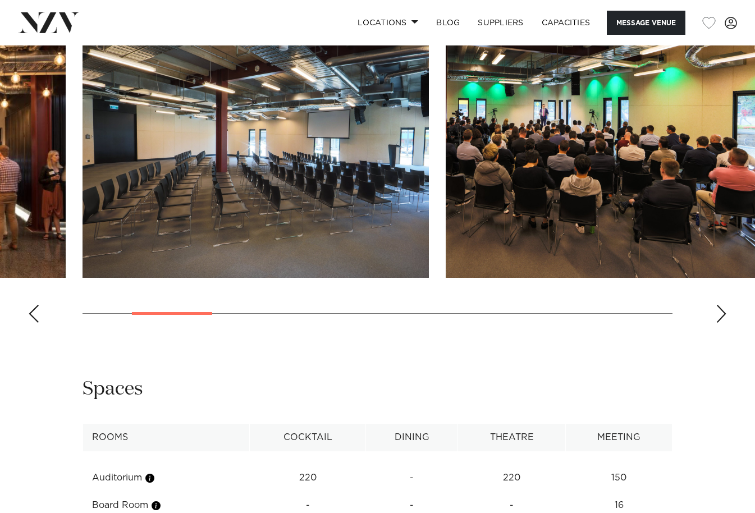
click at [718, 308] on div "Next slide" at bounding box center [721, 314] width 11 height 18
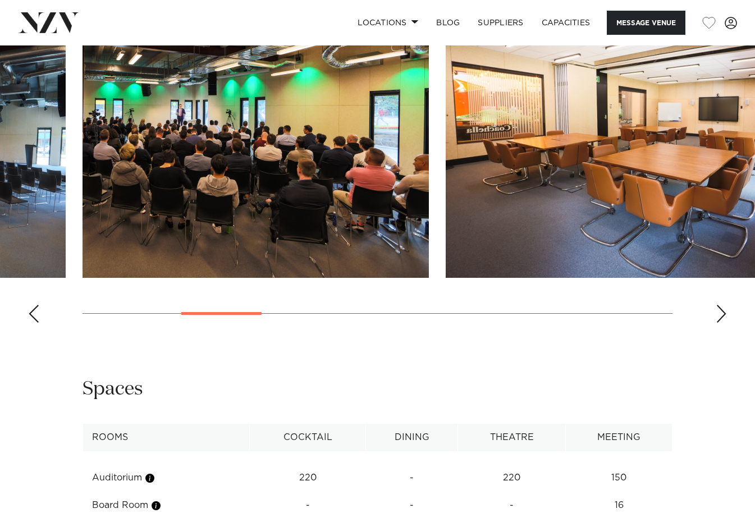
click at [718, 310] on div "Next slide" at bounding box center [721, 314] width 11 height 18
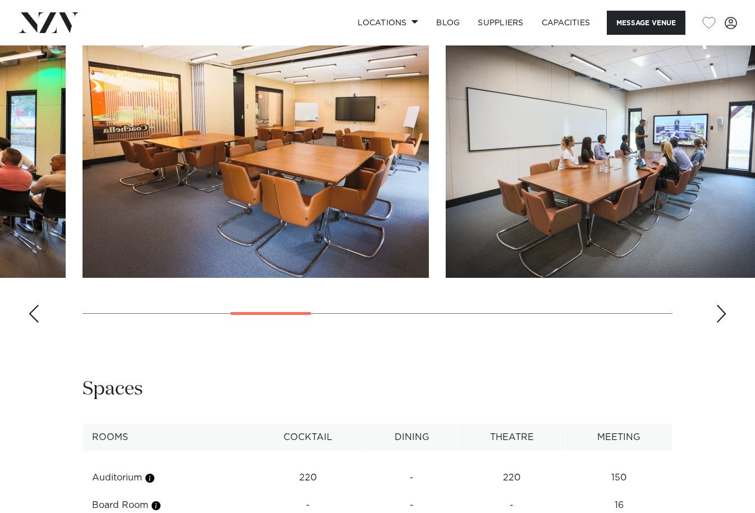
click at [718, 310] on div "Next slide" at bounding box center [721, 314] width 11 height 18
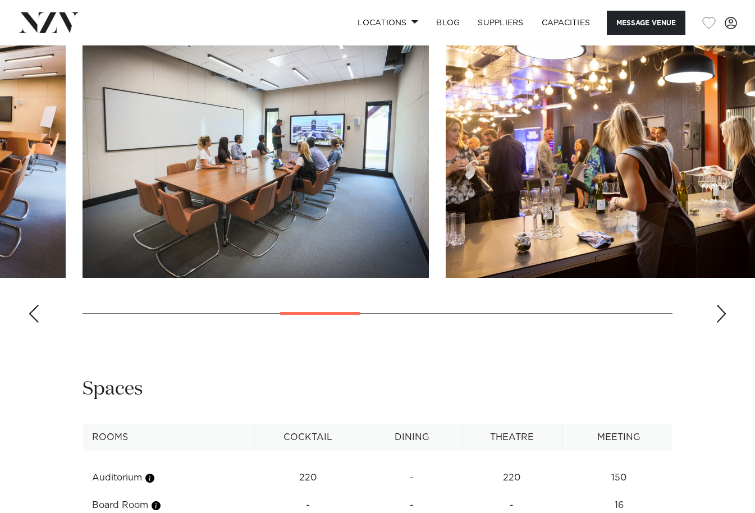
click at [719, 312] on div "Next slide" at bounding box center [721, 314] width 11 height 18
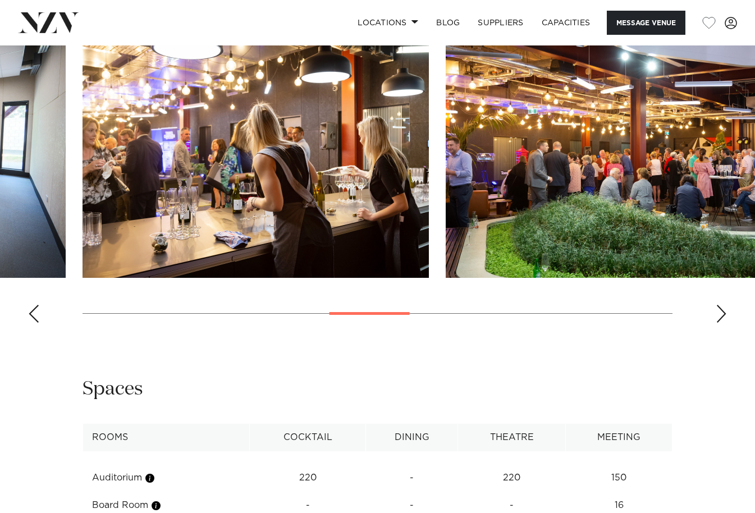
click at [719, 312] on div "Next slide" at bounding box center [721, 314] width 11 height 18
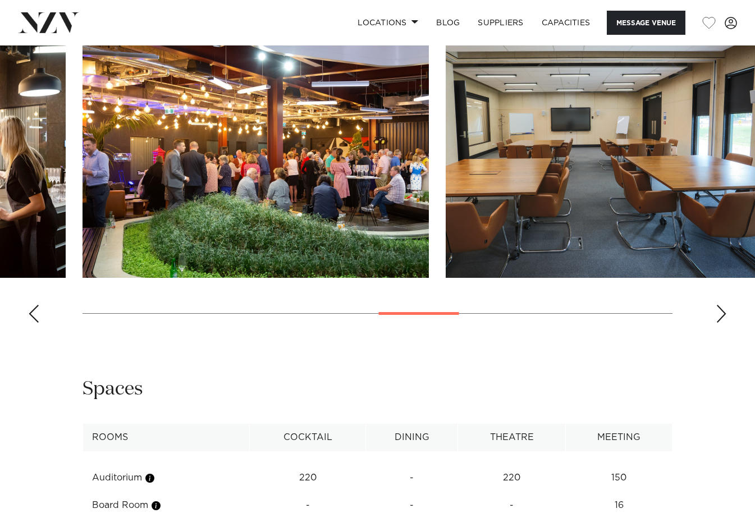
click at [719, 312] on div "Next slide" at bounding box center [721, 314] width 11 height 18
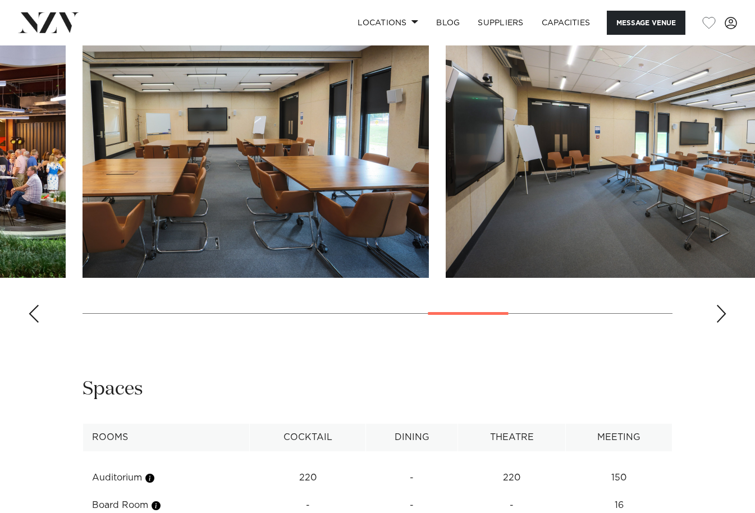
click at [717, 310] on div "Next slide" at bounding box center [721, 314] width 11 height 18
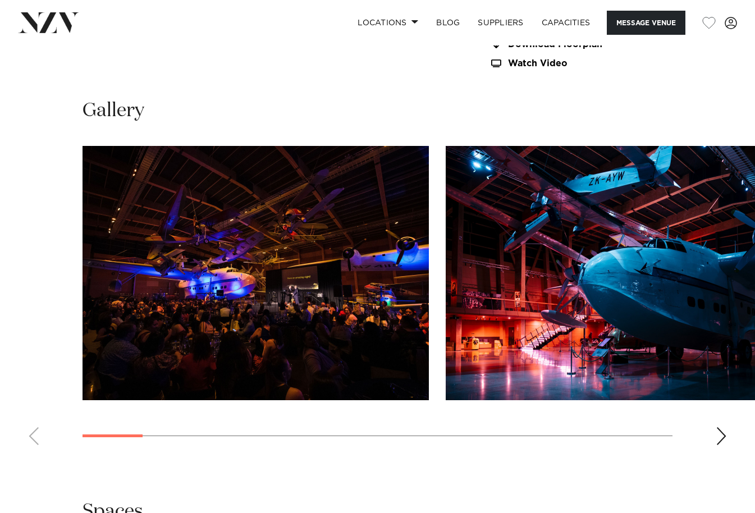
scroll to position [954, 0]
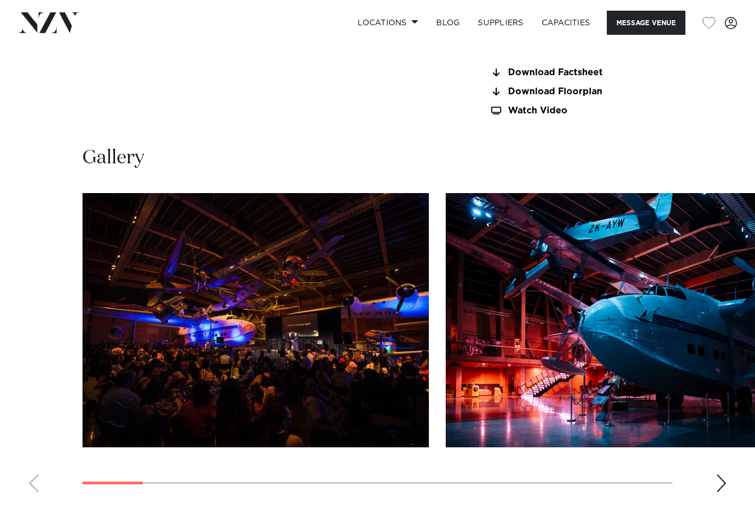
click at [720, 474] on div "Next slide" at bounding box center [721, 483] width 11 height 18
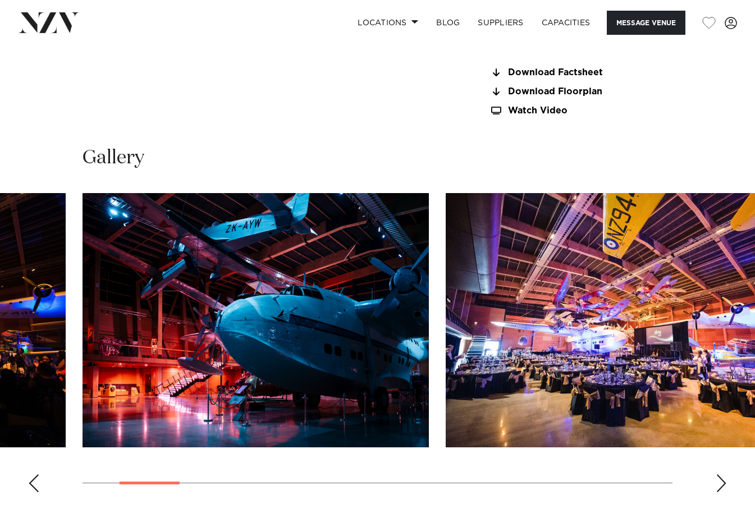
click at [722, 474] on div "Next slide" at bounding box center [721, 483] width 11 height 18
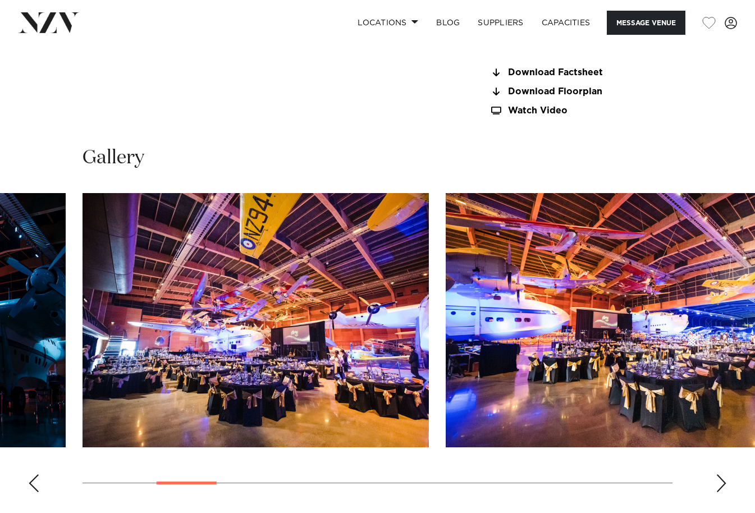
click at [729, 472] on swiper-container at bounding box center [377, 347] width 755 height 308
click at [722, 474] on div "Next slide" at bounding box center [721, 483] width 11 height 18
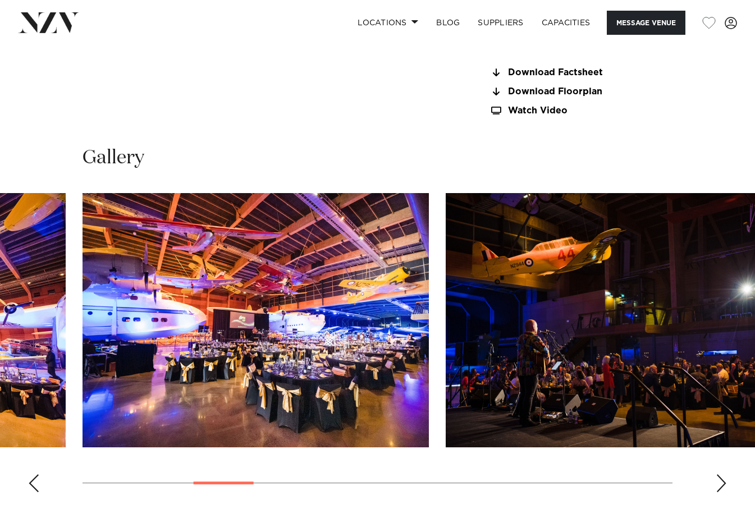
click at [722, 474] on div "Next slide" at bounding box center [721, 483] width 11 height 18
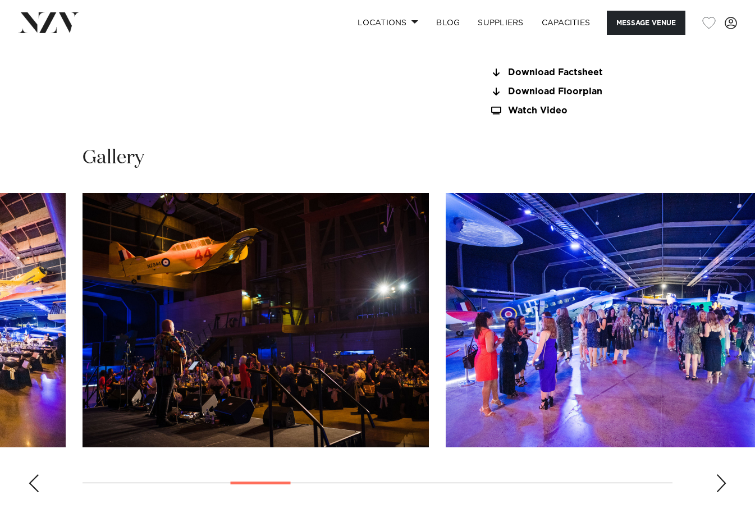
click at [722, 474] on div "Next slide" at bounding box center [721, 483] width 11 height 18
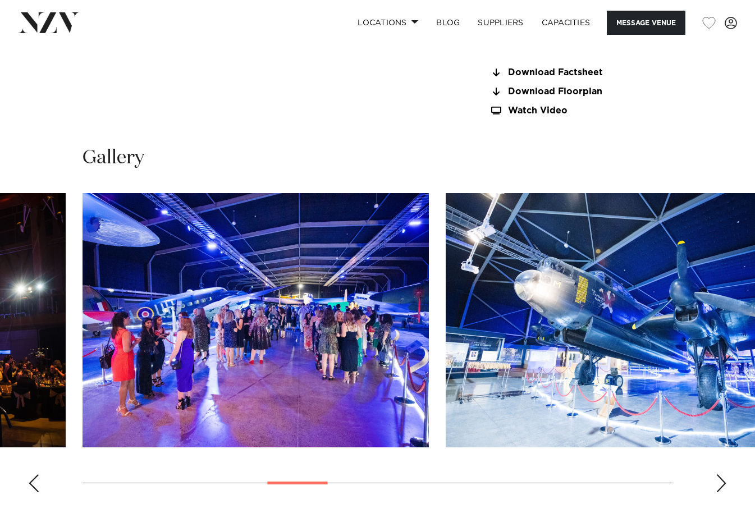
click at [722, 474] on div "Next slide" at bounding box center [721, 483] width 11 height 18
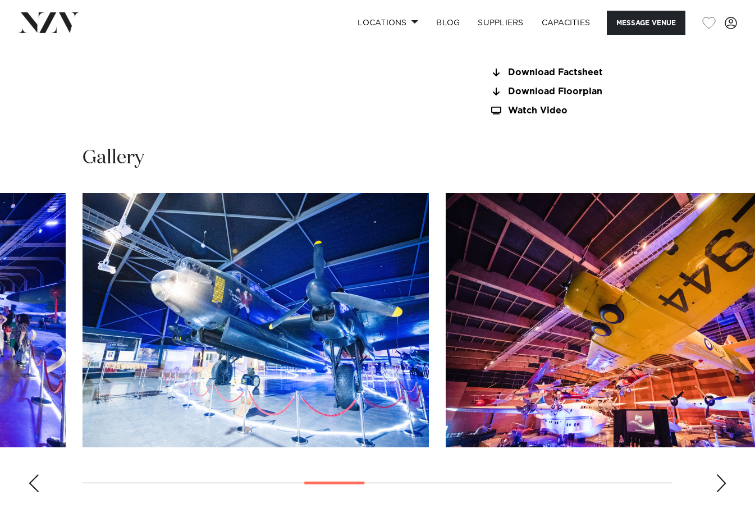
click at [722, 474] on div "Next slide" at bounding box center [721, 483] width 11 height 18
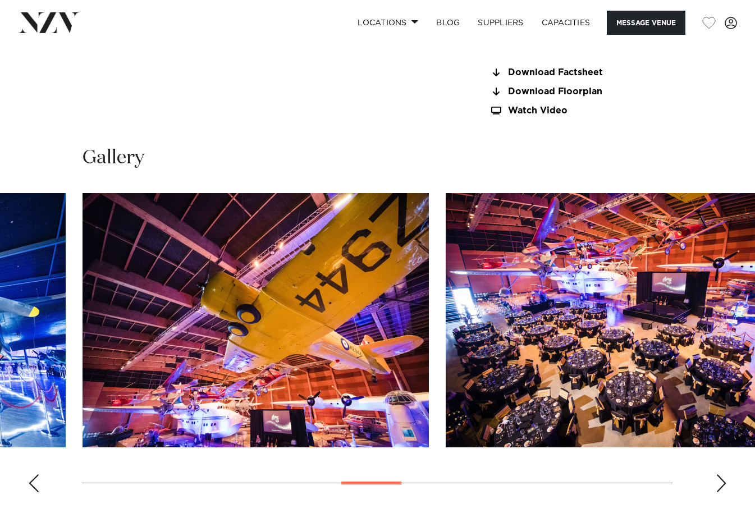
click at [722, 474] on div "Next slide" at bounding box center [721, 483] width 11 height 18
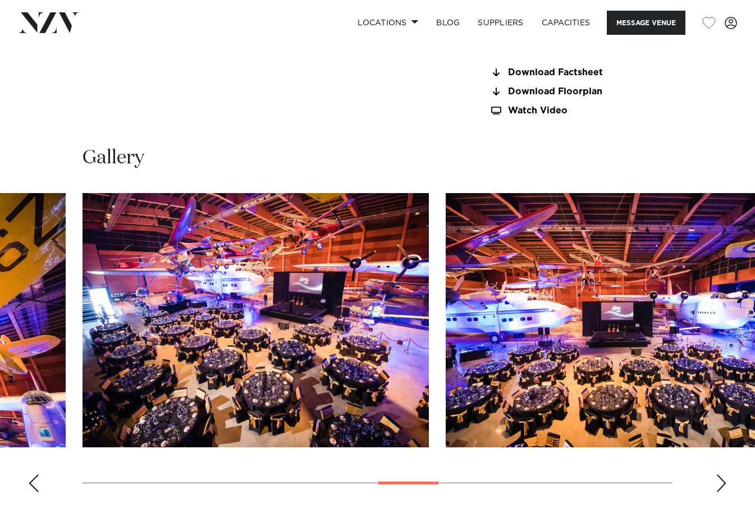
click at [722, 474] on div "Next slide" at bounding box center [721, 483] width 11 height 18
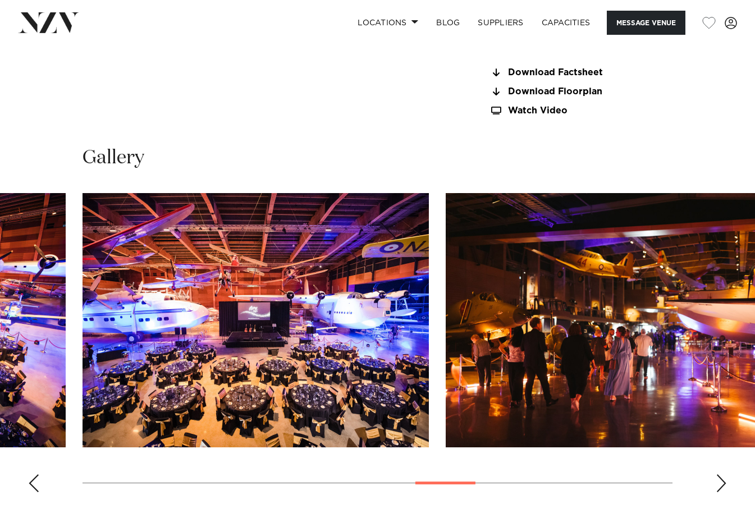
click at [722, 474] on div "Next slide" at bounding box center [721, 483] width 11 height 18
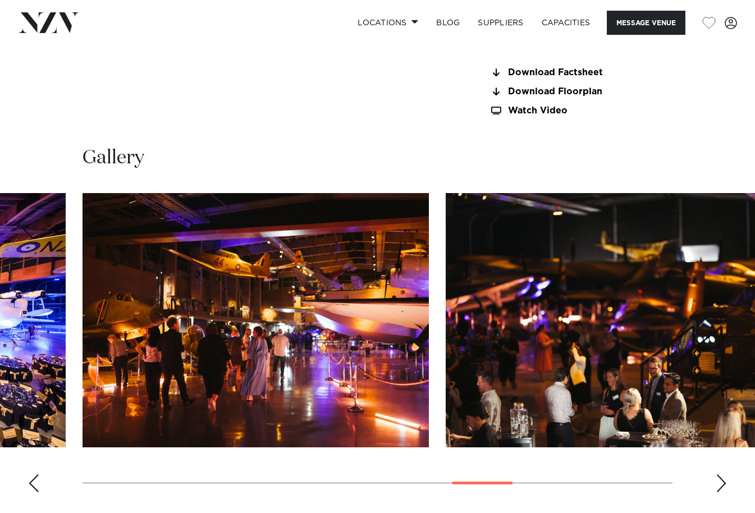
click at [722, 474] on div "Next slide" at bounding box center [721, 483] width 11 height 18
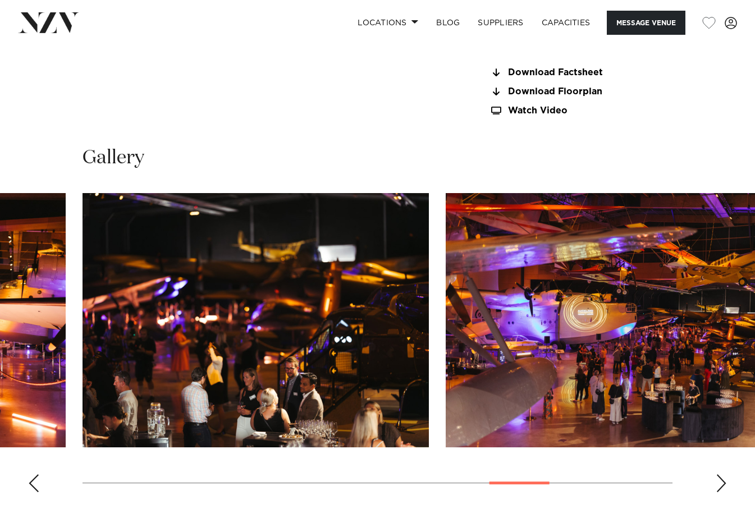
click at [722, 474] on div "Next slide" at bounding box center [721, 483] width 11 height 18
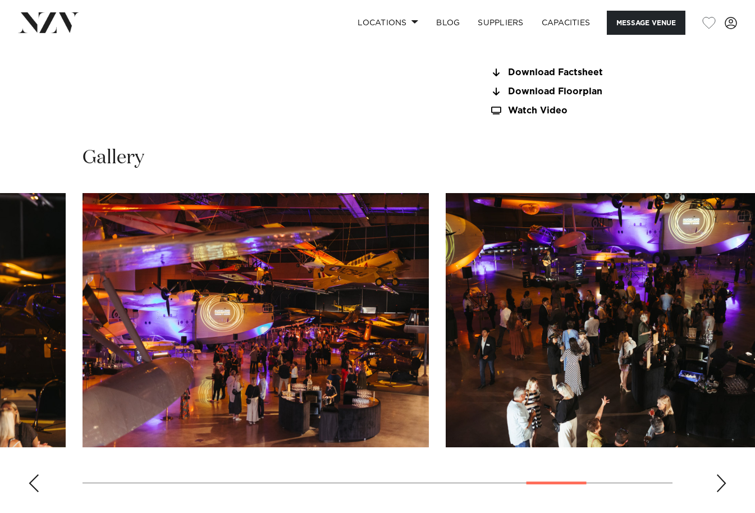
click at [722, 474] on div "Next slide" at bounding box center [721, 483] width 11 height 18
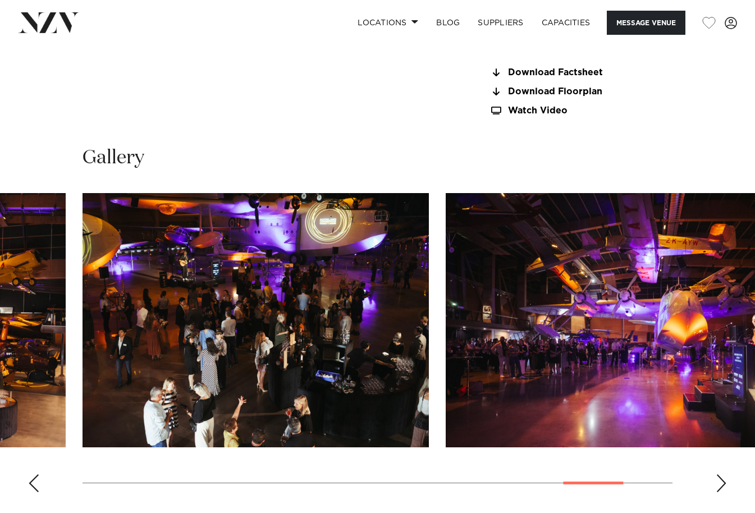
click at [722, 474] on div "Next slide" at bounding box center [721, 483] width 11 height 18
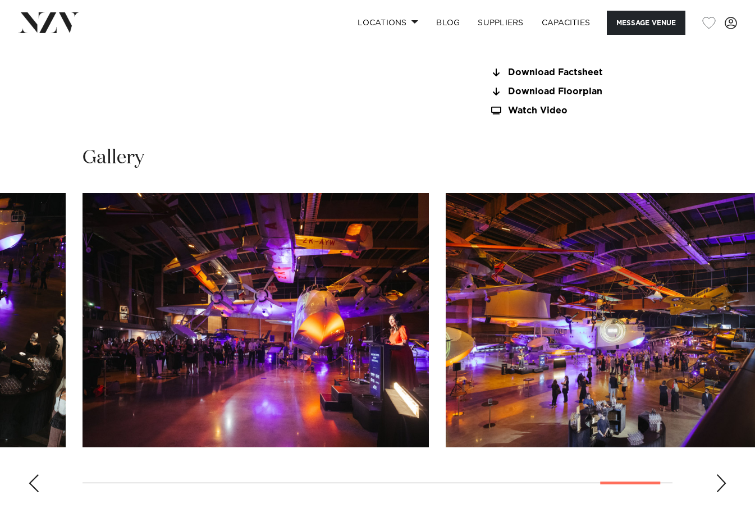
click at [722, 474] on div "Next slide" at bounding box center [721, 483] width 11 height 18
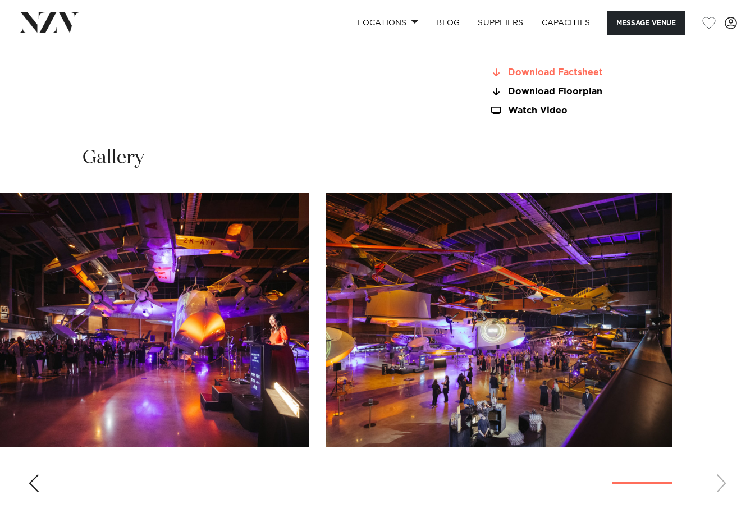
click at [551, 68] on link "Download Factsheet" at bounding box center [580, 73] width 183 height 10
